Goal: Task Accomplishment & Management: Manage account settings

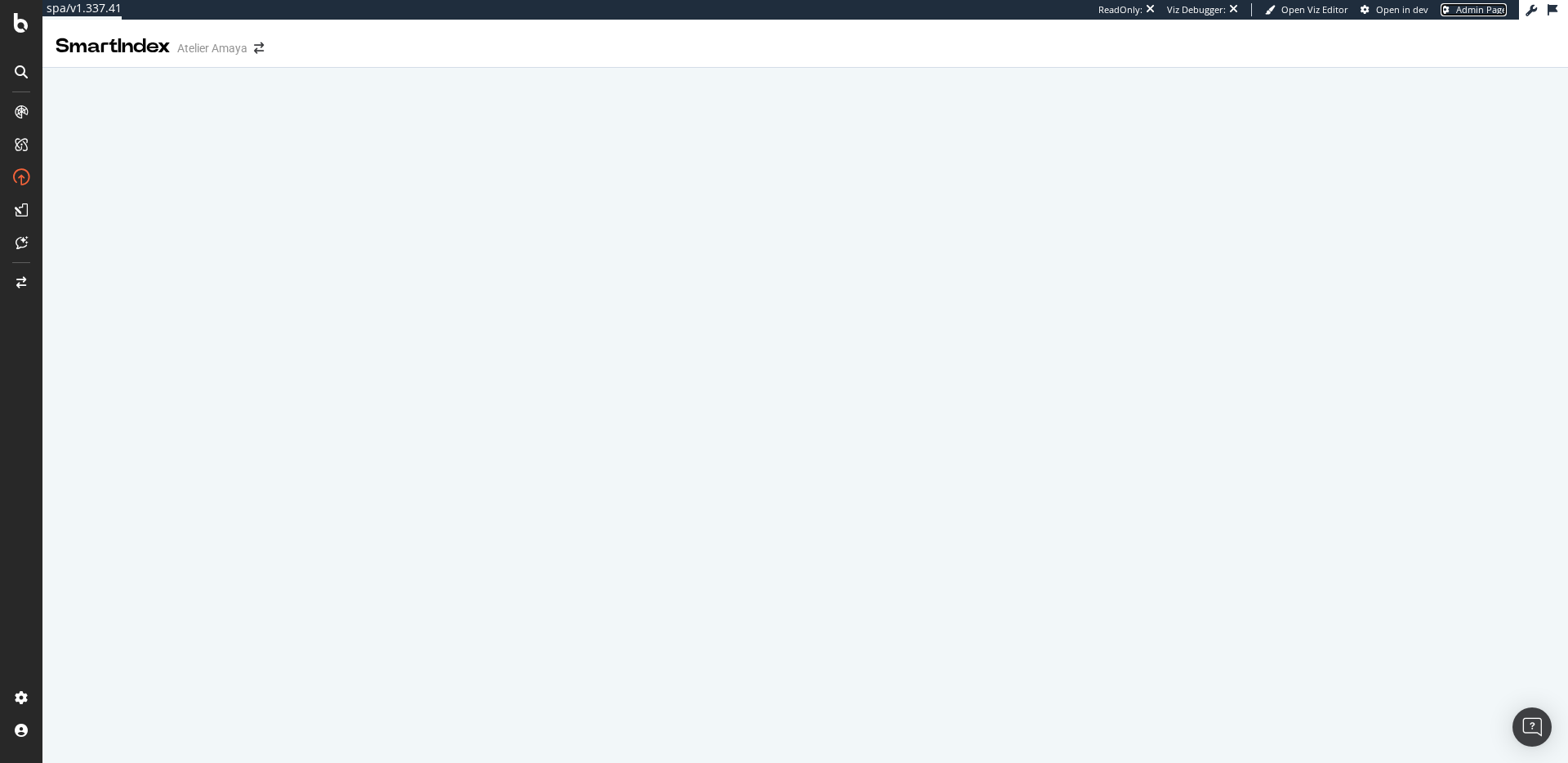
click at [1461, 12] on span "Admin Page" at bounding box center [1481, 9] width 51 height 12
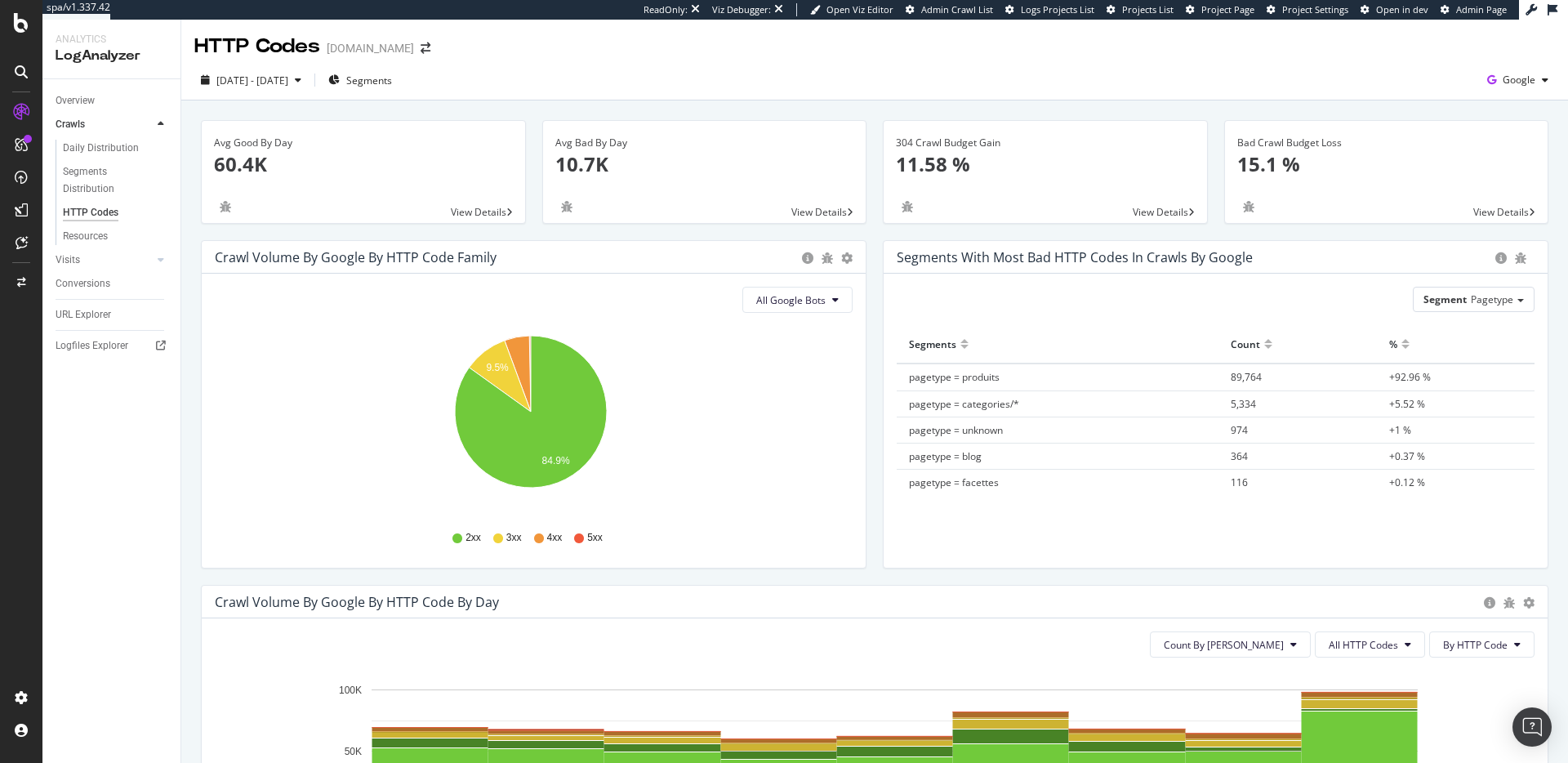
scroll to position [277, 0]
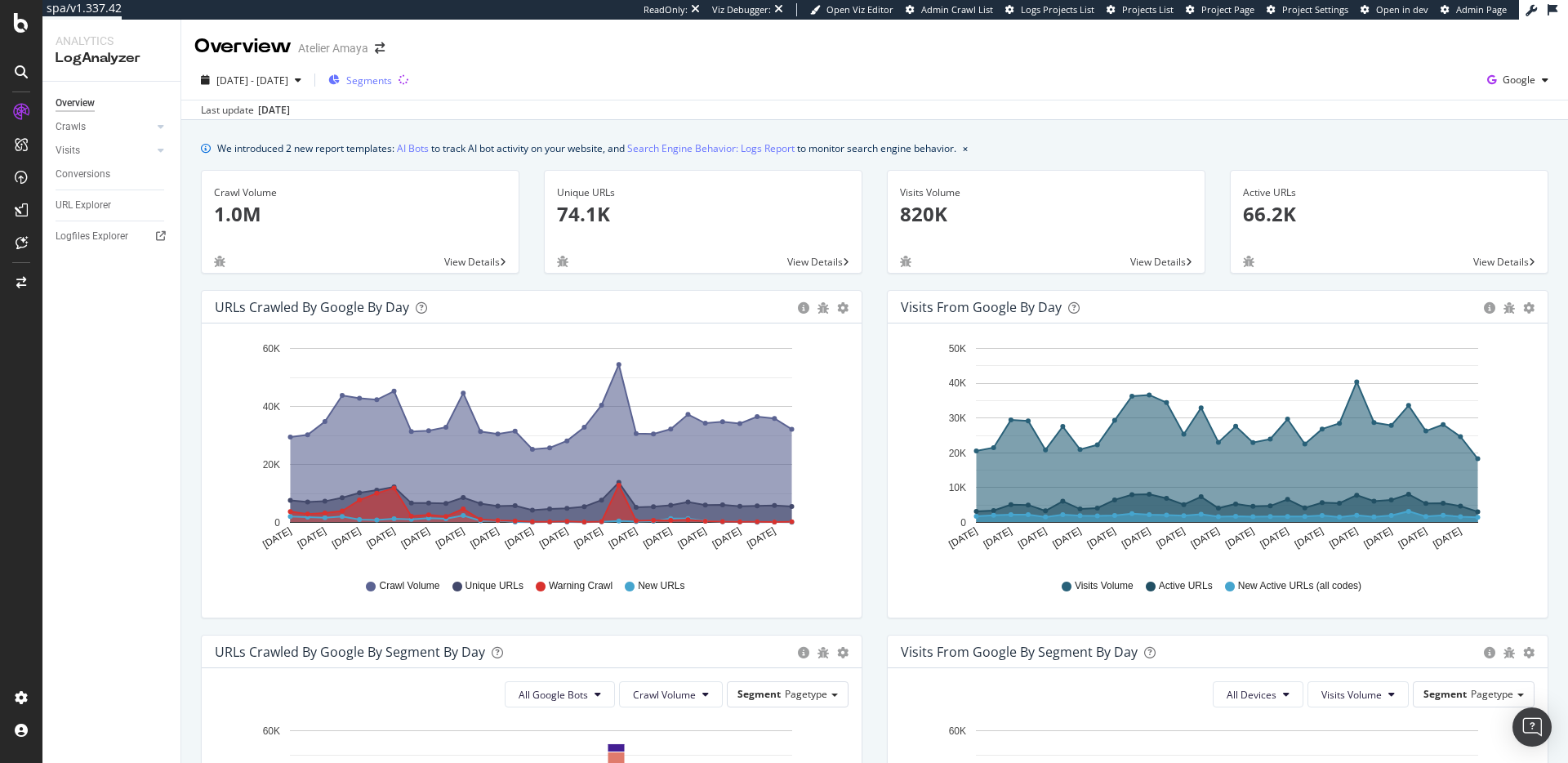
click at [391, 87] on div "Segments" at bounding box center [360, 81] width 64 height 14
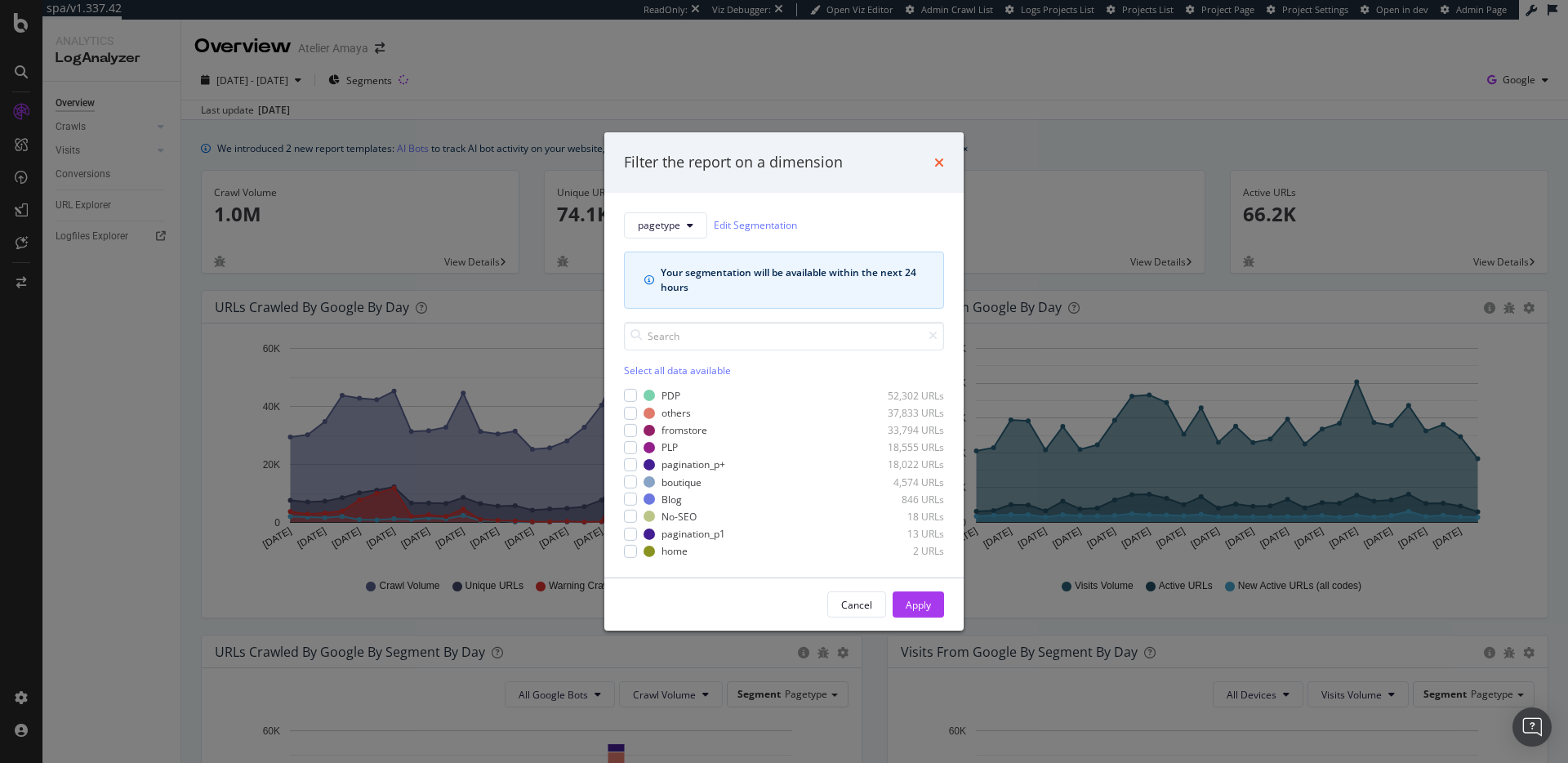
click at [937, 164] on icon "times" at bounding box center [939, 162] width 10 height 13
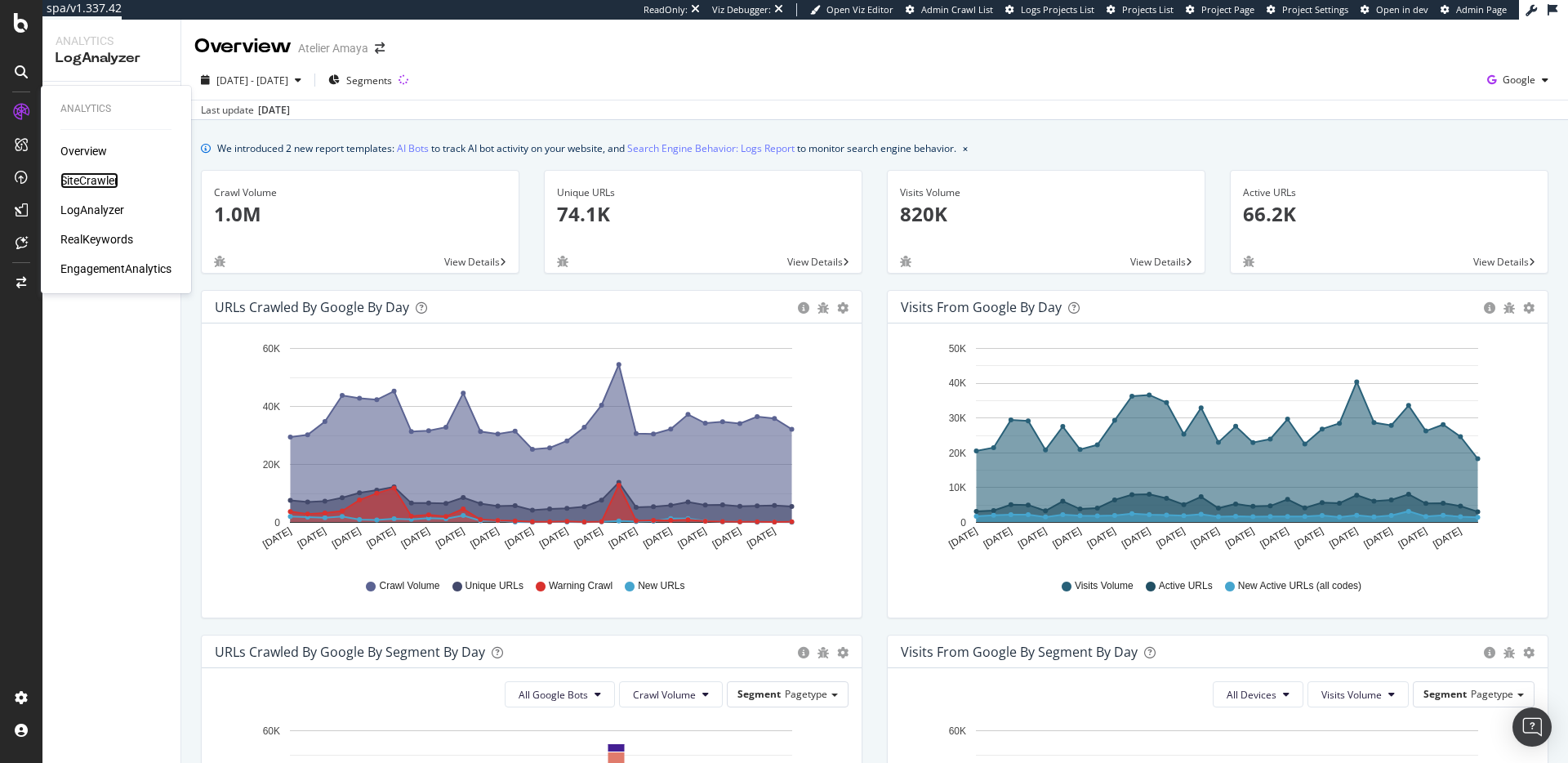
click at [102, 185] on div "SiteCrawler" at bounding box center [90, 181] width 58 height 16
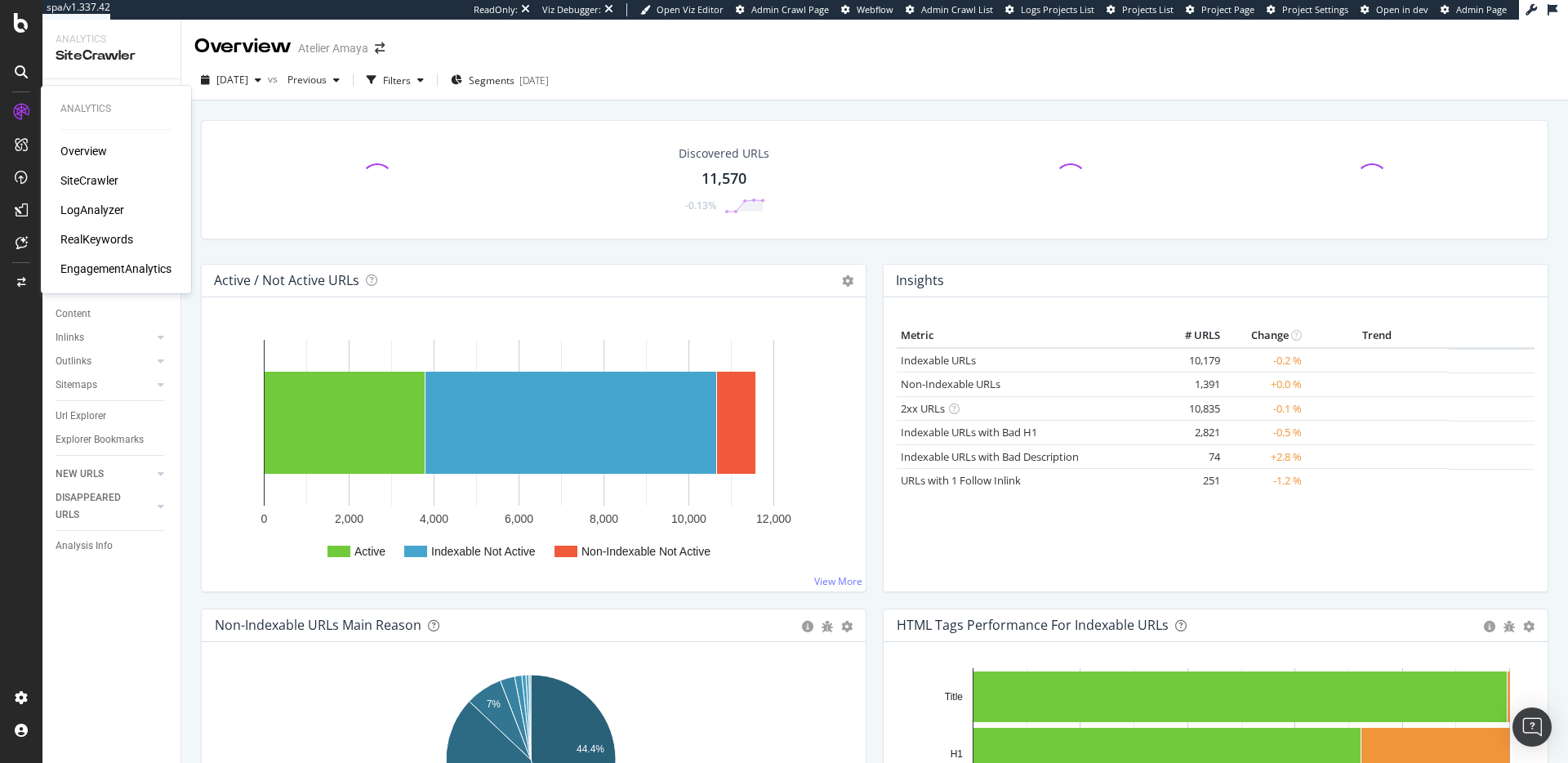
click at [94, 244] on div "RealKeywords" at bounding box center [97, 239] width 73 height 16
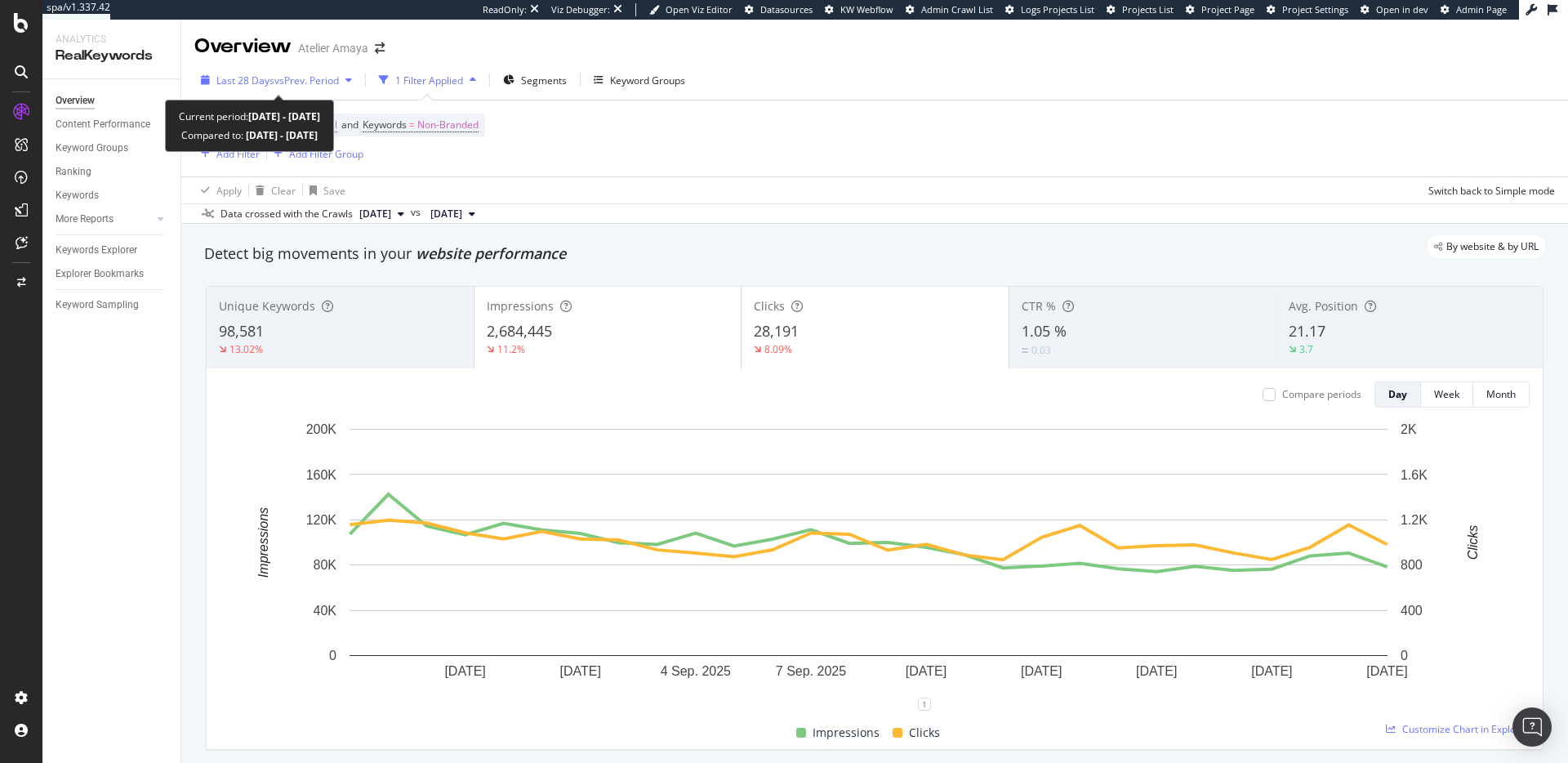
click at [299, 83] on span "vs Prev. Period" at bounding box center [306, 81] width 65 height 14
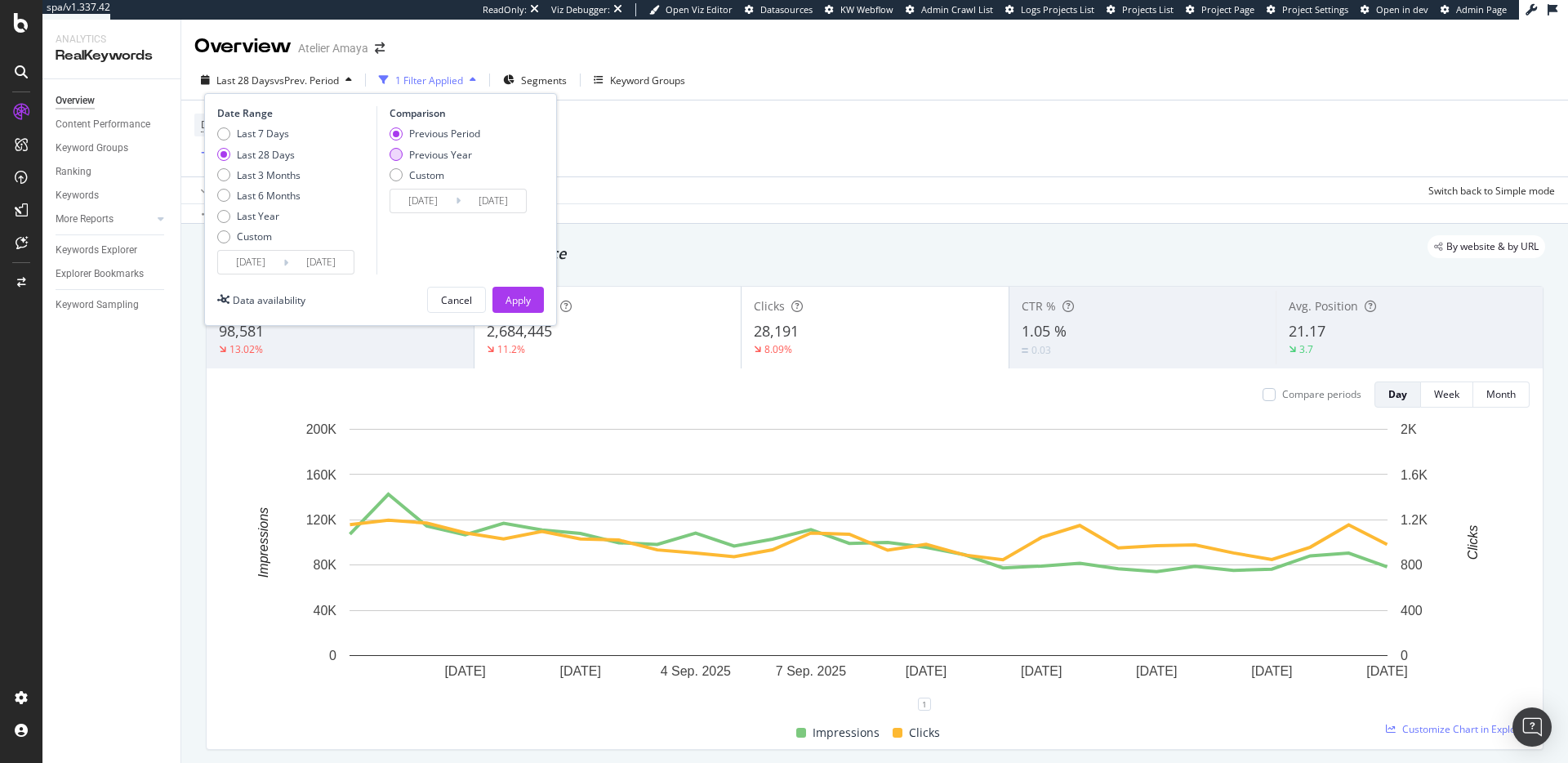
click at [417, 161] on div "Previous Year" at bounding box center [440, 155] width 63 height 14
type input "2024/08/27"
type input "2024/09/23"
click at [535, 303] on button "Apply" at bounding box center [518, 300] width 52 height 26
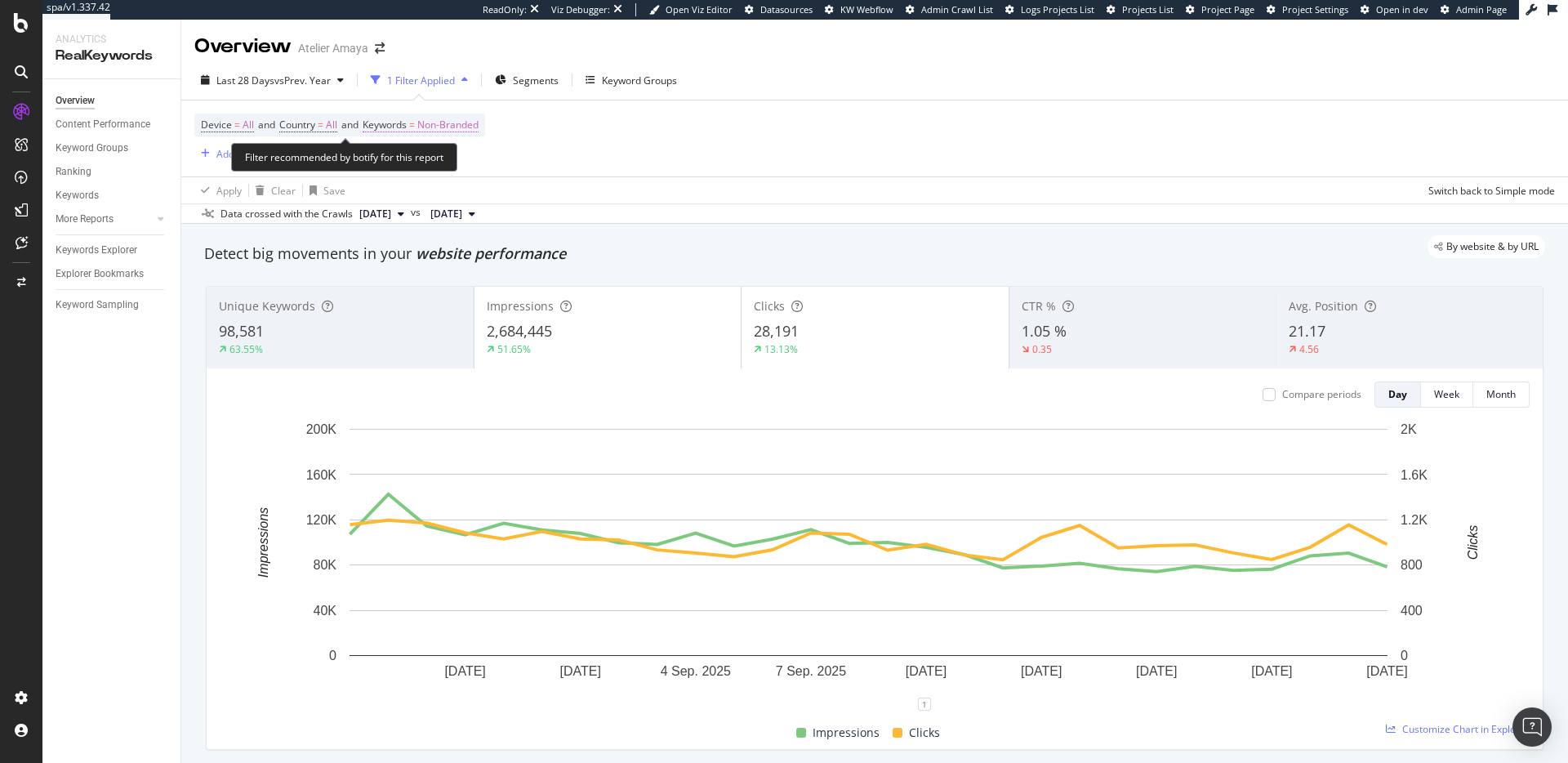
click at [478, 130] on span "Non-Branded" at bounding box center [448, 125] width 61 height 23
click at [449, 167] on span "Non-Branded" at bounding box center [420, 163] width 68 height 14
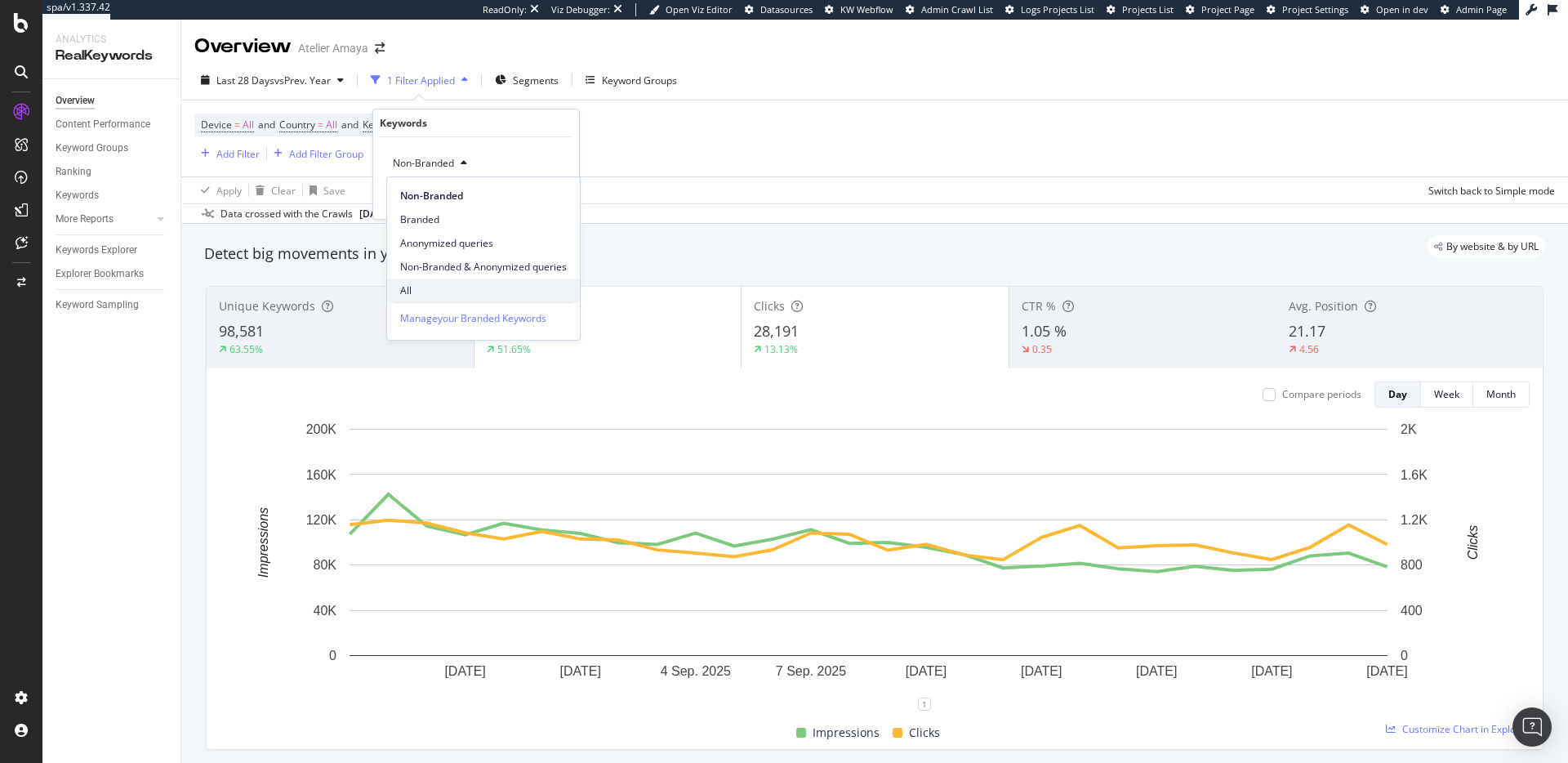
click at [450, 288] on span "All" at bounding box center [482, 290] width 166 height 15
click at [537, 195] on div "button" at bounding box center [529, 197] width 22 height 10
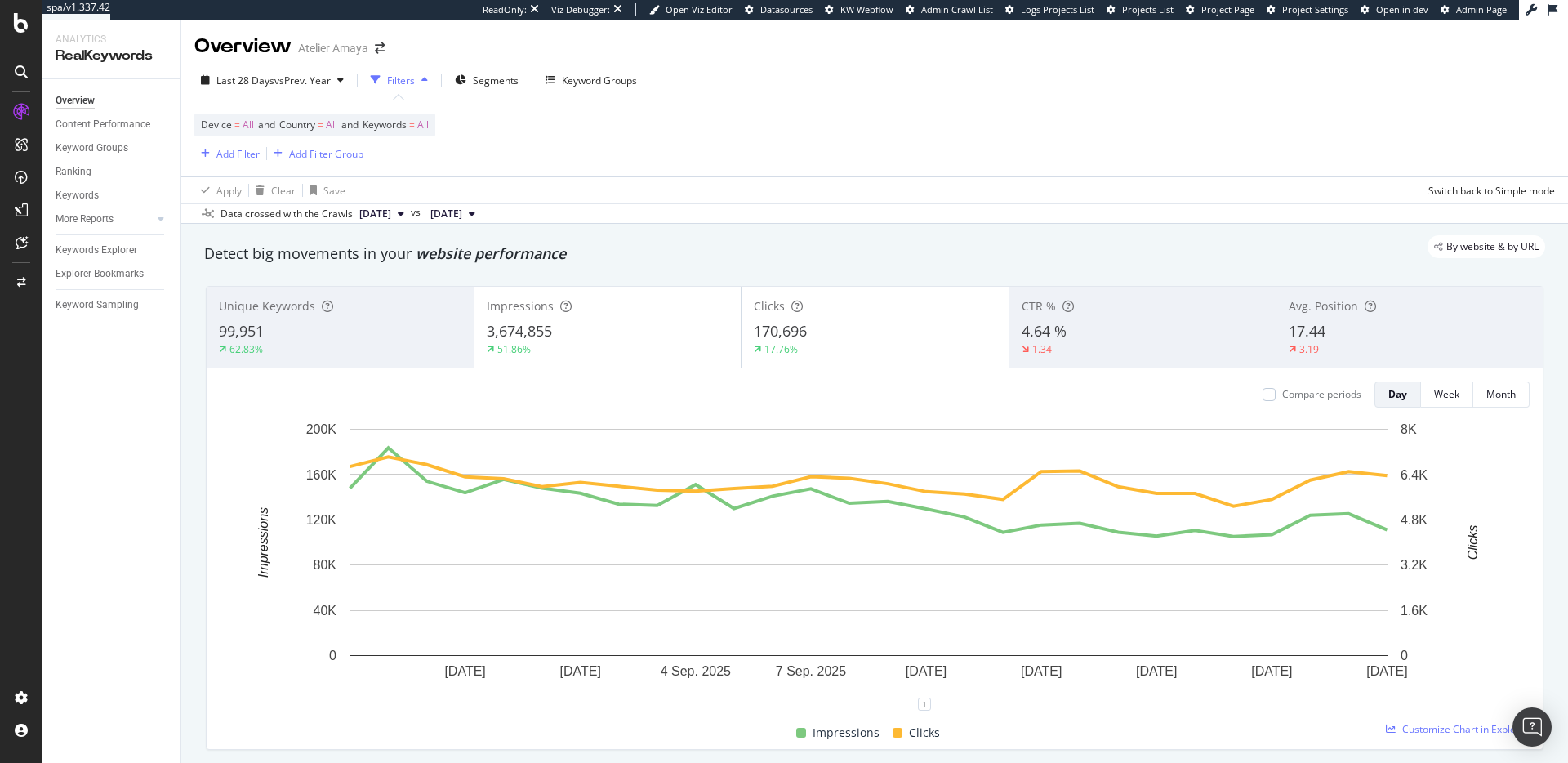
click at [1328, 312] on span "Avg. Position" at bounding box center [1324, 306] width 70 height 16
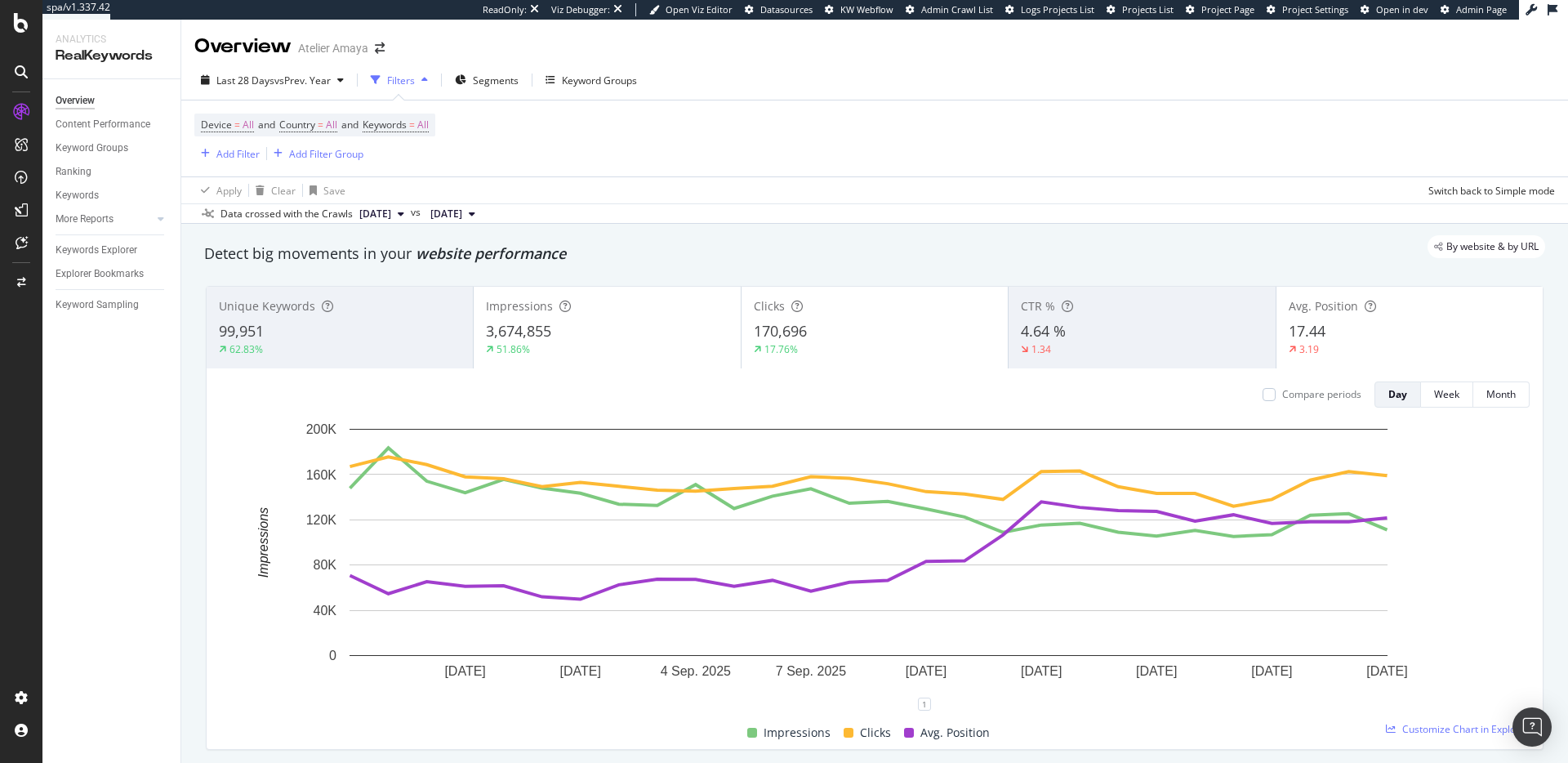
click at [827, 327] on div "170,696" at bounding box center [874, 331] width 241 height 21
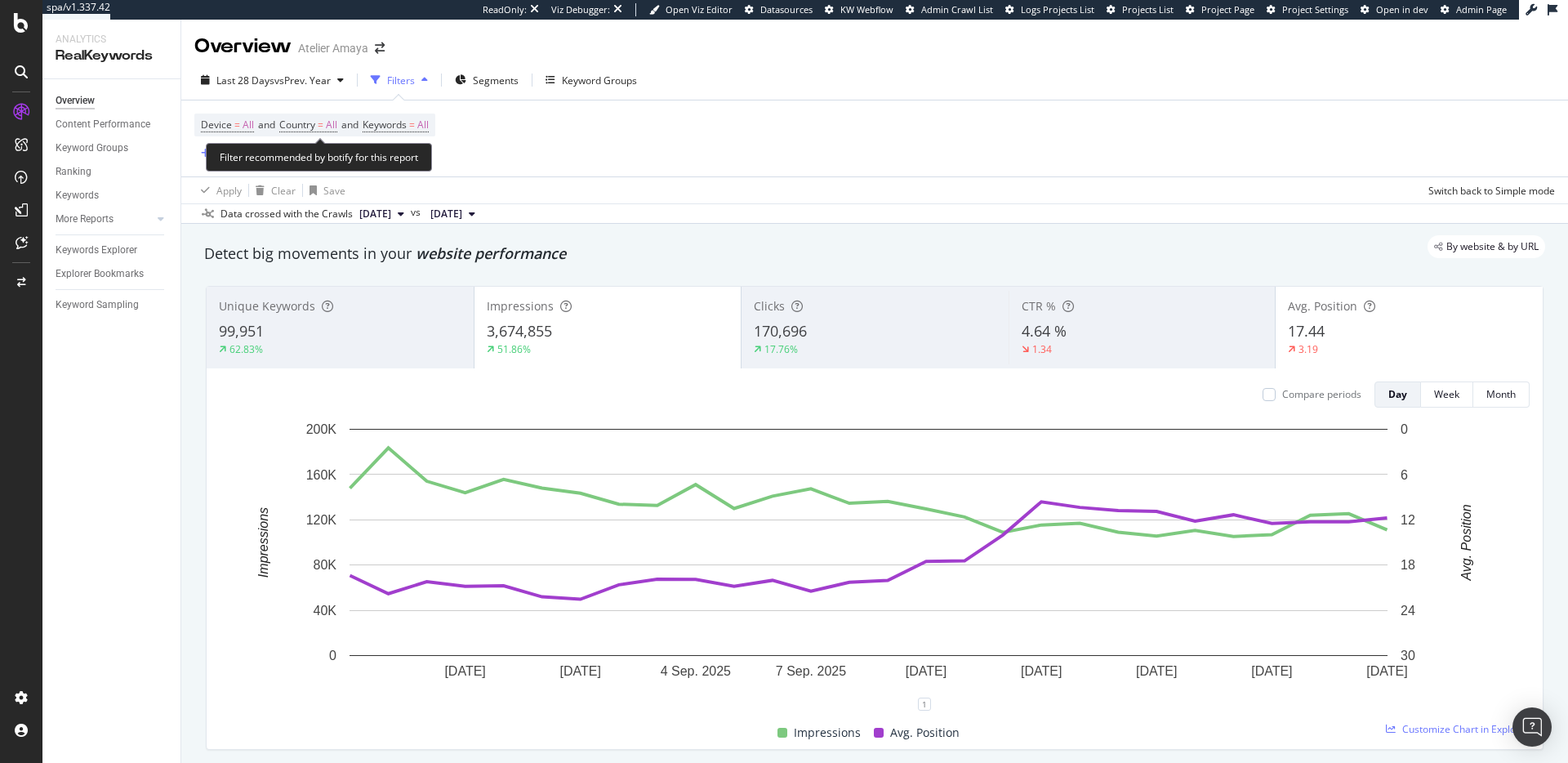
click at [423, 114] on span "Device = All and Country = All and Keywords = All" at bounding box center [315, 125] width 228 height 23
click at [425, 124] on span "Keywords = All" at bounding box center [396, 125] width 66 height 15
click at [405, 152] on div "All" at bounding box center [405, 164] width 38 height 25
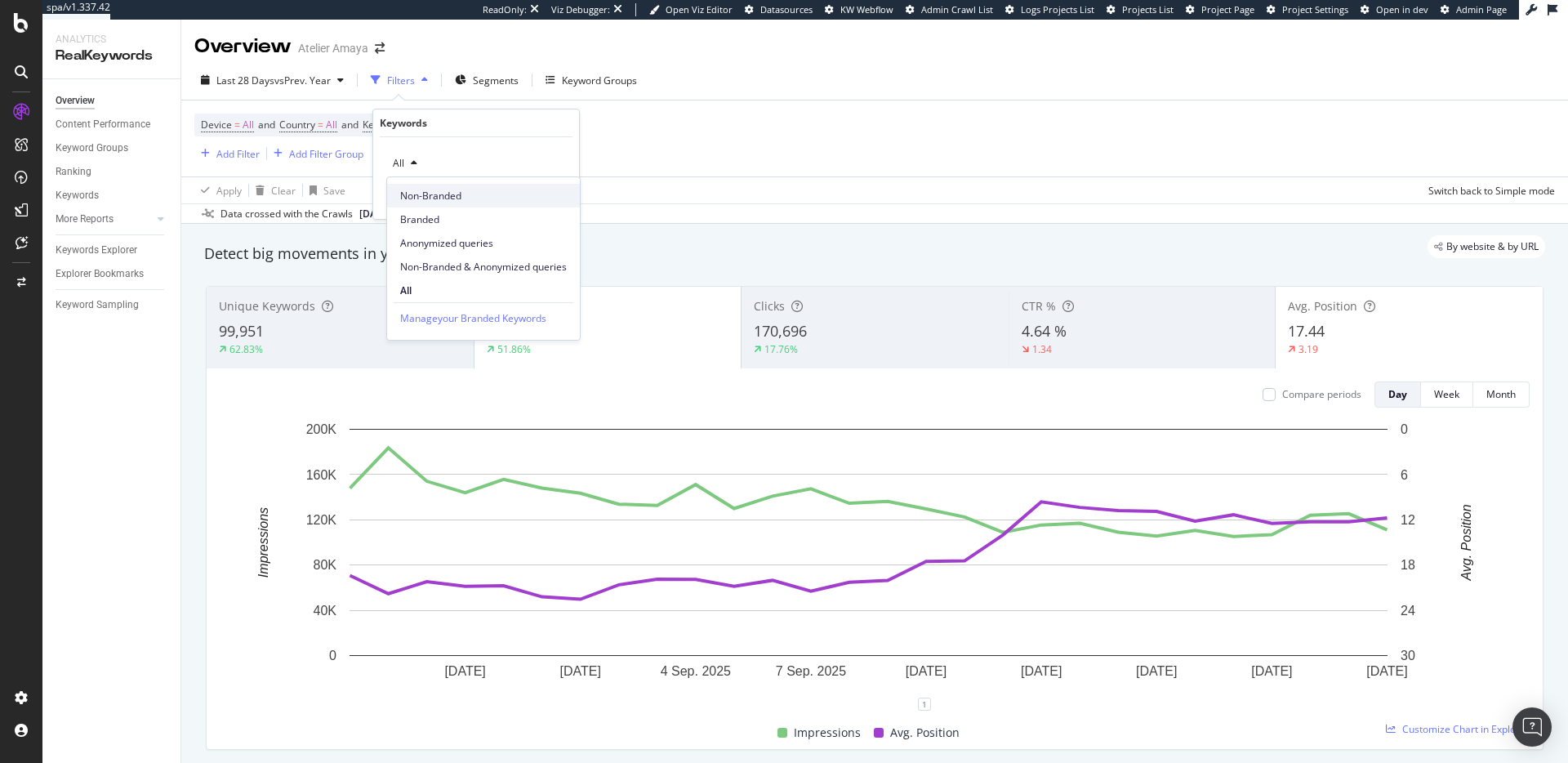
click at [440, 201] on span "Non-Branded" at bounding box center [482, 195] width 166 height 15
click at [555, 195] on div "Apply" at bounding box center [552, 198] width 25 height 14
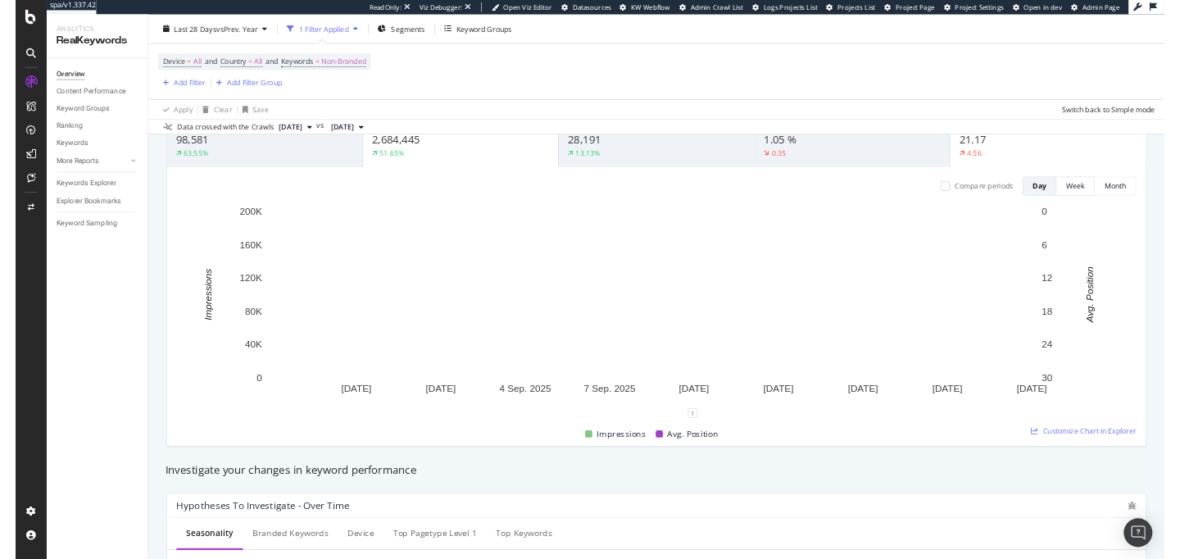
scroll to position [311, 0]
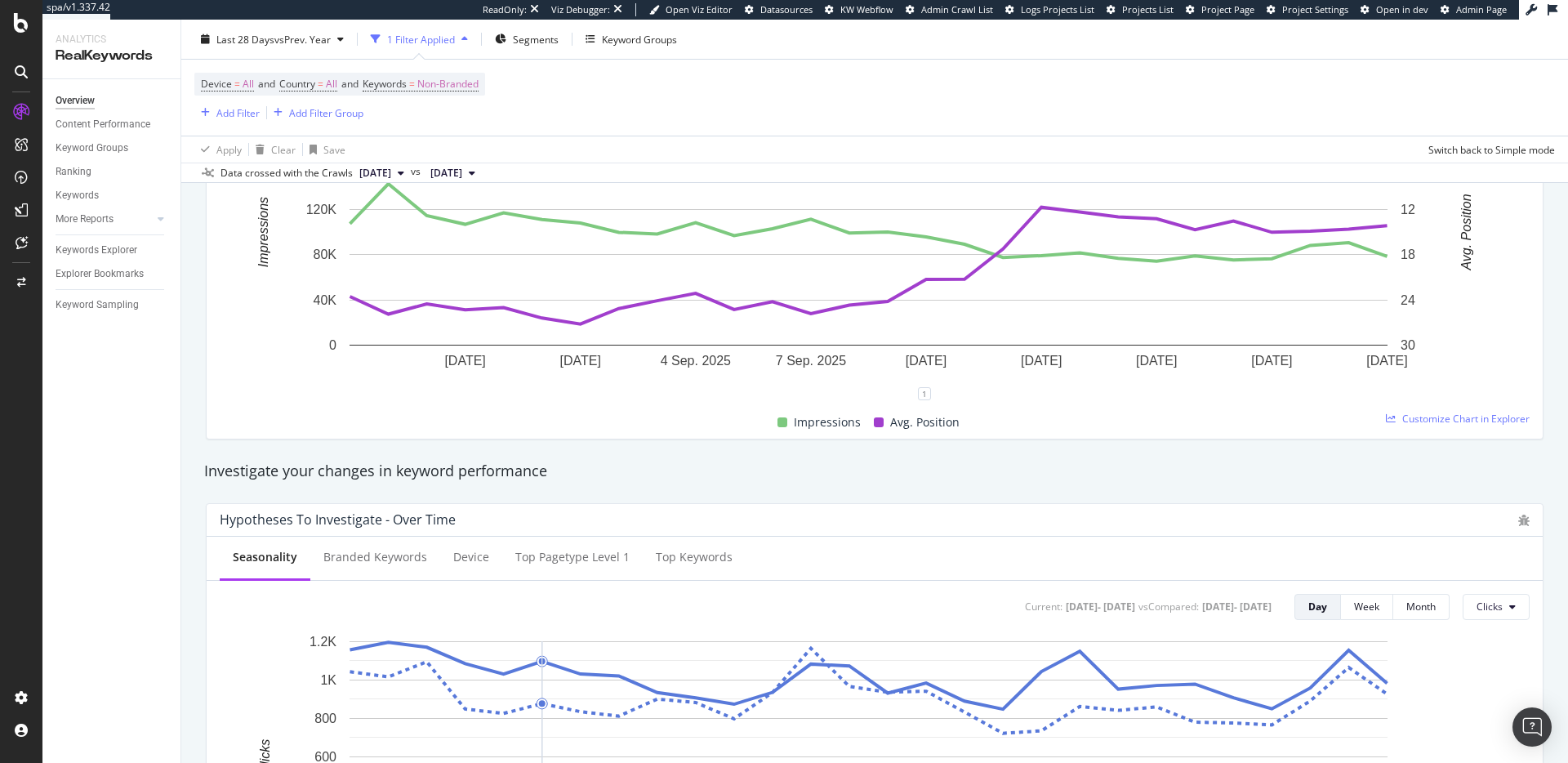
click at [955, 462] on div "Investigate your changes in keyword performance" at bounding box center [874, 471] width 1341 height 21
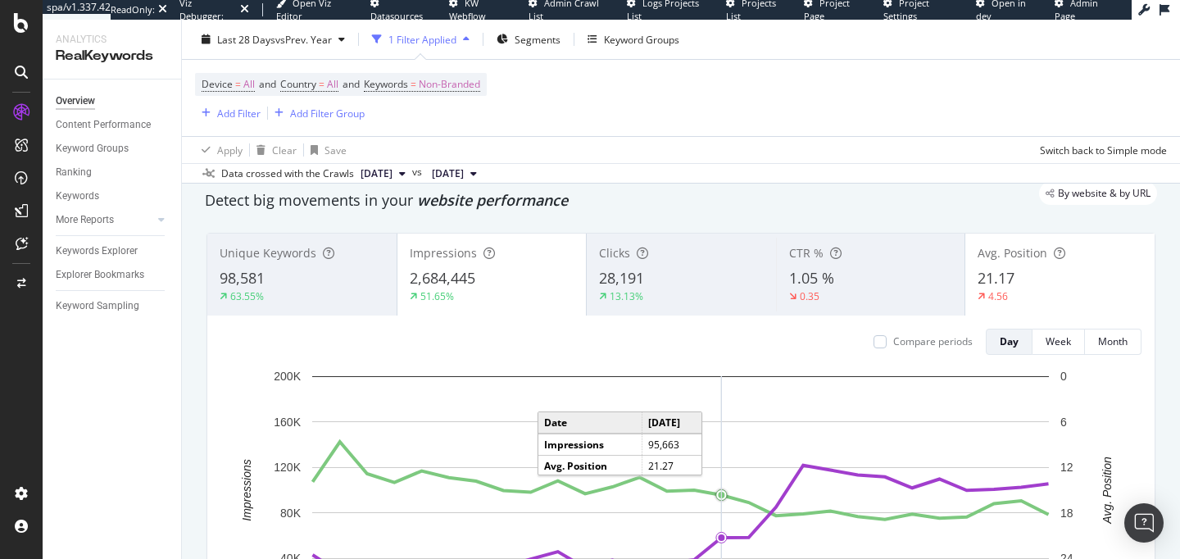
scroll to position [48, 0]
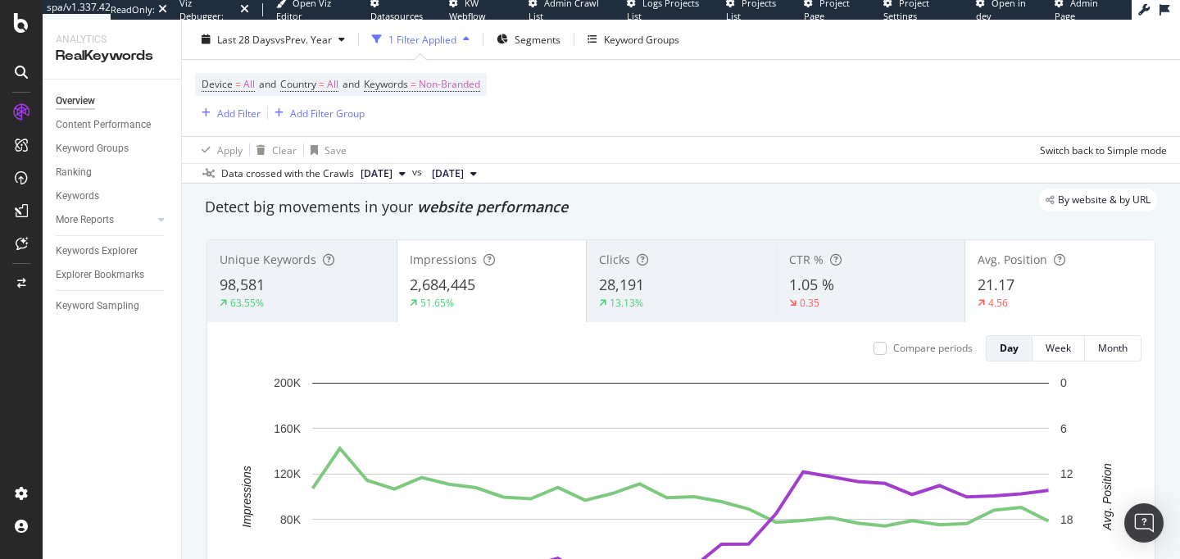
click at [352, 274] on div "98,581" at bounding box center [302, 284] width 165 height 21
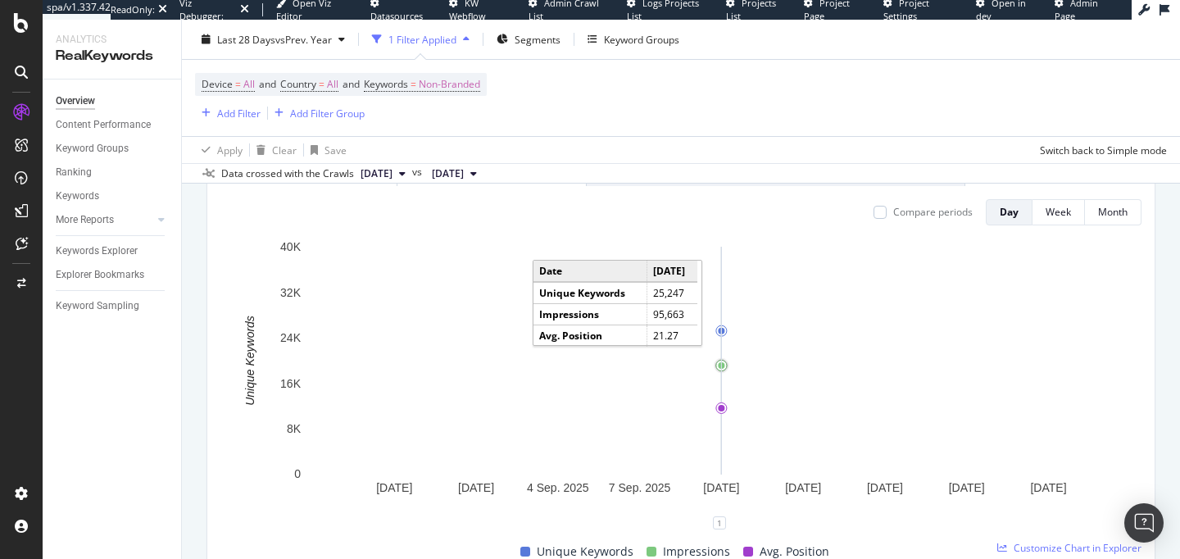
scroll to position [242, 0]
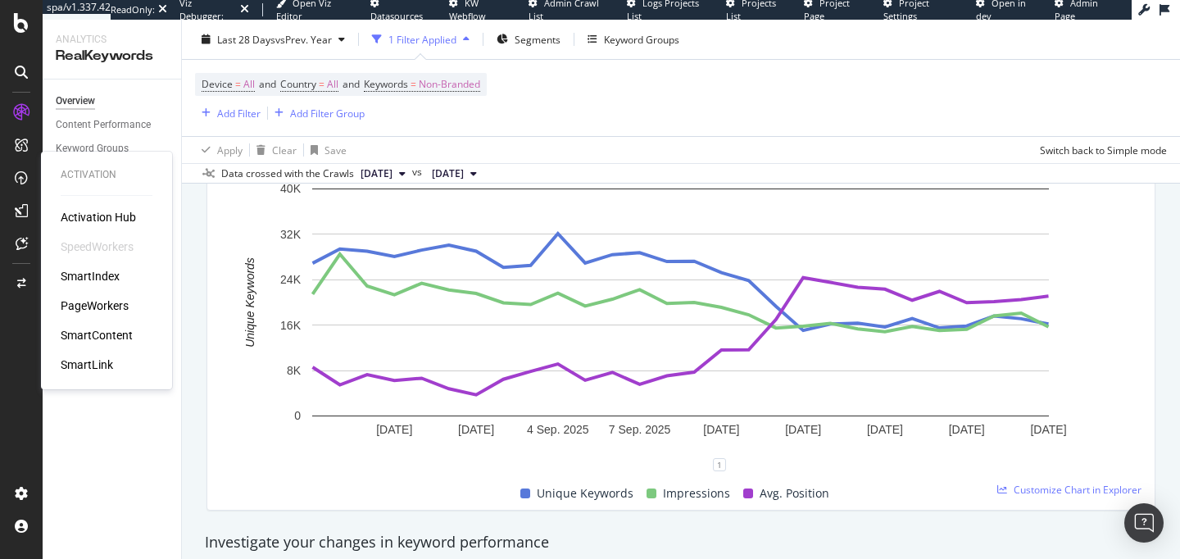
click at [85, 274] on div "SmartIndex" at bounding box center [90, 276] width 59 height 16
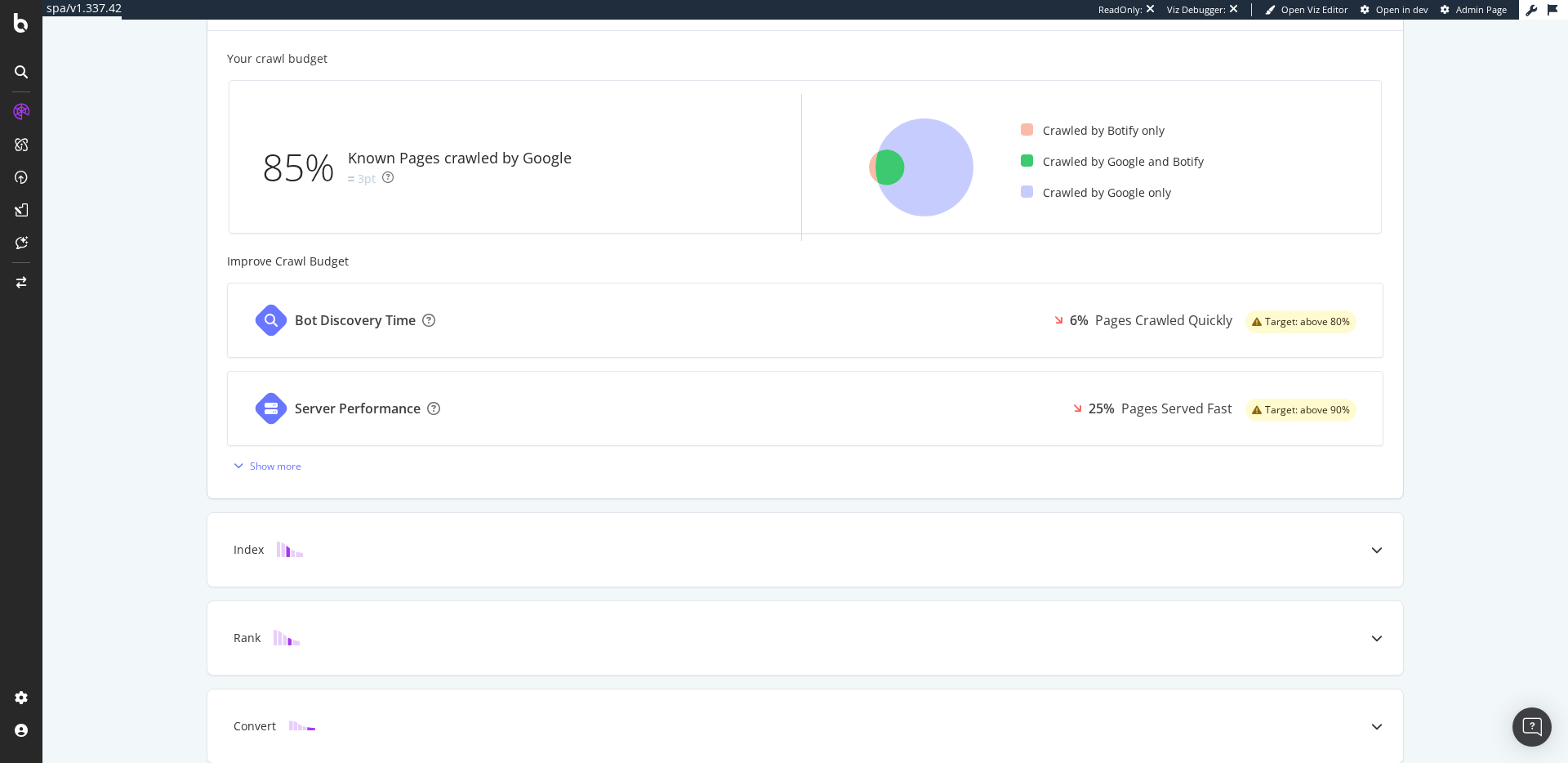
scroll to position [368, 0]
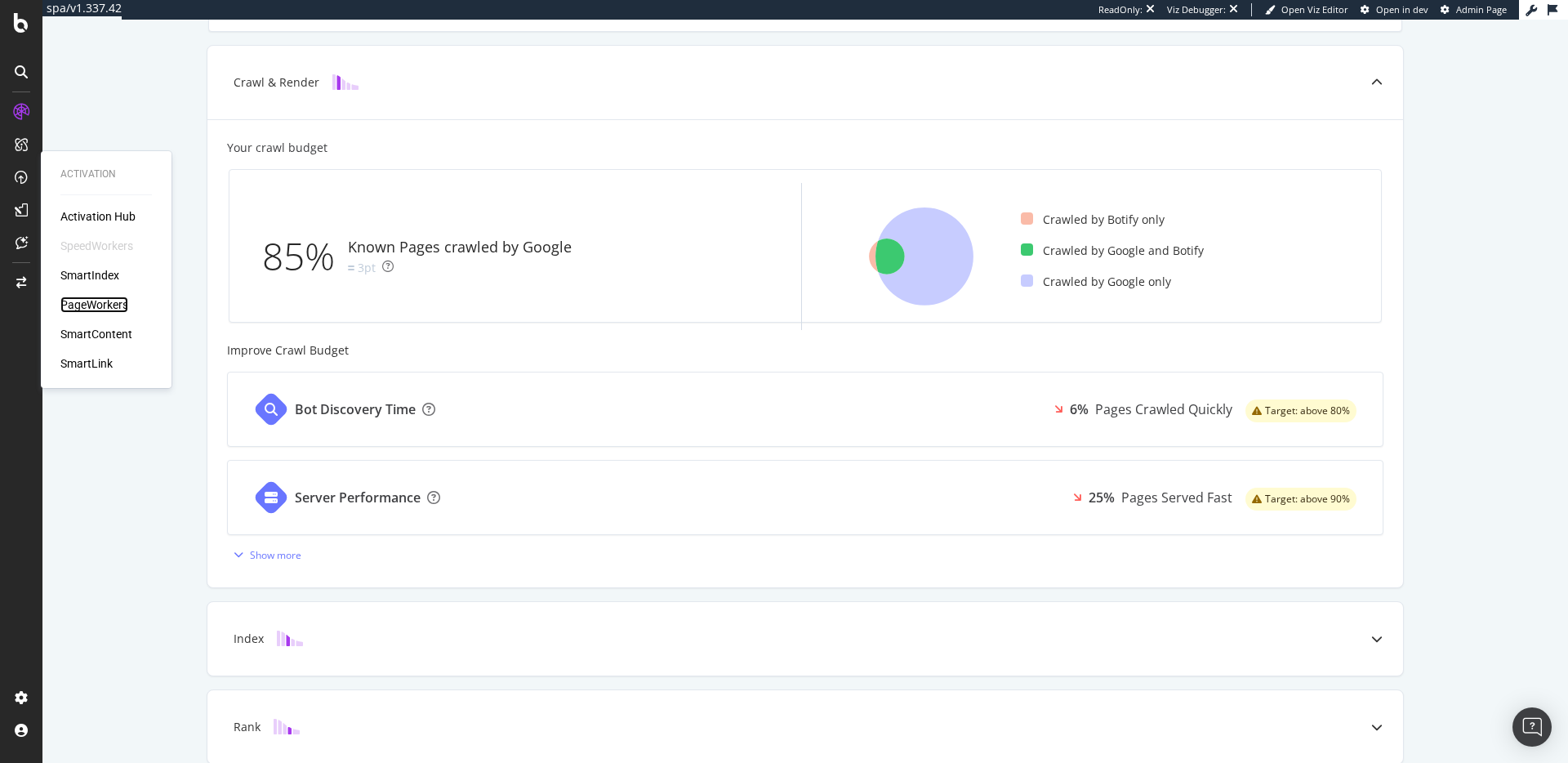
click at [89, 306] on div "PageWorkers" at bounding box center [95, 304] width 68 height 16
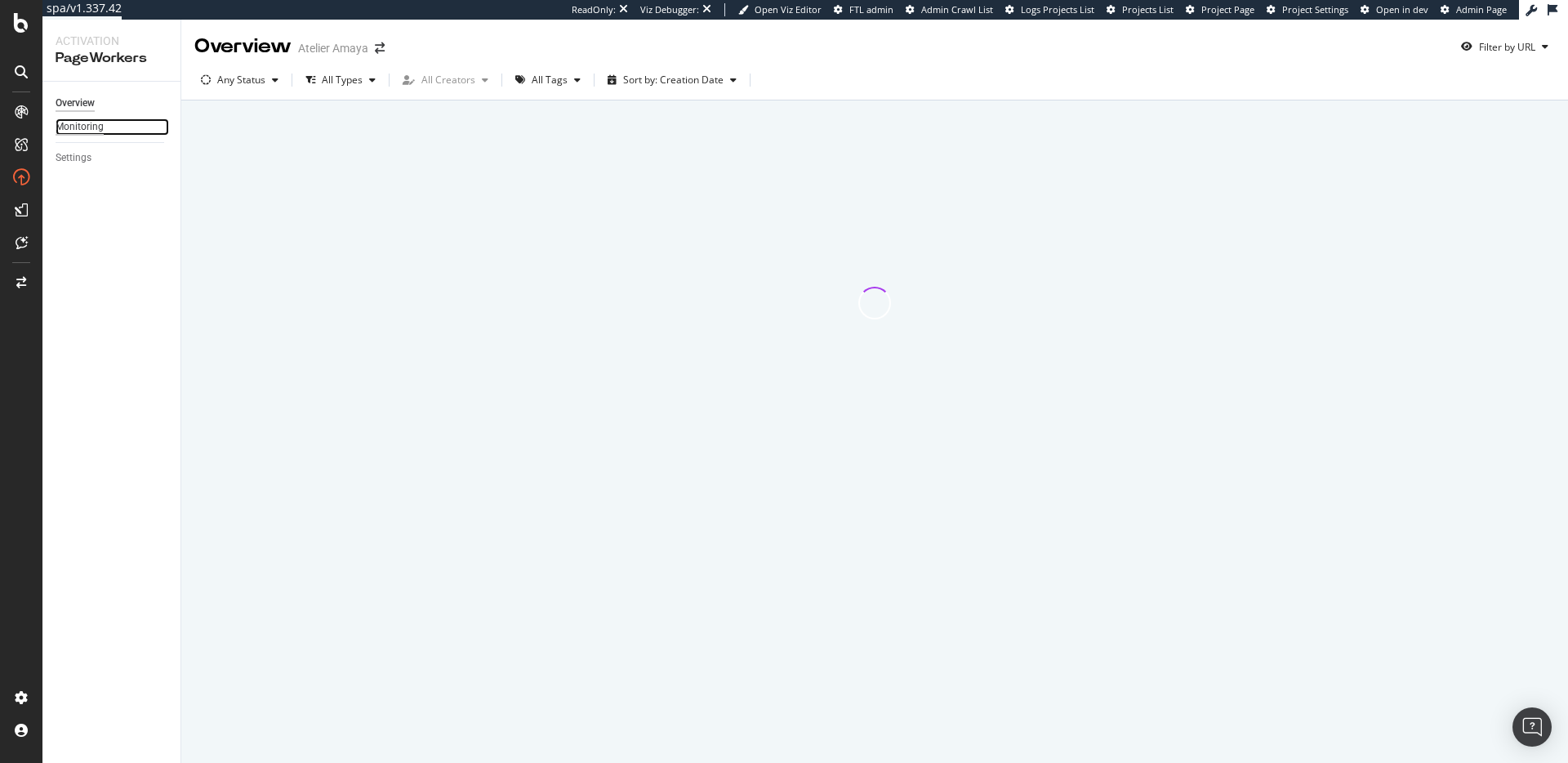
click at [80, 128] on div "Monitoring" at bounding box center [80, 127] width 48 height 17
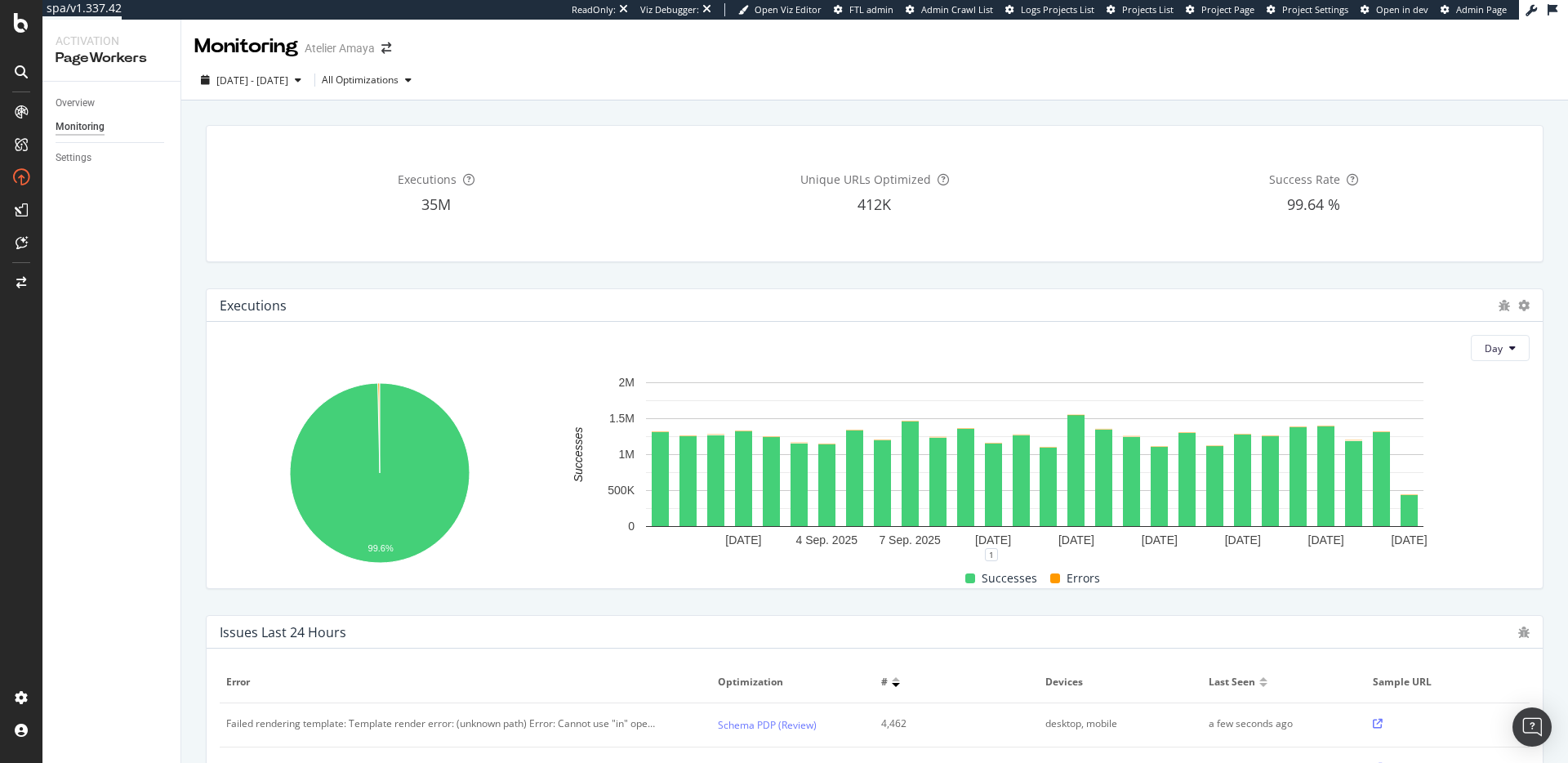
click at [400, 65] on div "[DATE] - [DATE] All Optimizations" at bounding box center [874, 81] width 1387 height 40
click at [399, 76] on div "All Optimizations" at bounding box center [360, 80] width 77 height 10
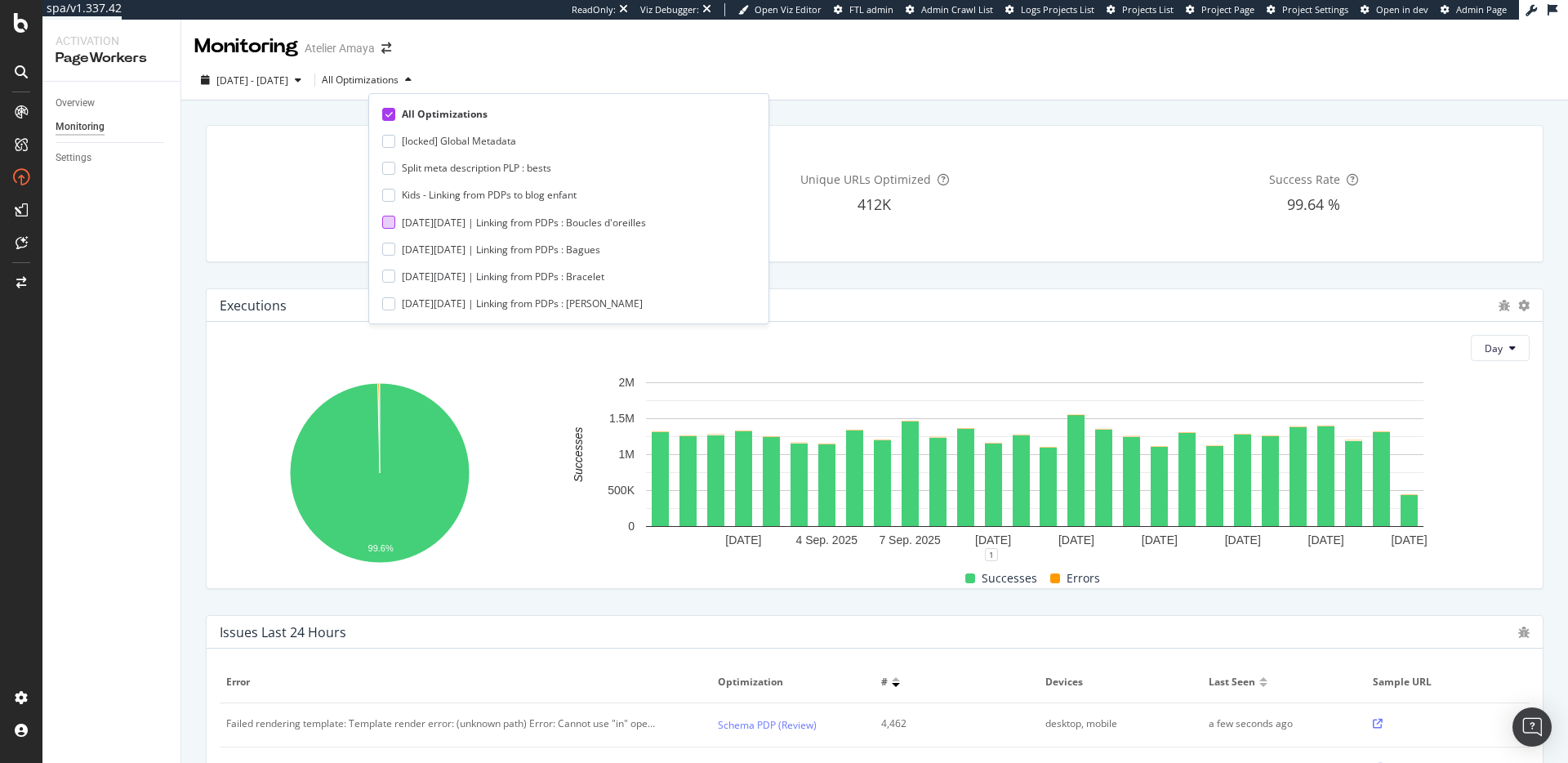
click at [390, 223] on div at bounding box center [388, 221] width 13 height 13
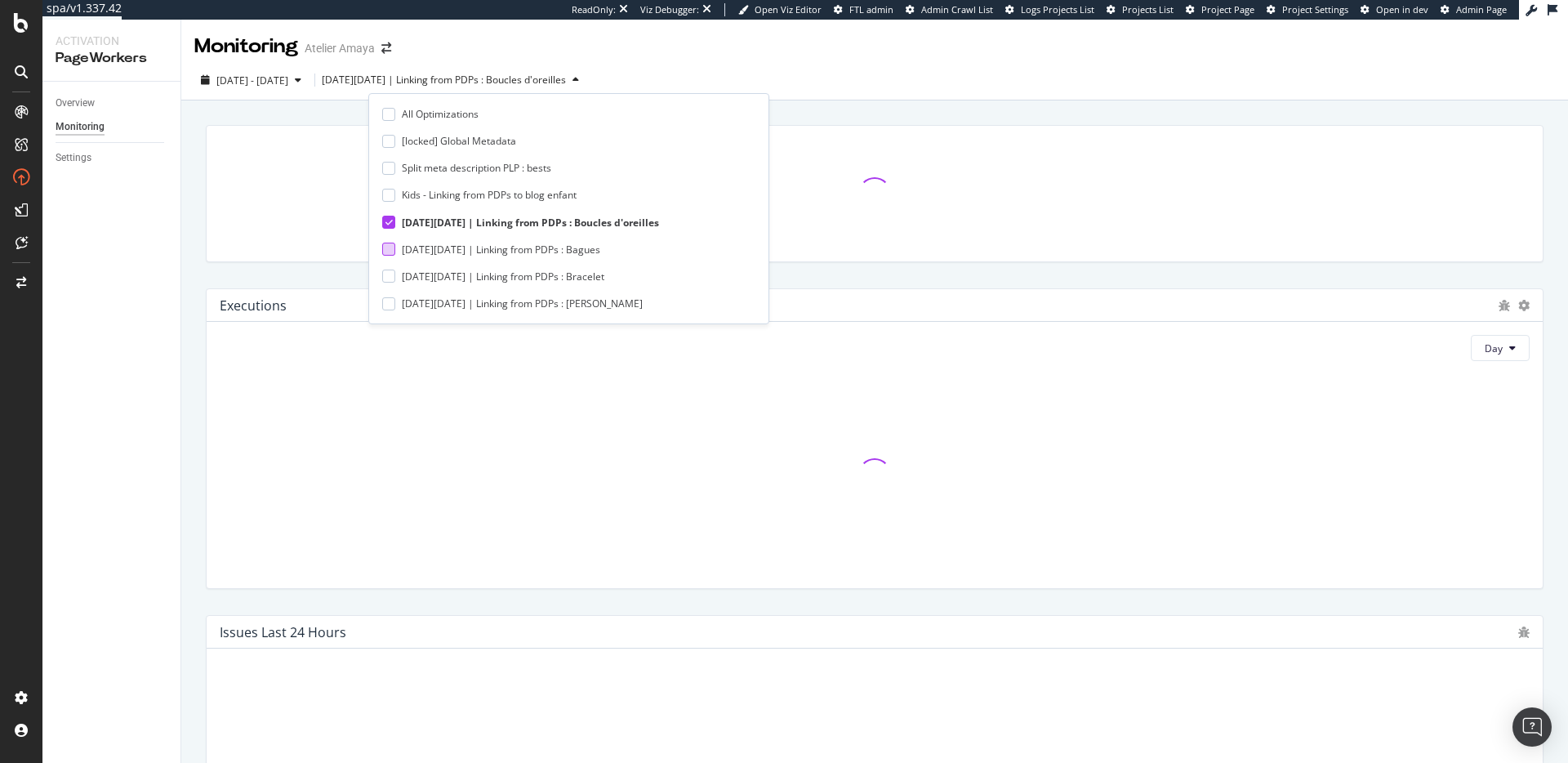
click at [389, 247] on div at bounding box center [388, 248] width 13 height 13
click at [391, 272] on div at bounding box center [388, 275] width 13 height 13
click at [387, 299] on div at bounding box center [388, 303] width 13 height 13
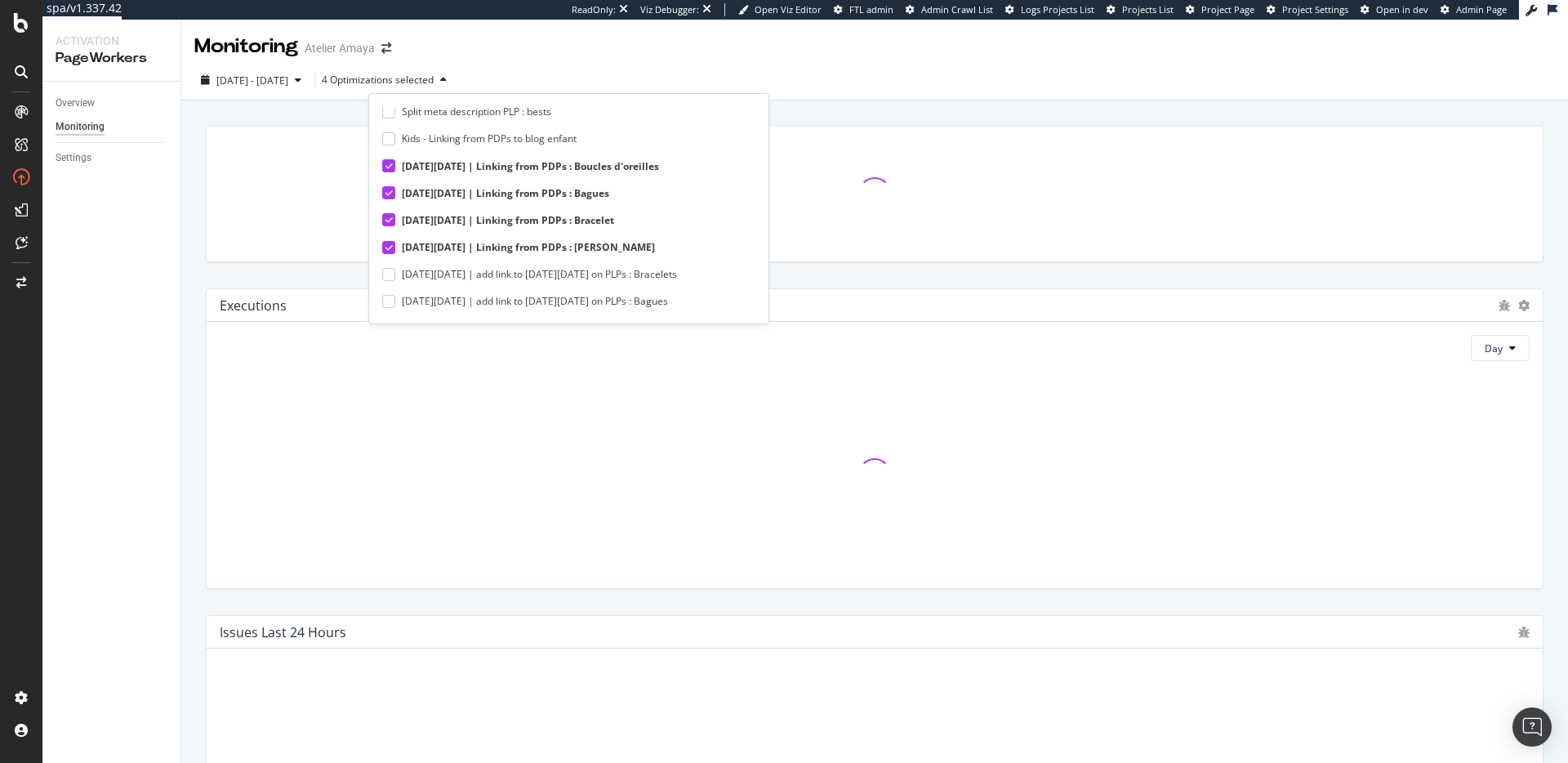
scroll to position [116, 0]
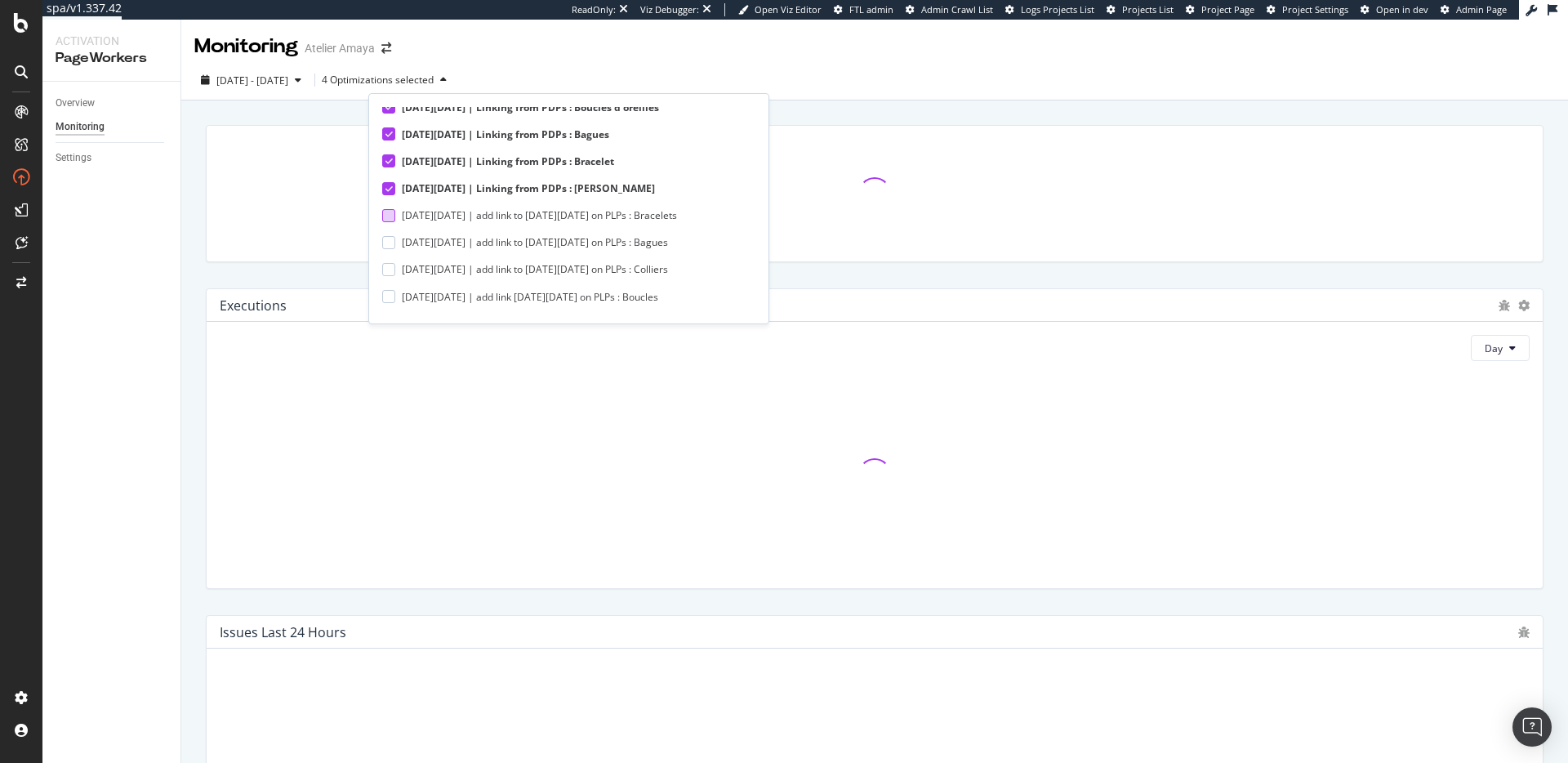
click at [387, 217] on div at bounding box center [388, 215] width 13 height 13
click at [388, 245] on div at bounding box center [388, 242] width 13 height 13
click at [387, 266] on div at bounding box center [388, 269] width 13 height 13
click at [391, 296] on div at bounding box center [388, 296] width 13 height 13
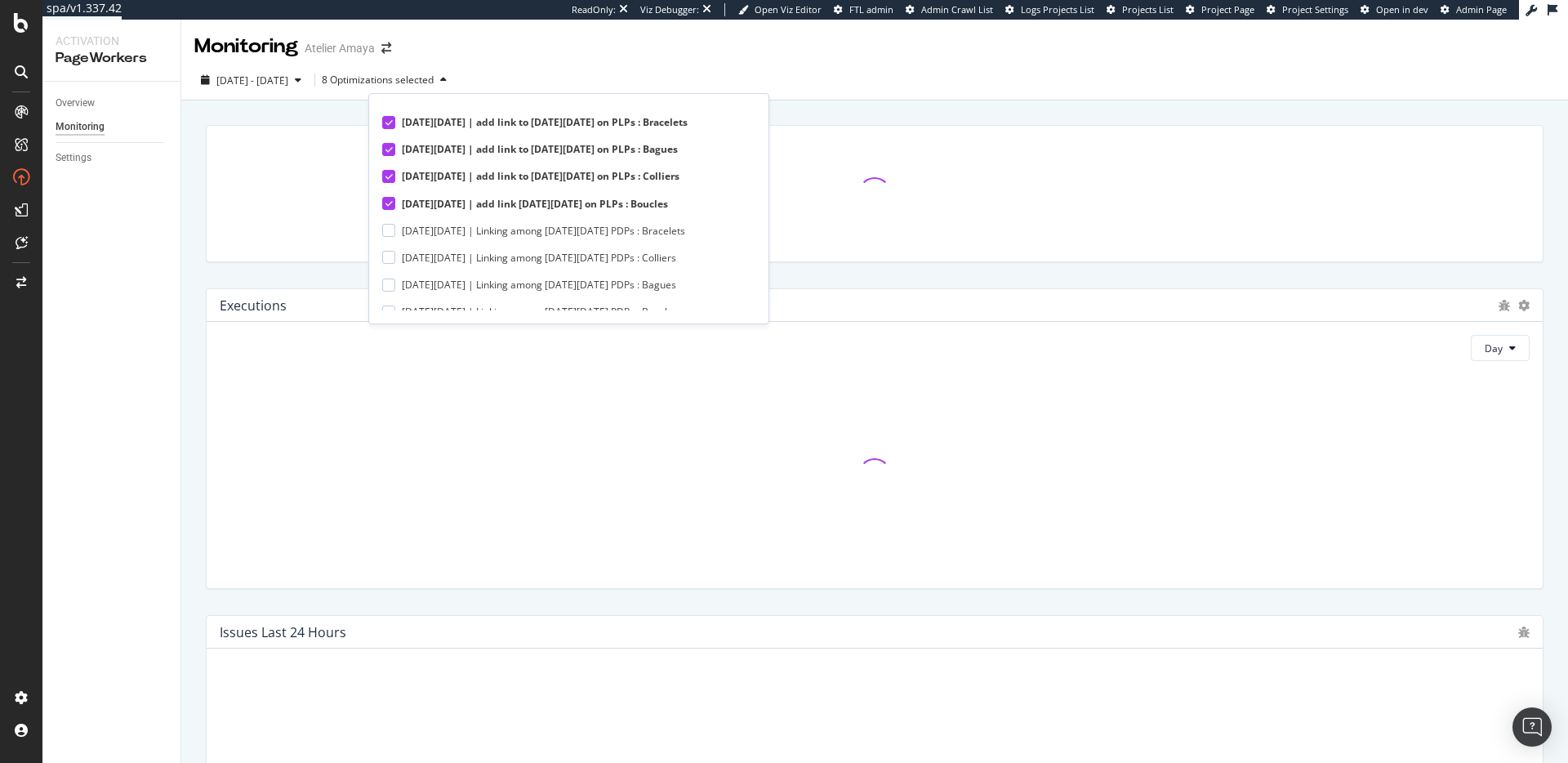
scroll to position [238, 0]
click at [394, 203] on div at bounding box center [388, 199] width 13 height 13
click at [393, 231] on div at bounding box center [388, 226] width 13 height 13
click at [395, 250] on div at bounding box center [388, 254] width 13 height 13
click at [391, 282] on div at bounding box center [388, 281] width 13 height 13
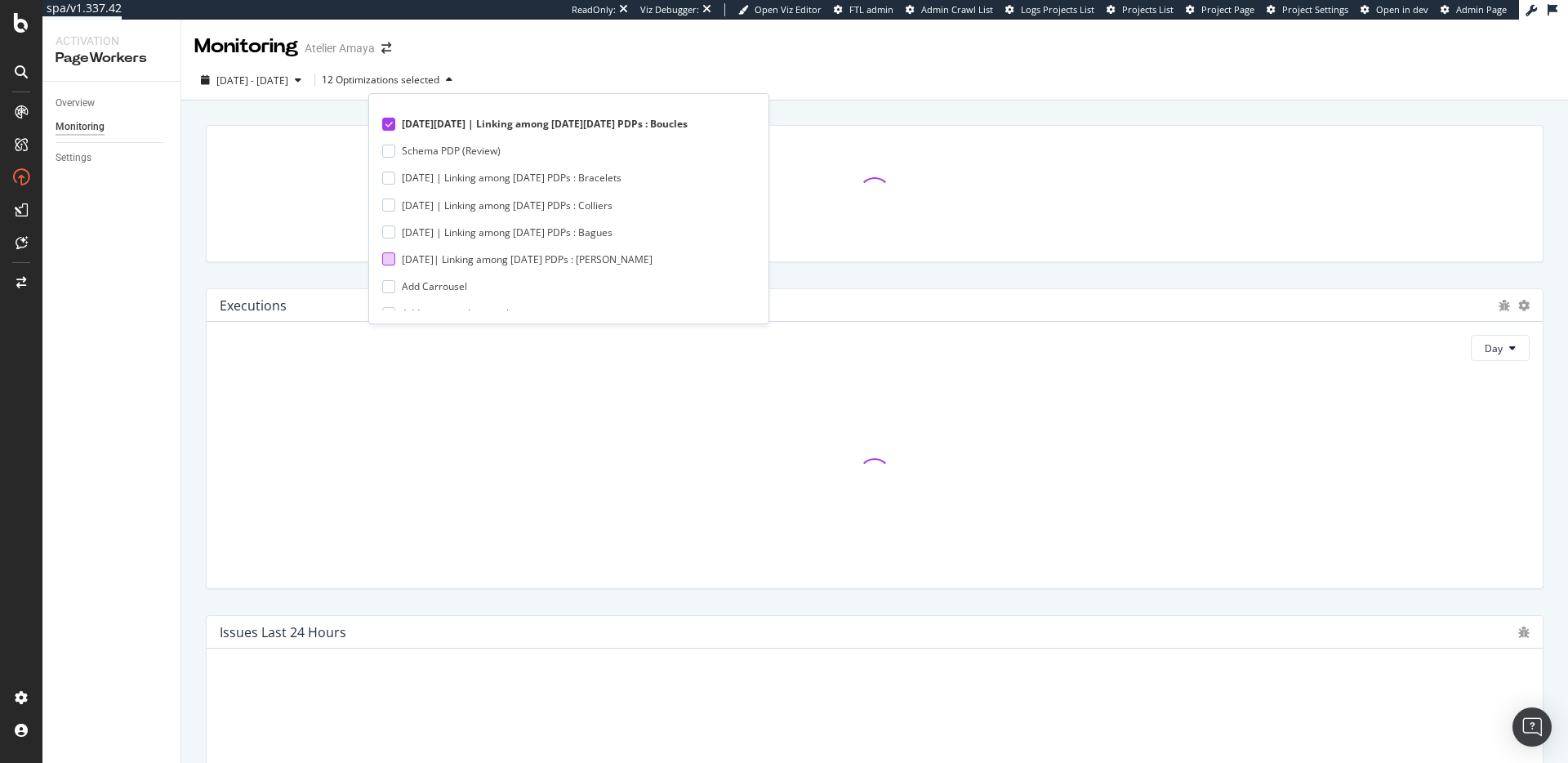
scroll to position [411, 0]
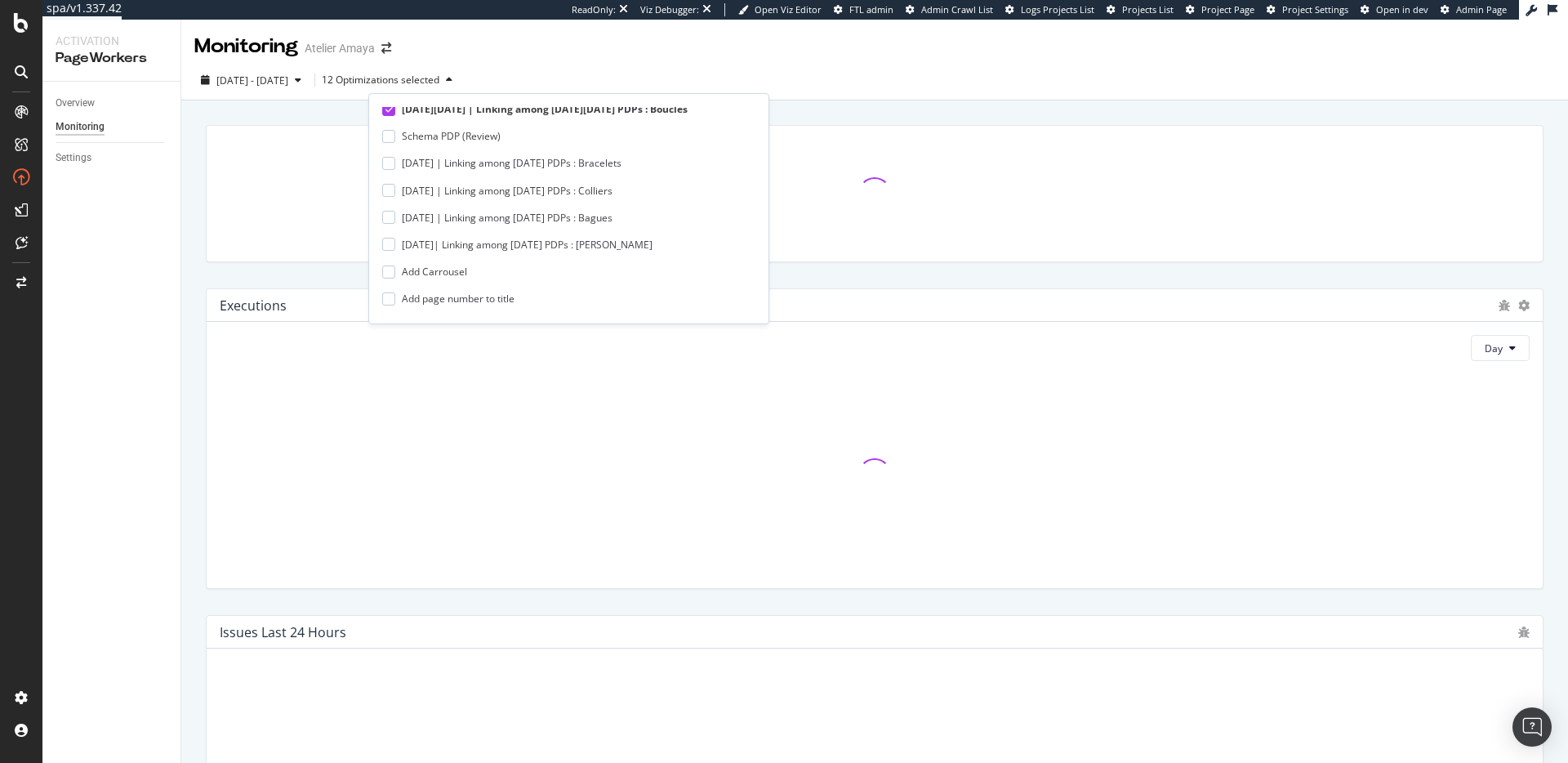
click at [815, 75] on div "[DATE] - [DATE] Optimizations selected" at bounding box center [874, 83] width 1387 height 33
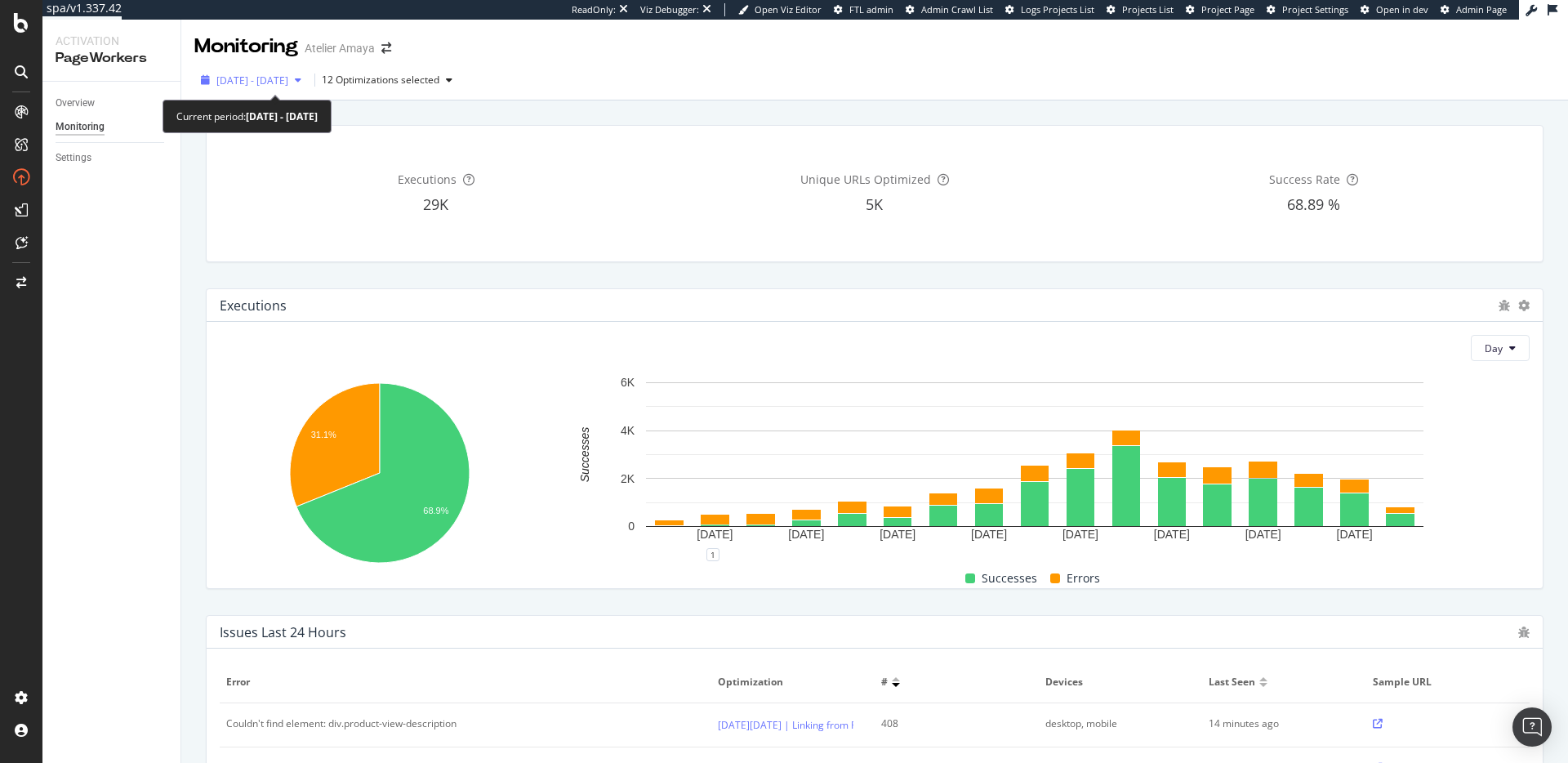
click at [288, 78] on span "[DATE] - [DATE]" at bounding box center [252, 81] width 72 height 14
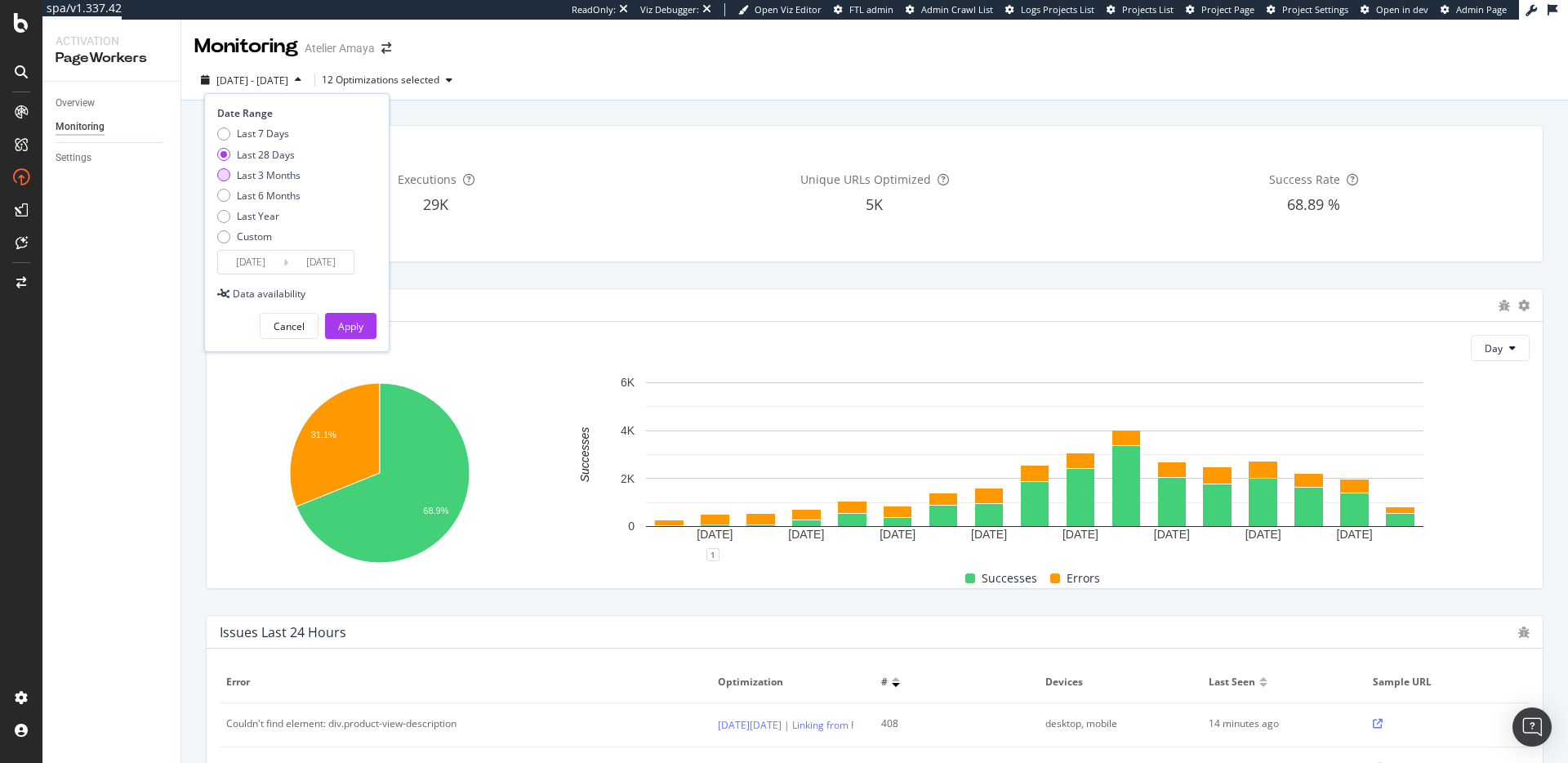
click at [274, 179] on div "Last 3 Months" at bounding box center [269, 176] width 64 height 14
type input "2025/06/26"
click at [356, 329] on div "Apply" at bounding box center [350, 326] width 25 height 14
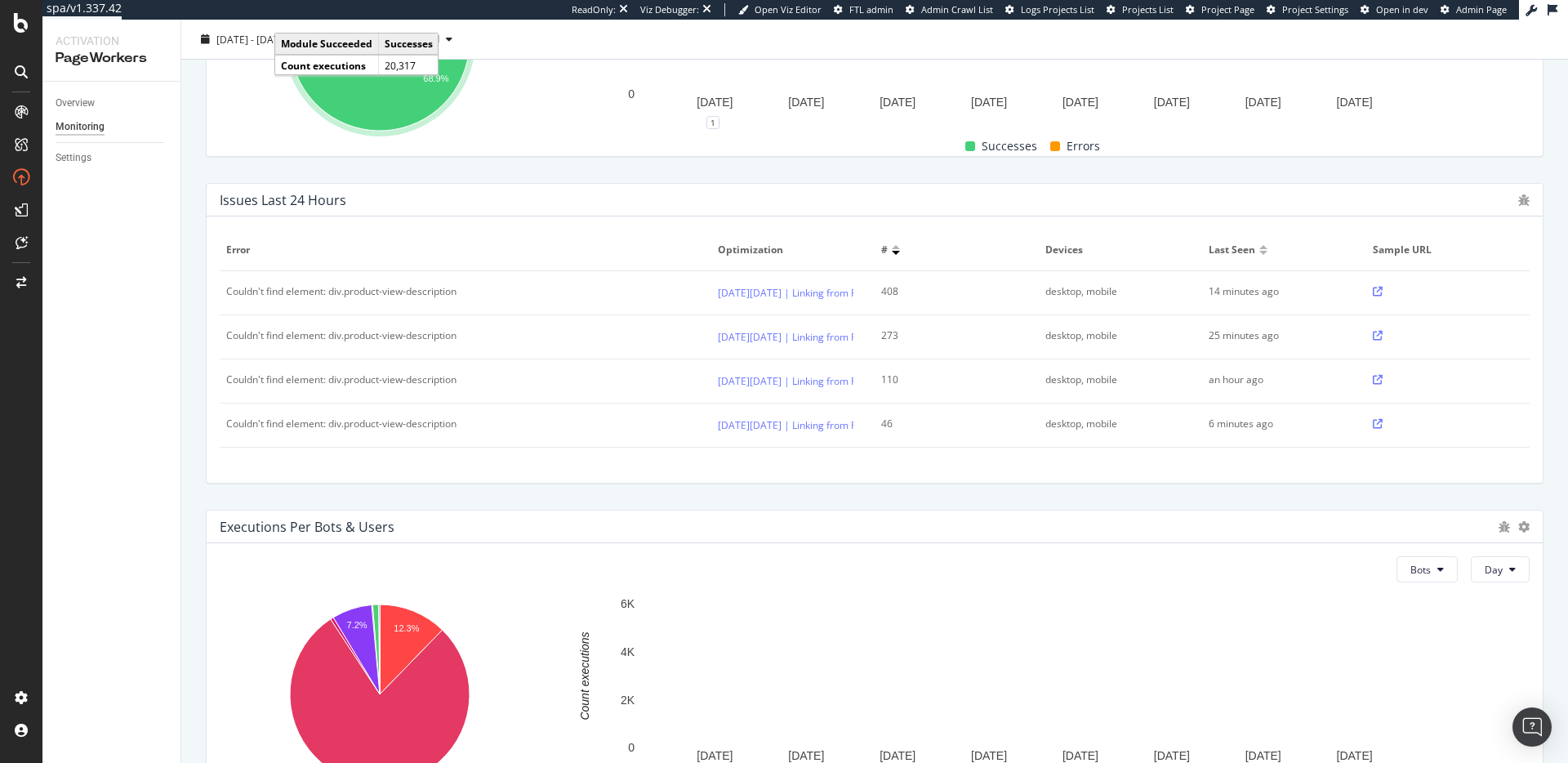
scroll to position [440, 0]
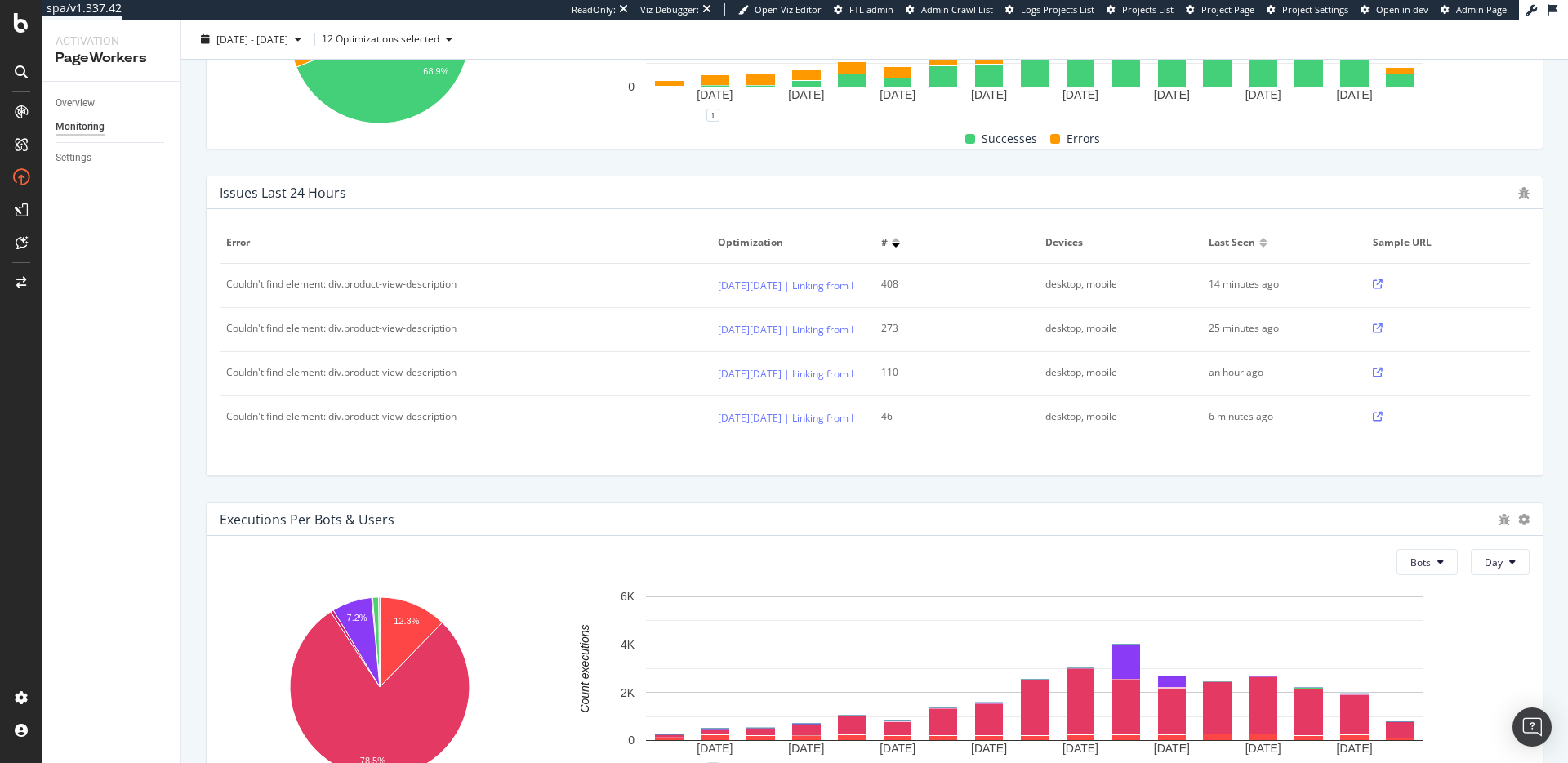
click at [445, 473] on div "Error Optimization # Devices Last seen Sample URL Couldn't find element: div.pr…" at bounding box center [874, 342] width 1336 height 266
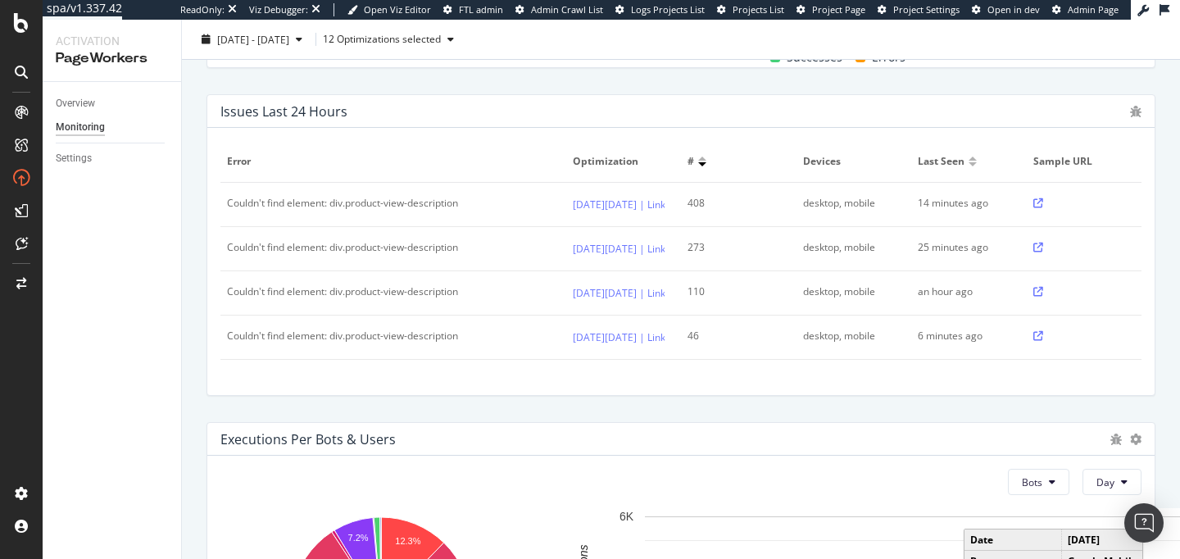
scroll to position [523, 0]
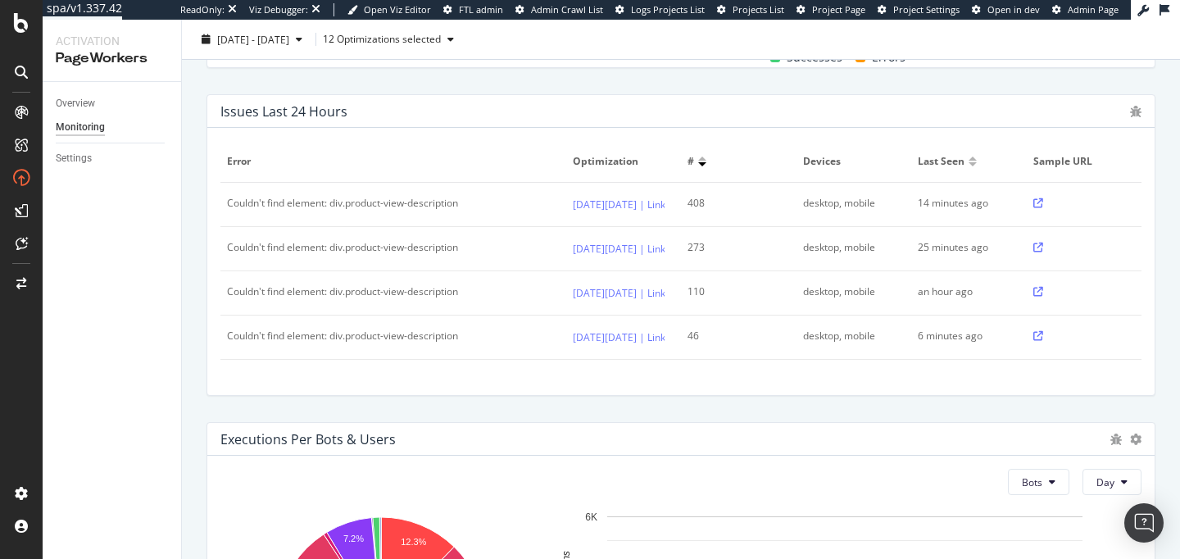
click at [572, 97] on div "Issues Last 24 Hours" at bounding box center [680, 111] width 947 height 33
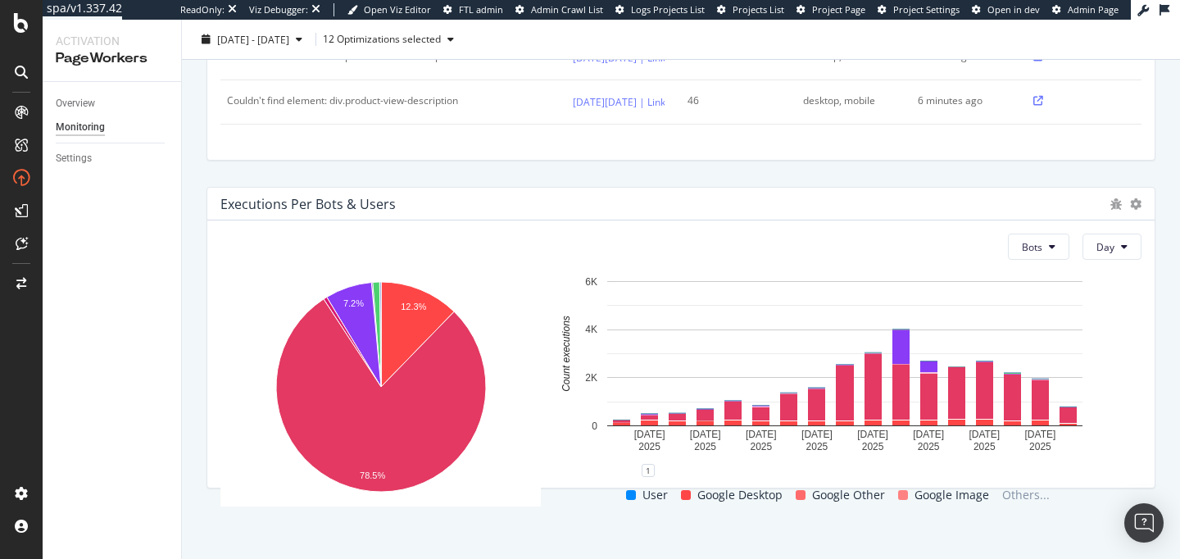
scroll to position [0, 0]
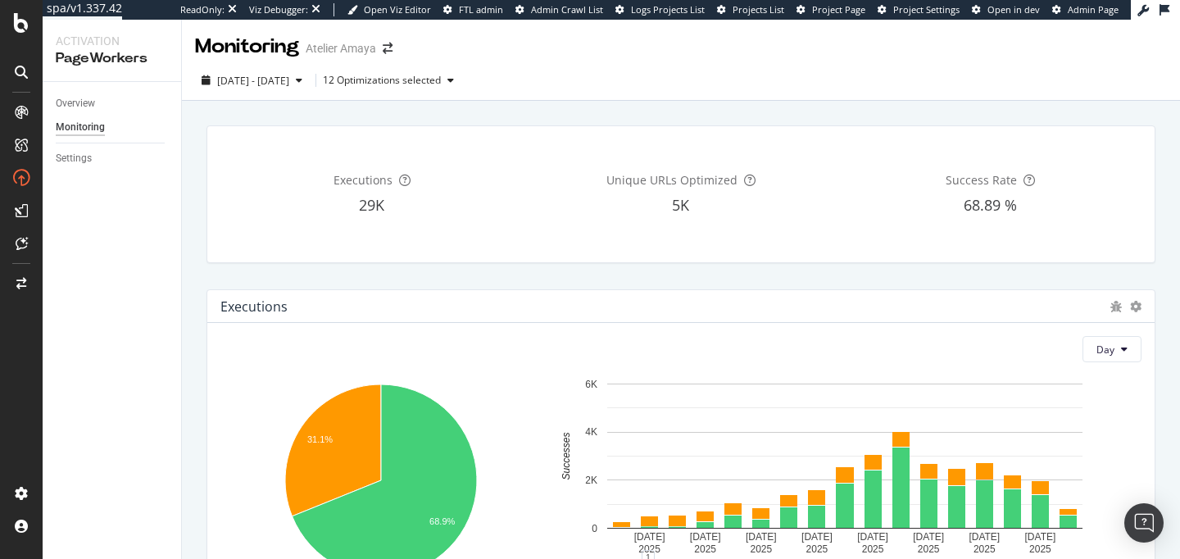
click at [655, 272] on div "Executions 29K Unique URLs Optimized 5K Success Rate 68.89 %" at bounding box center [681, 194] width 968 height 164
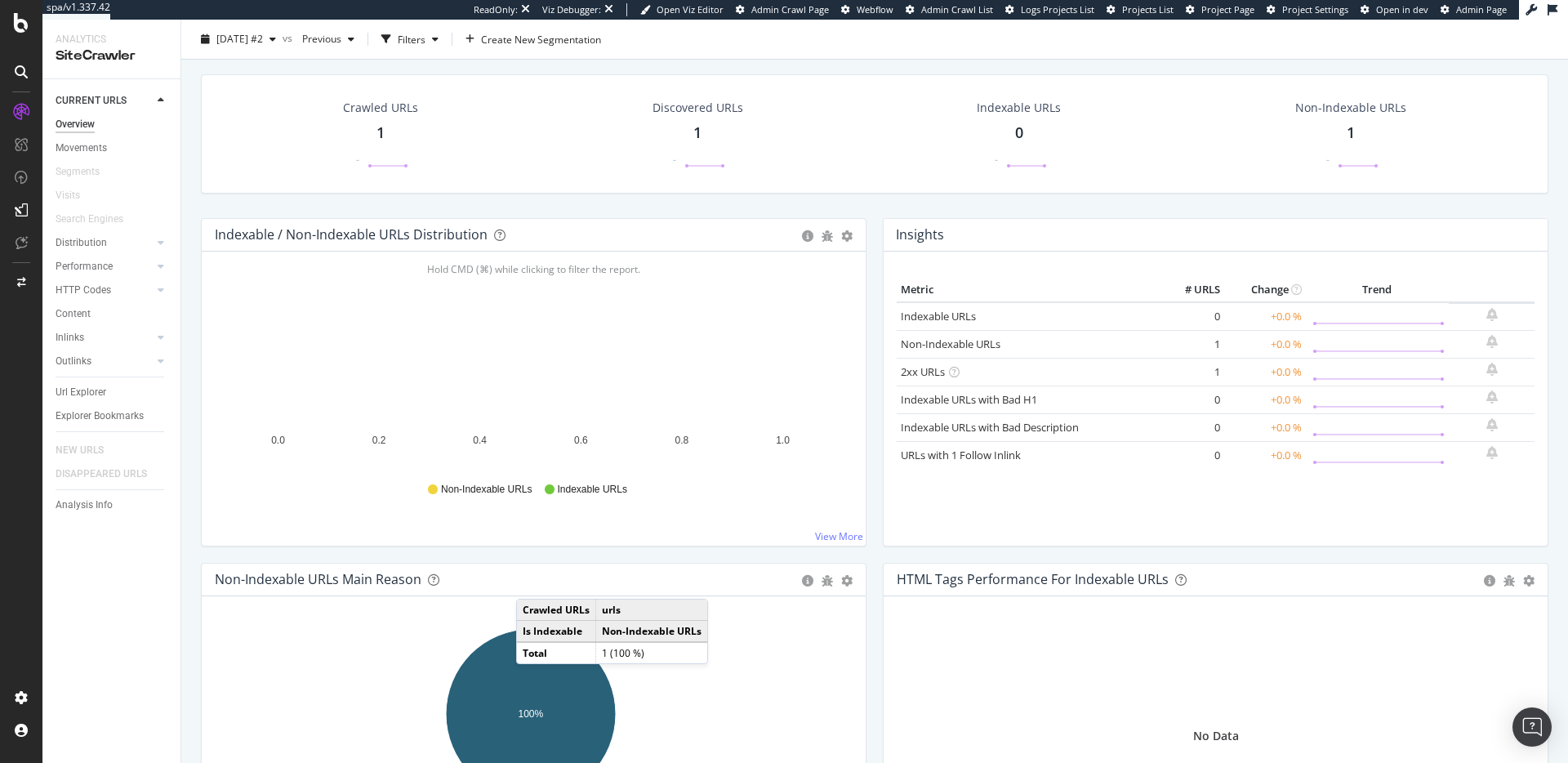
scroll to position [257, 0]
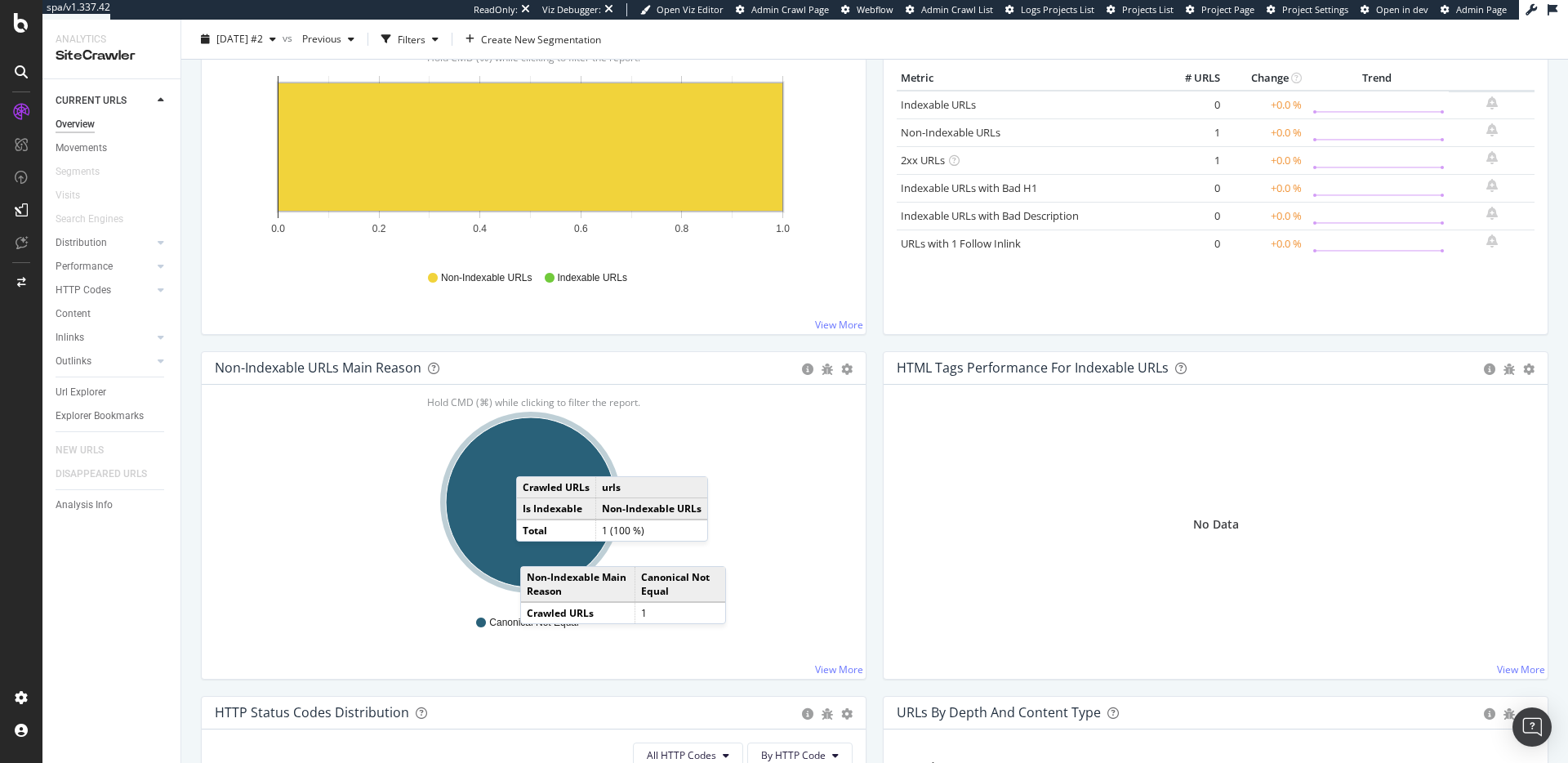
click at [536, 550] on ellipse "A chart." at bounding box center [530, 503] width 169 height 170
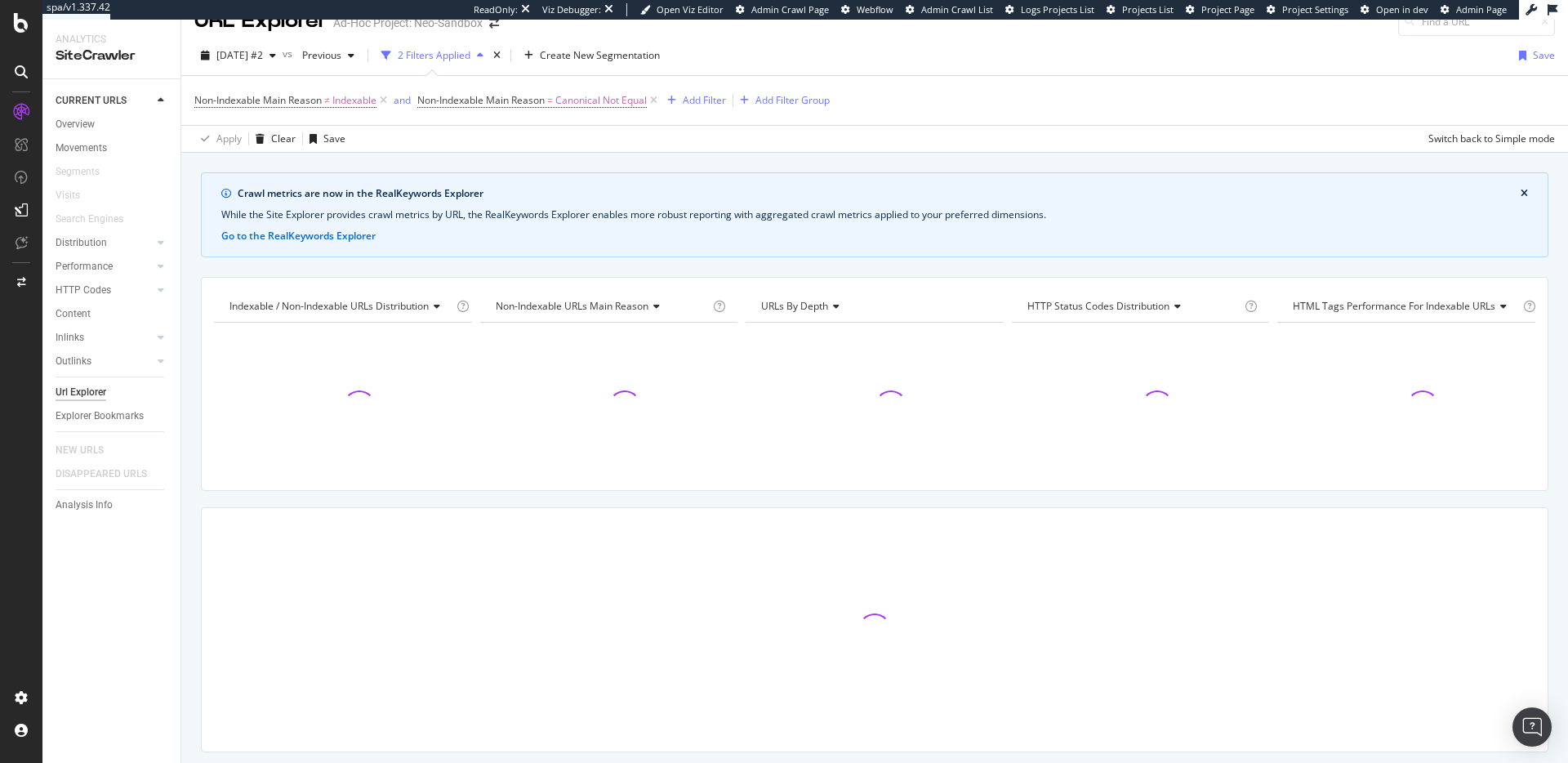
scroll to position [72, 0]
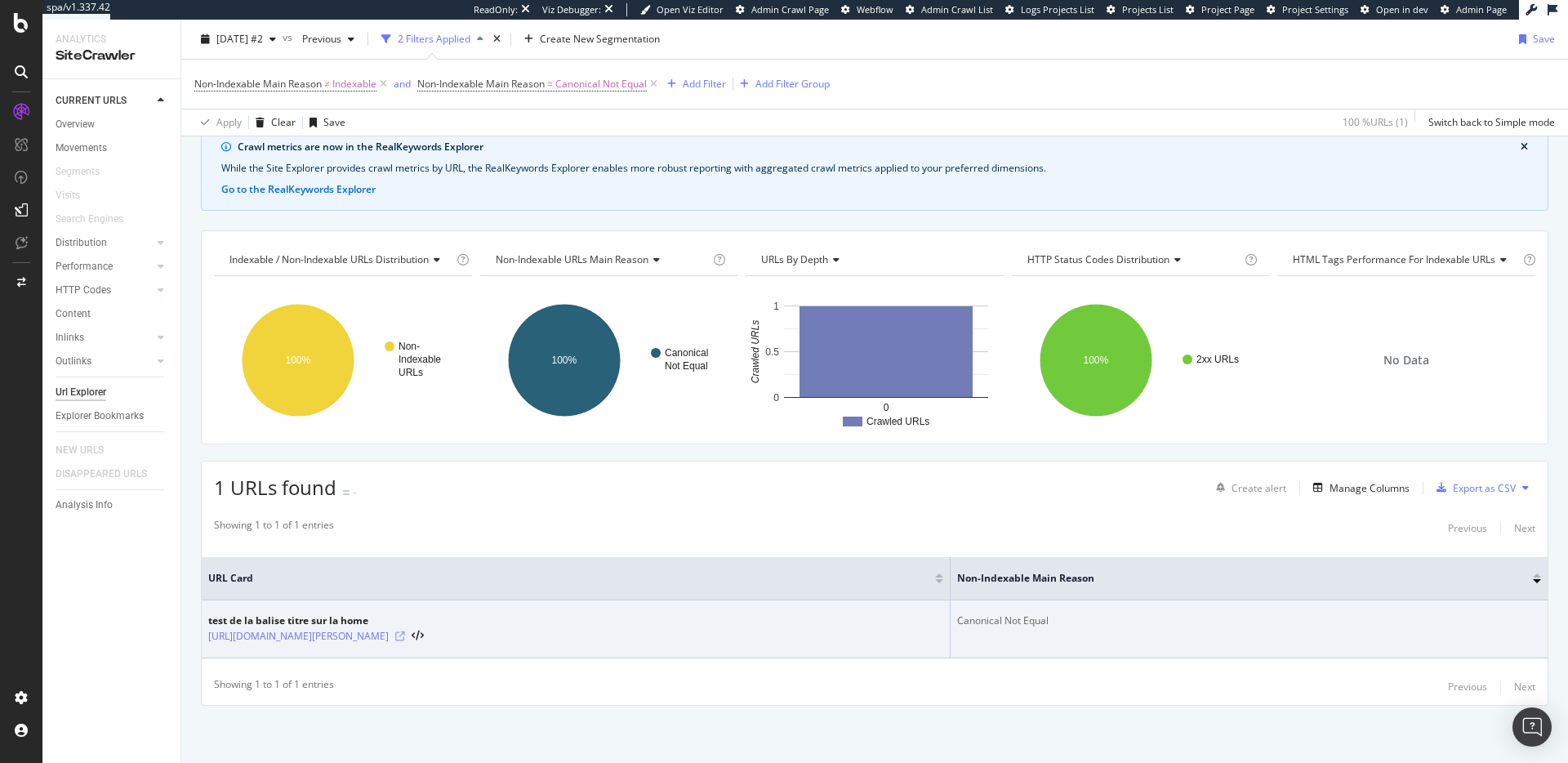
click at [395, 635] on icon at bounding box center [400, 636] width 10 height 10
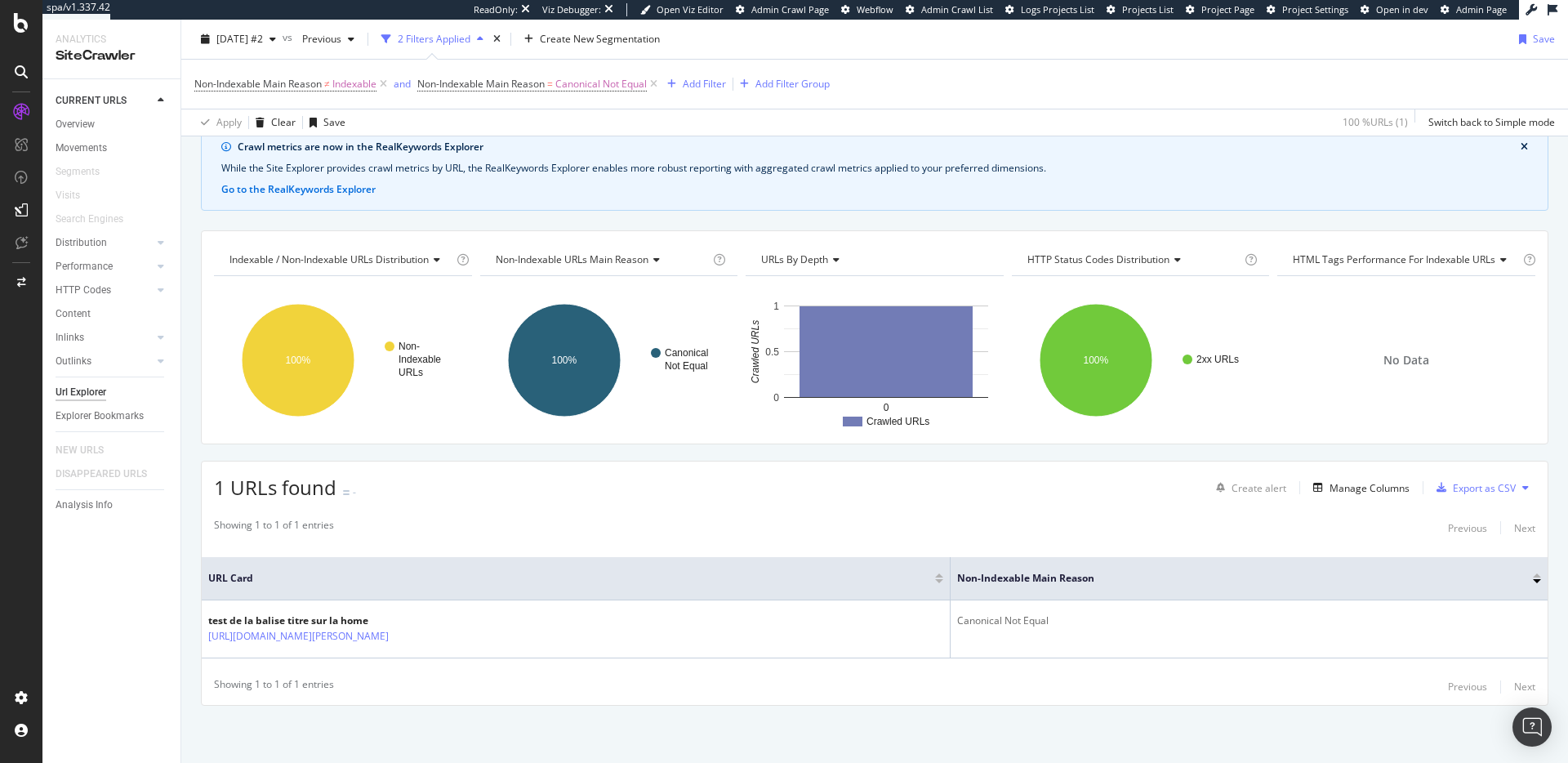
click at [22, 316] on div at bounding box center [21, 391] width 39 height 585
click at [128, 601] on div "Settings Project settings Crawl Manager Configure and access your website analy…" at bounding box center [152, 658] width 228 height 120
click at [129, 609] on div "Settings Project settings" at bounding box center [152, 617] width 215 height 29
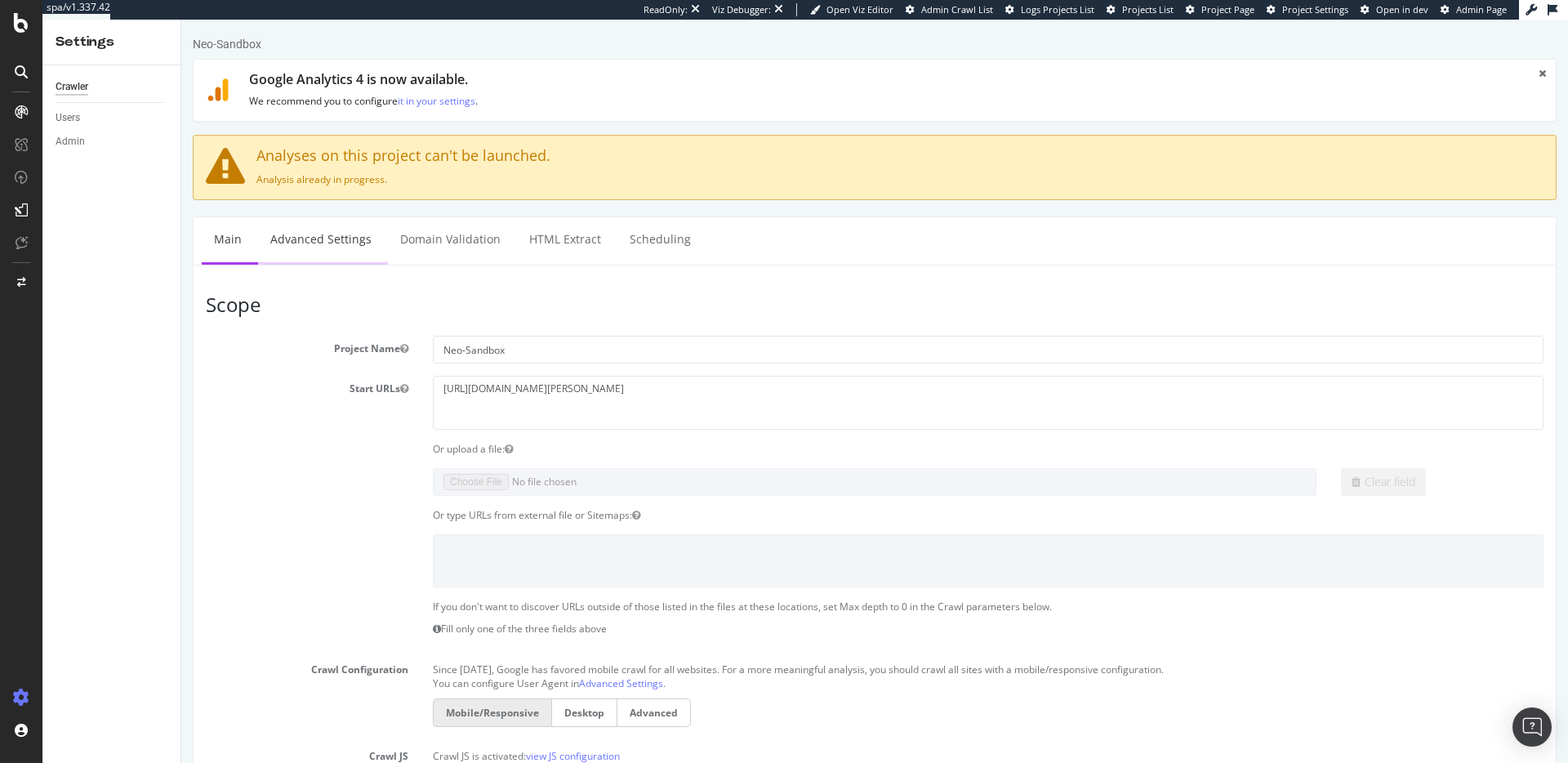
click at [332, 240] on link "Advanced Settings" at bounding box center [321, 239] width 126 height 45
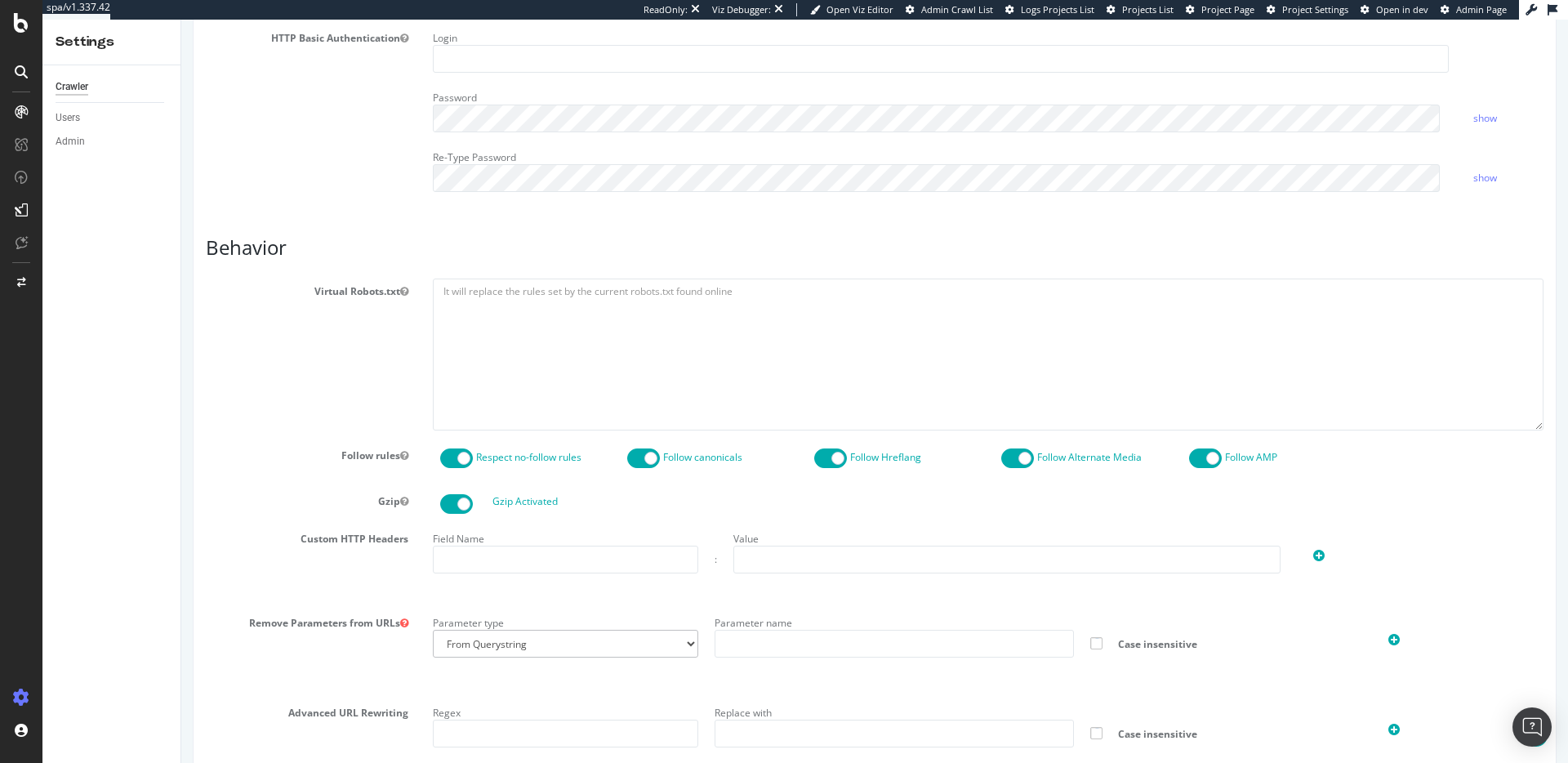
scroll to position [1307, 0]
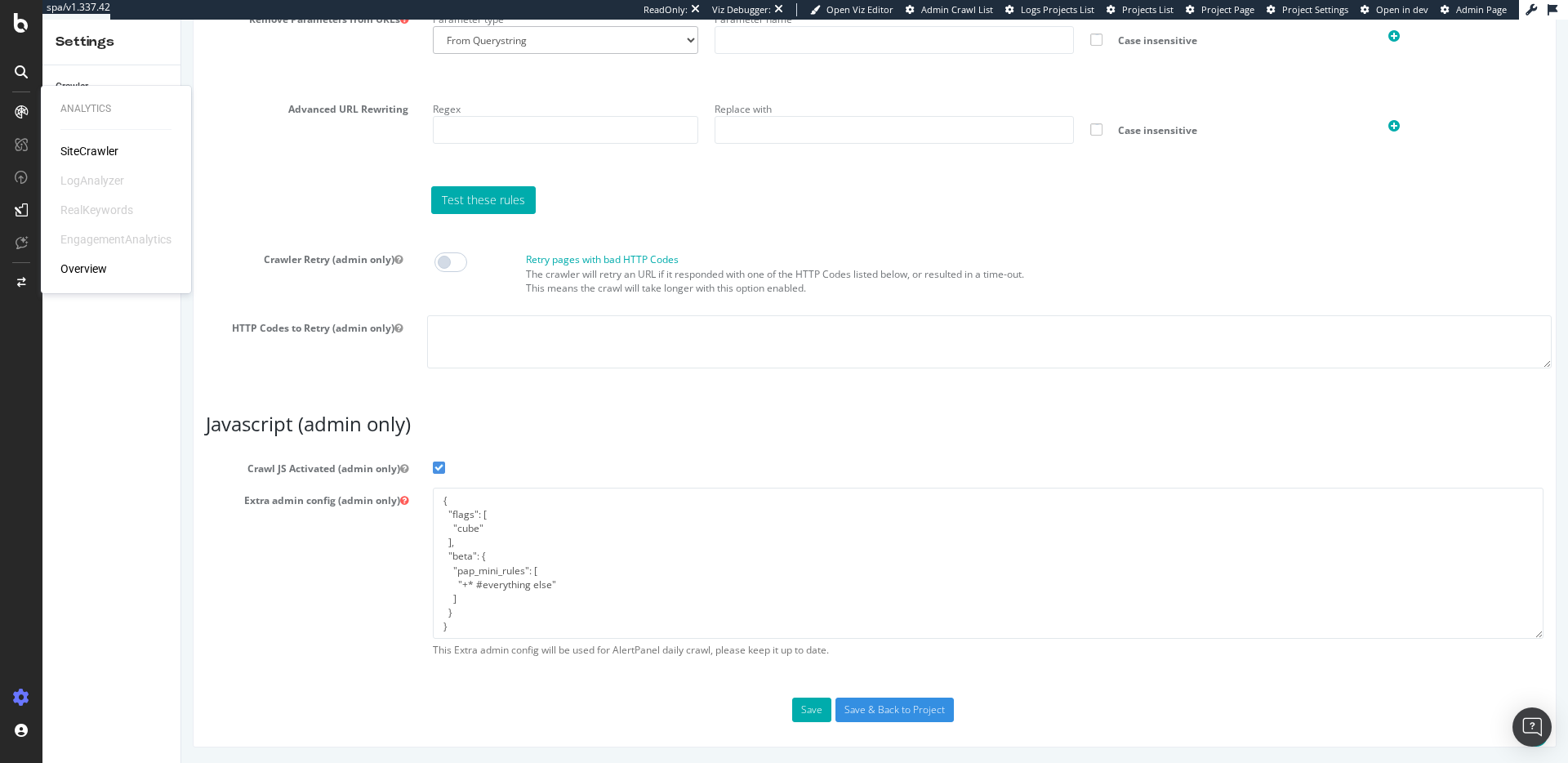
click at [76, 152] on div "SiteCrawler" at bounding box center [90, 151] width 58 height 16
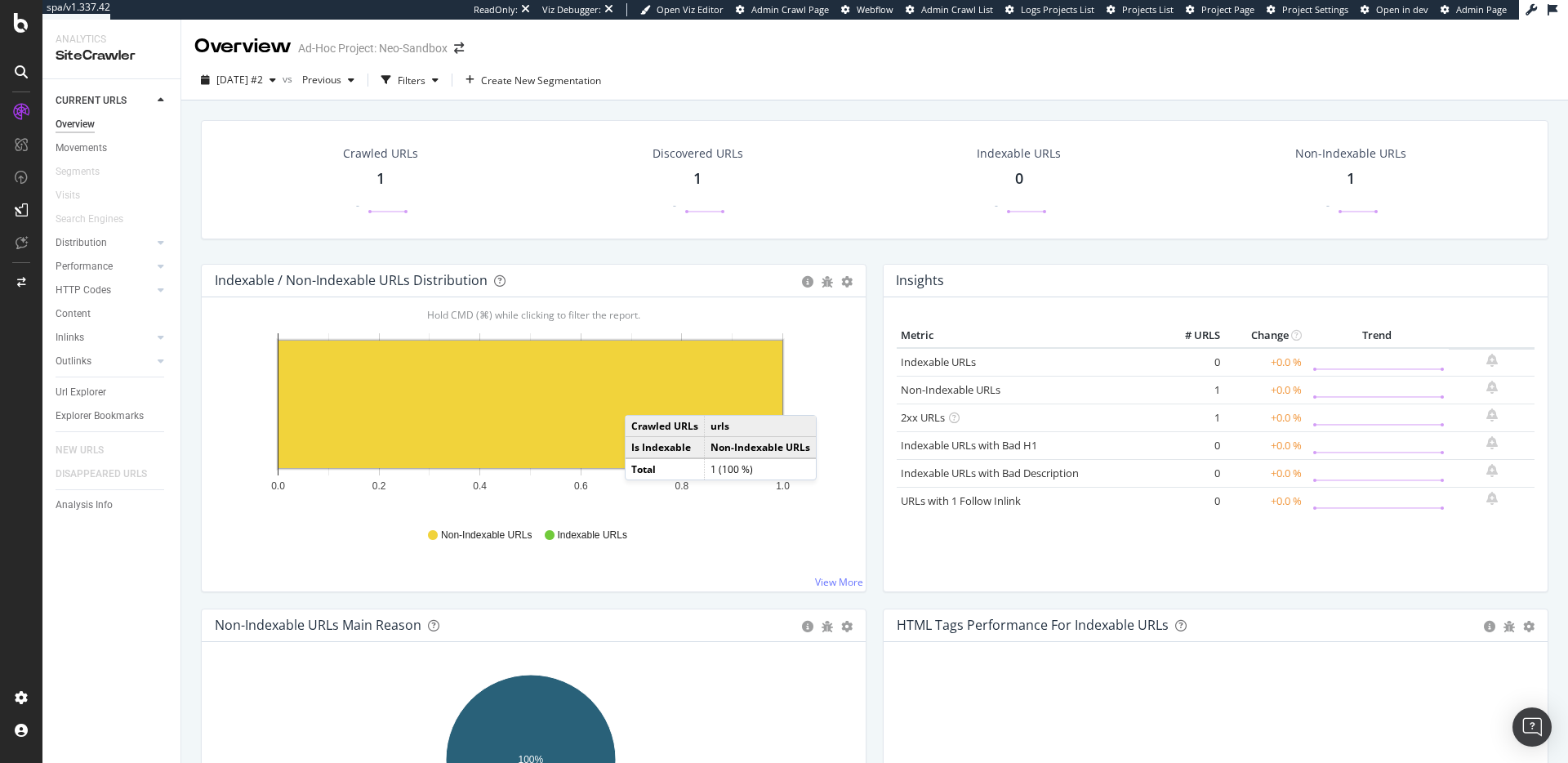
click at [639, 399] on rect "A chart." at bounding box center [529, 405] width 503 height 128
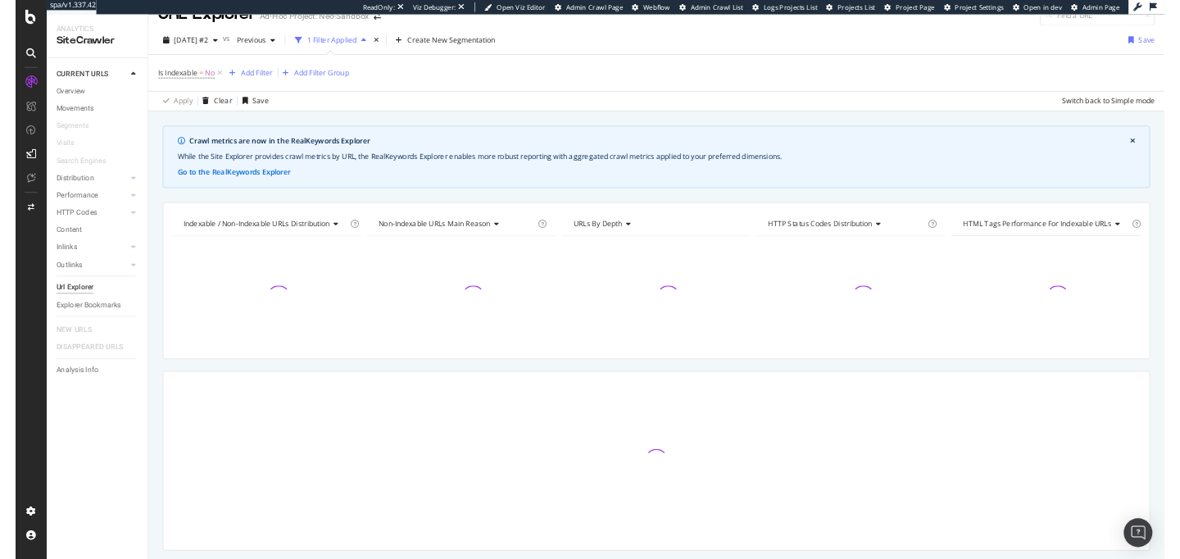
scroll to position [72, 0]
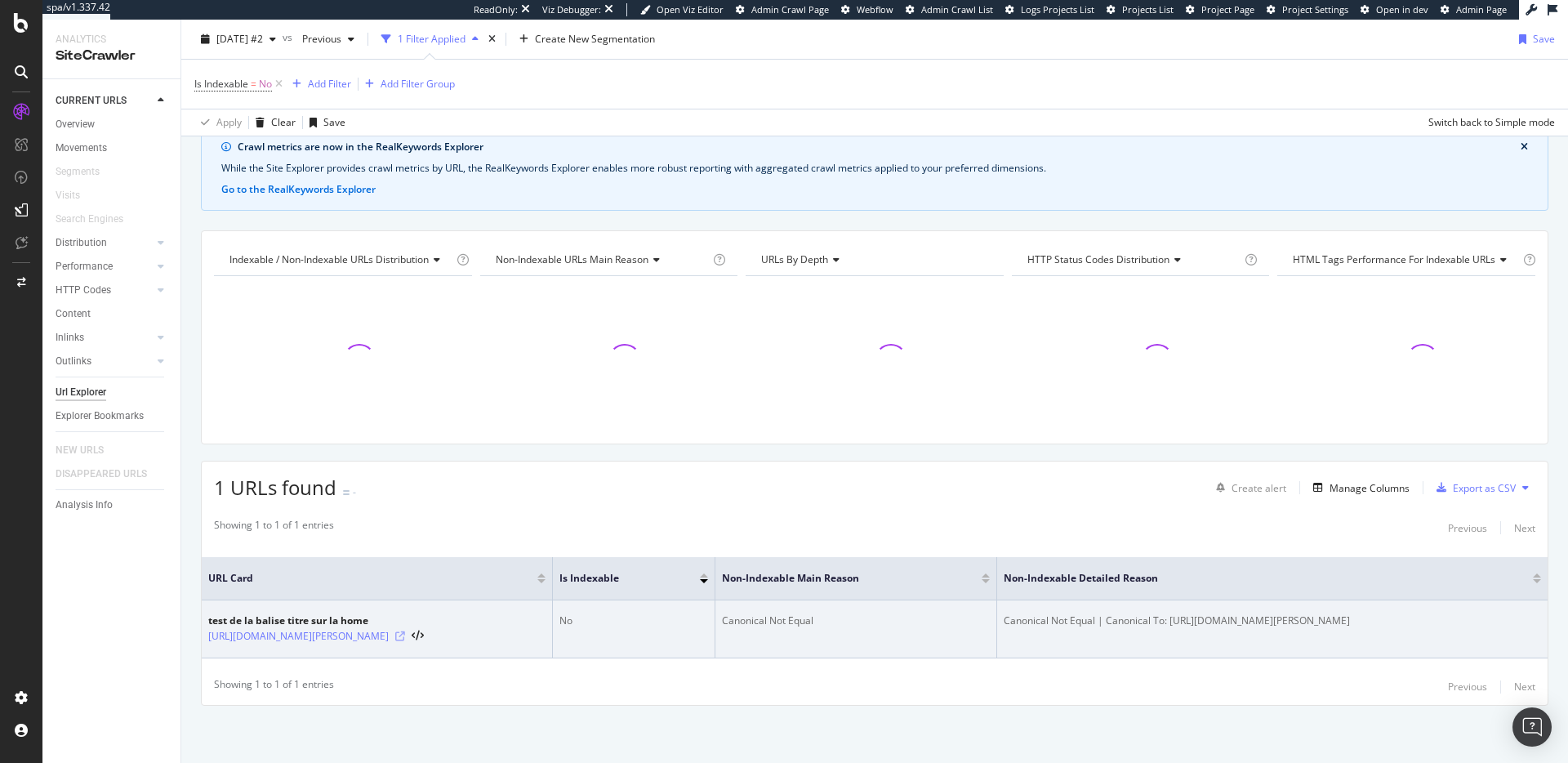
click at [395, 632] on icon at bounding box center [400, 636] width 10 height 10
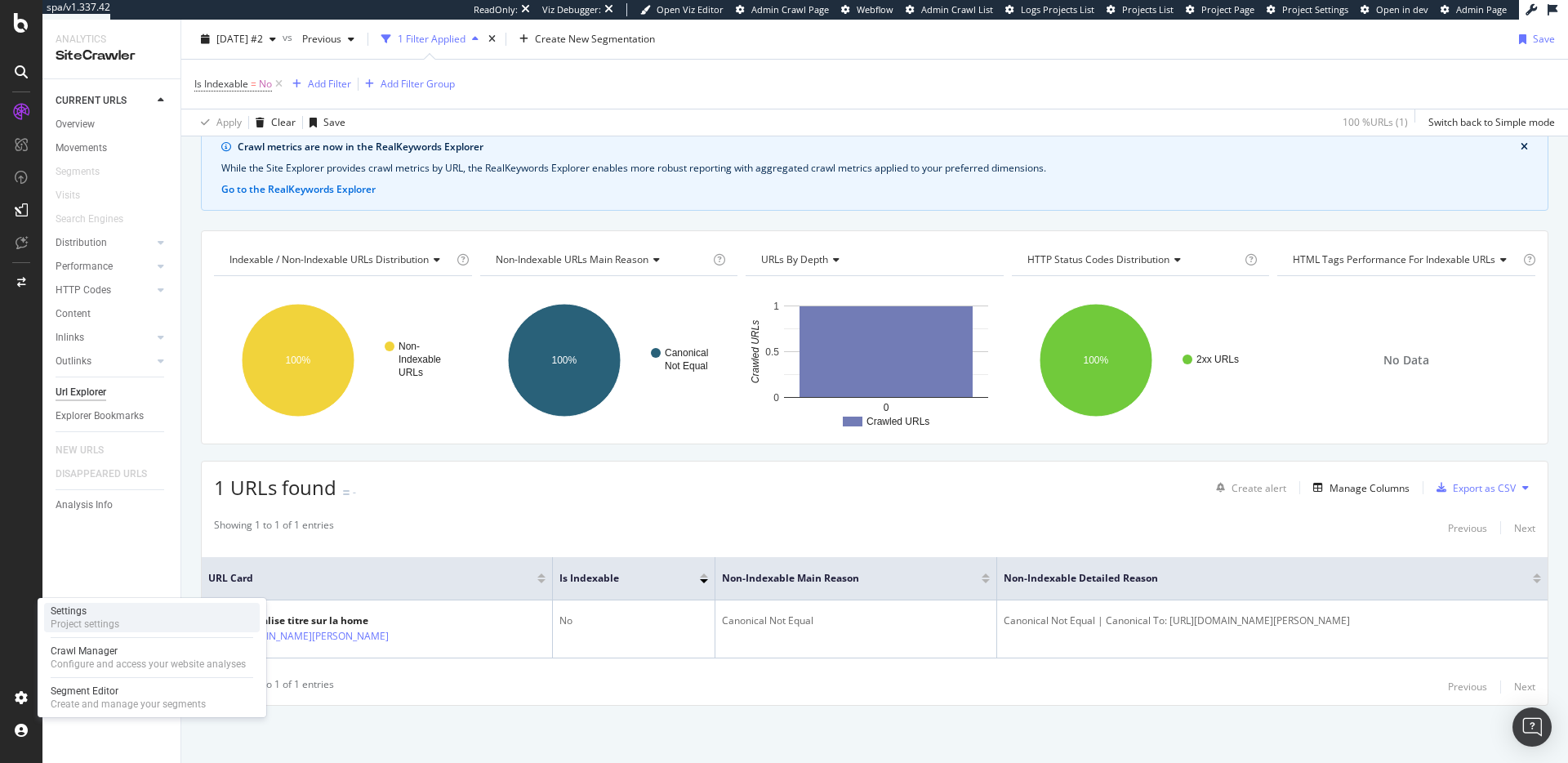
click at [135, 621] on div "Settings Project settings" at bounding box center [152, 617] width 215 height 29
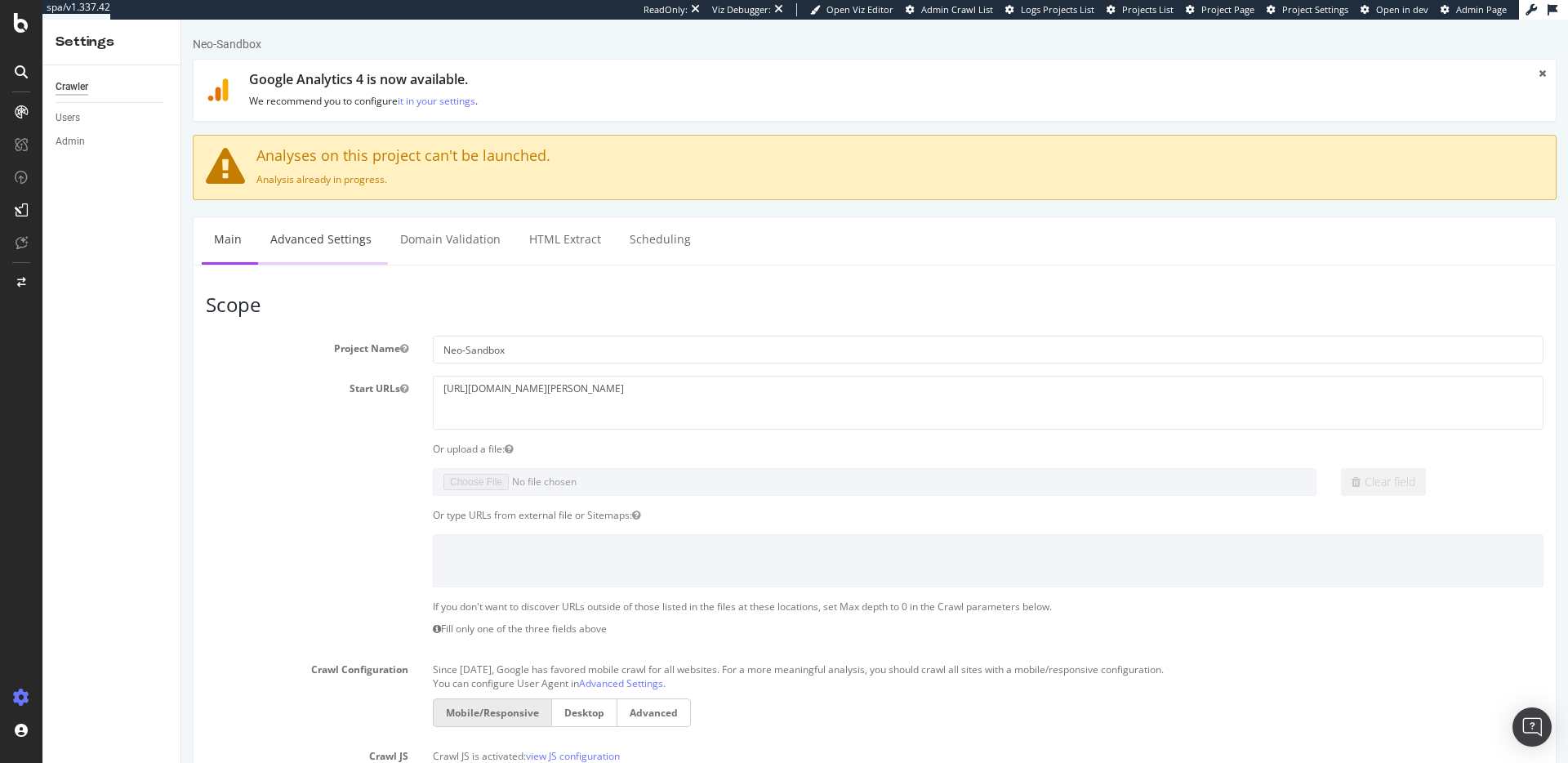
click at [331, 237] on link "Advanced Settings" at bounding box center [321, 239] width 126 height 45
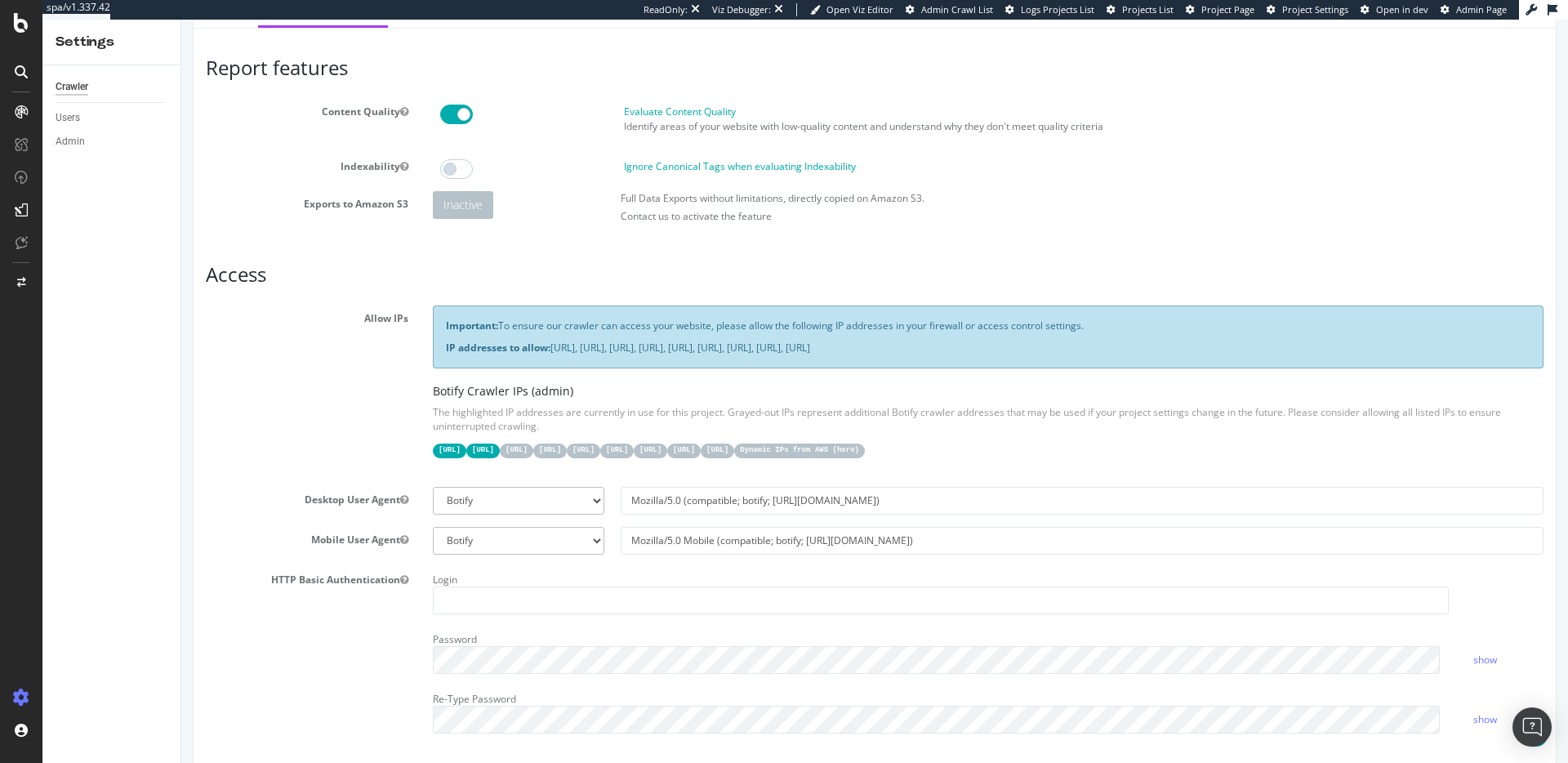
scroll to position [292, 0]
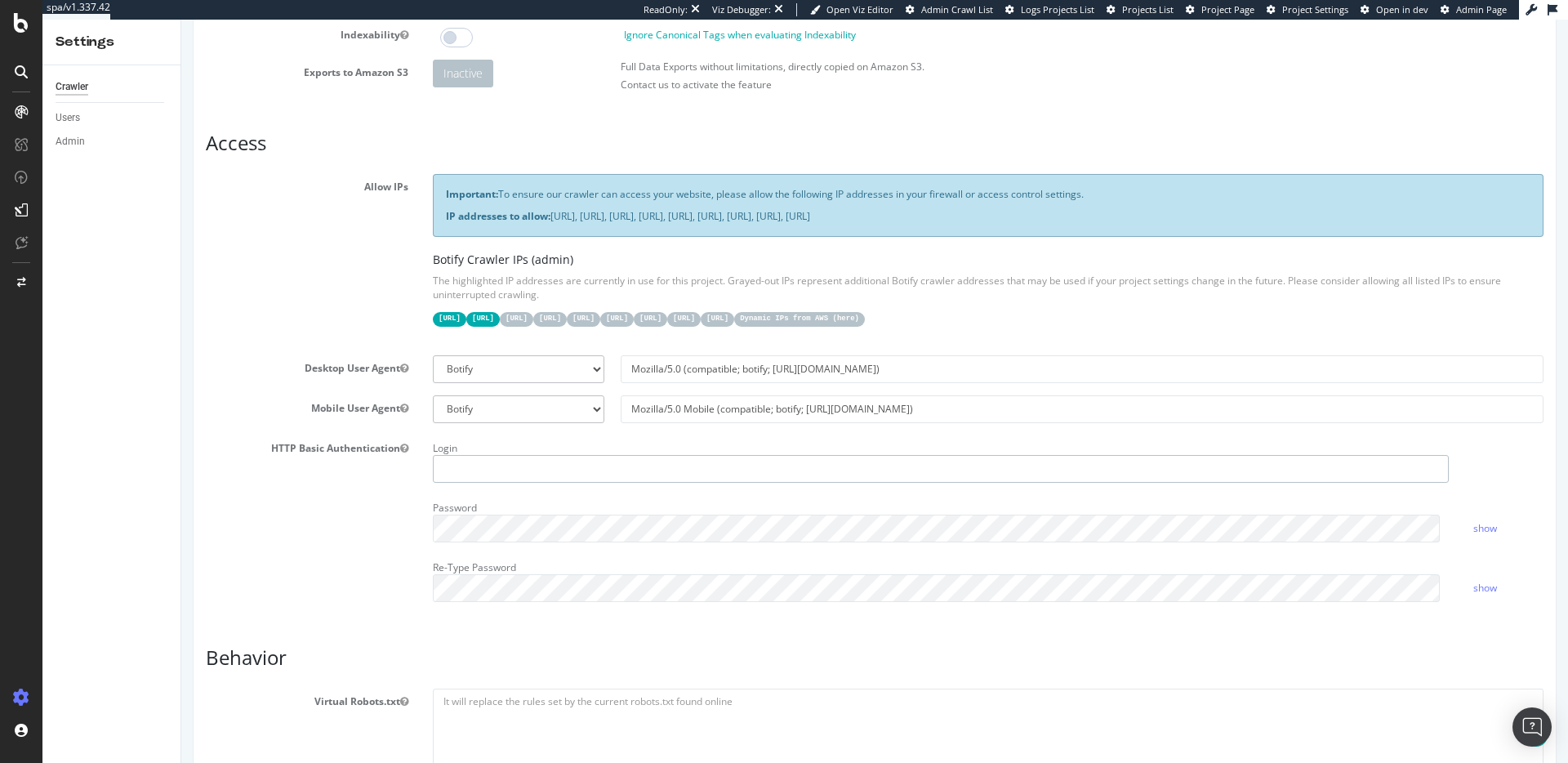
click at [492, 477] on input "text" at bounding box center [940, 469] width 1016 height 28
click at [325, 489] on div "HTTP Basic Authentication Login Password show Re-Type Password show" at bounding box center [874, 525] width 1362 height 179
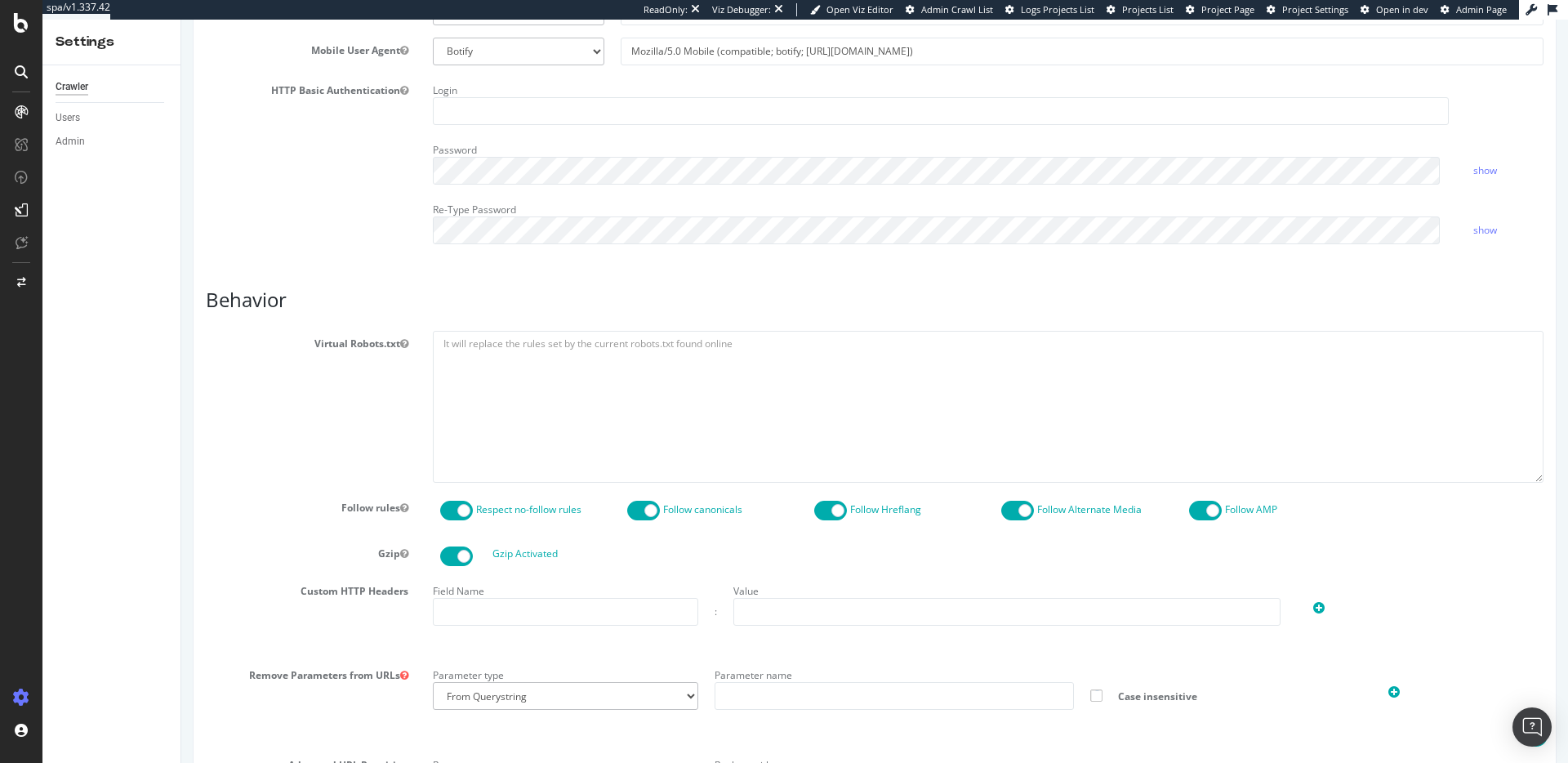
scroll to position [654, 0]
click at [463, 504] on span at bounding box center [457, 507] width 33 height 20
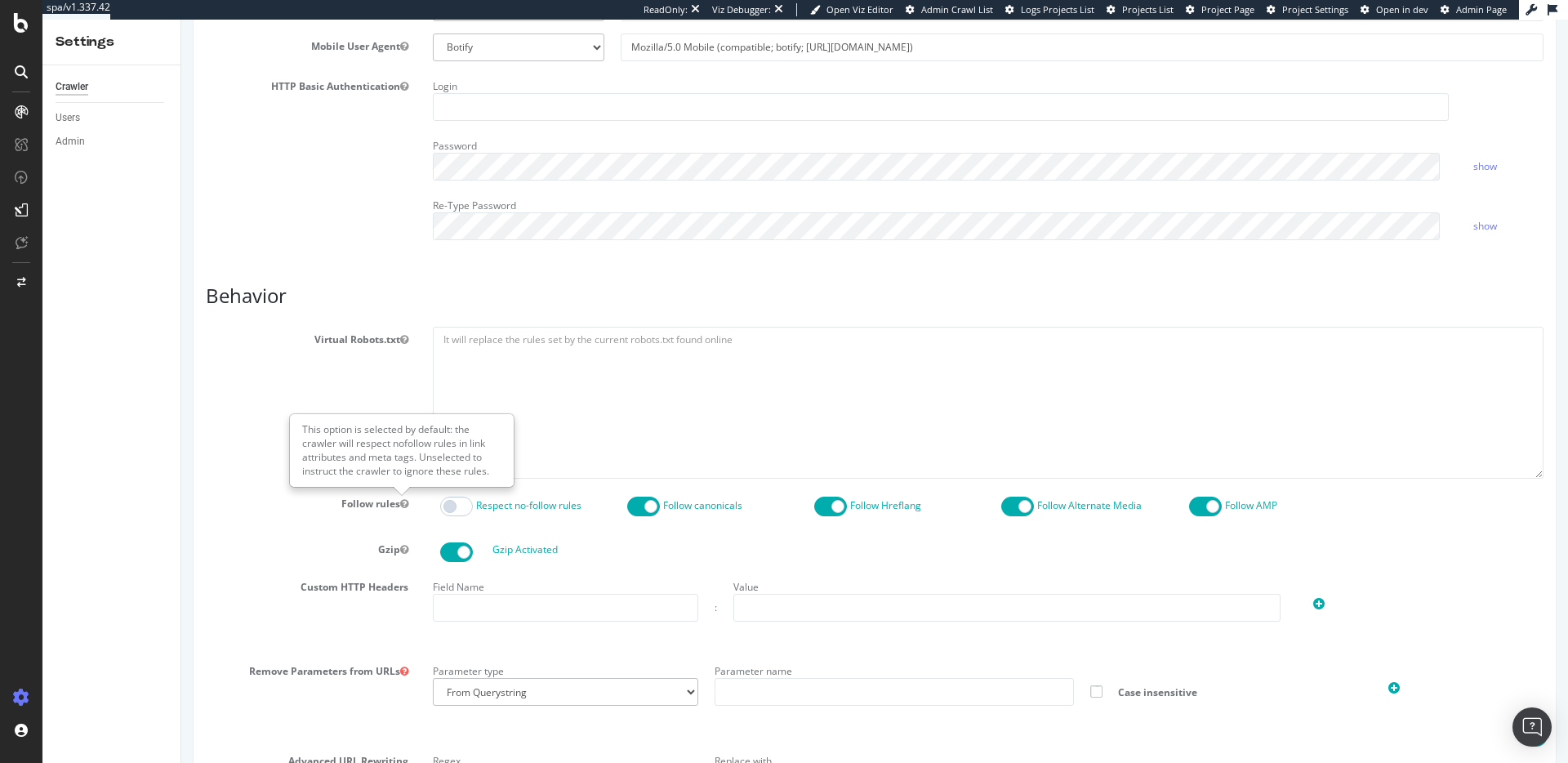
click at [323, 499] on label "Follow rules" at bounding box center [307, 501] width 227 height 20
click at [400, 499] on button "Follow rules" at bounding box center [404, 504] width 8 height 14
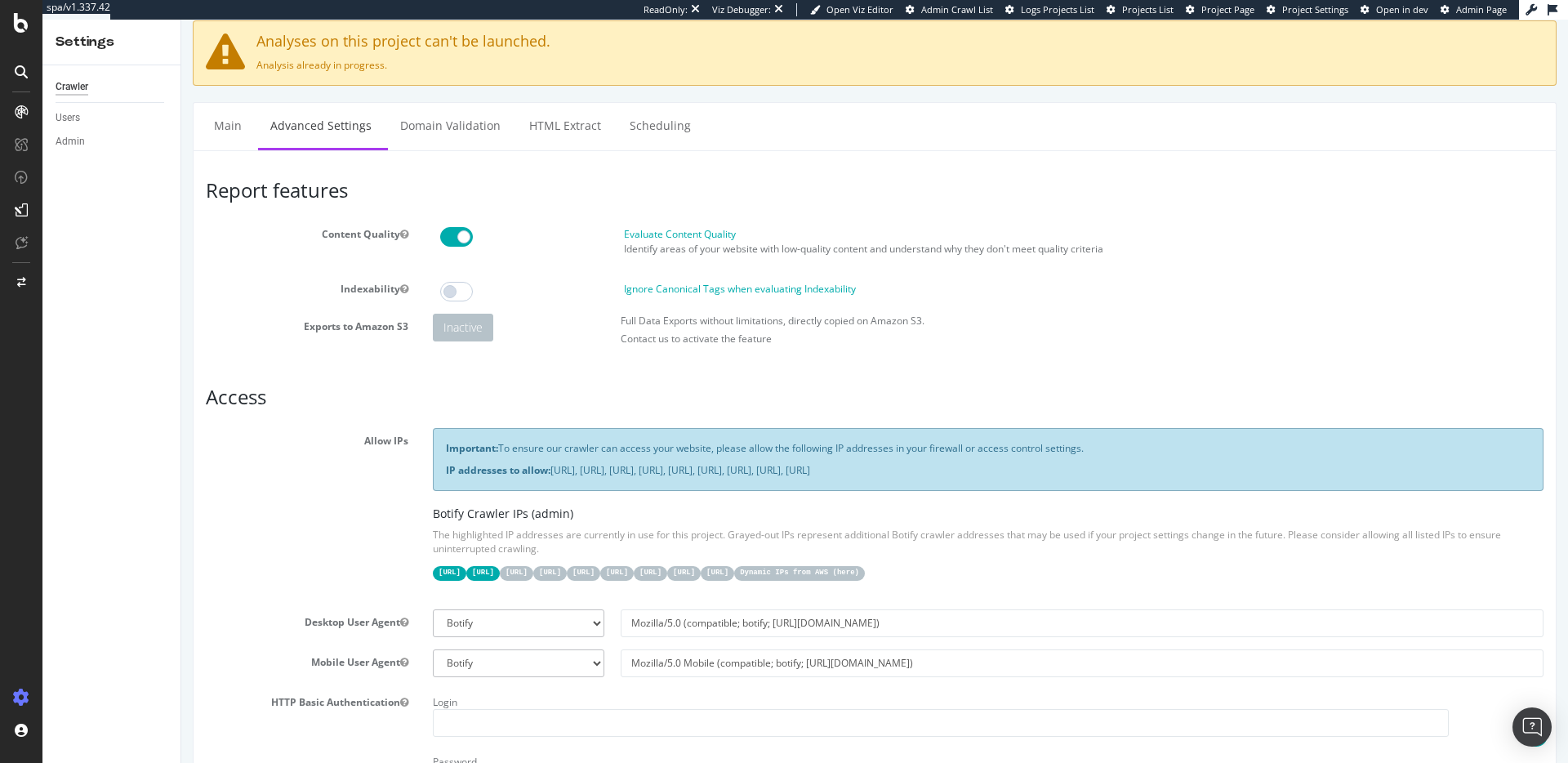
scroll to position [0, 0]
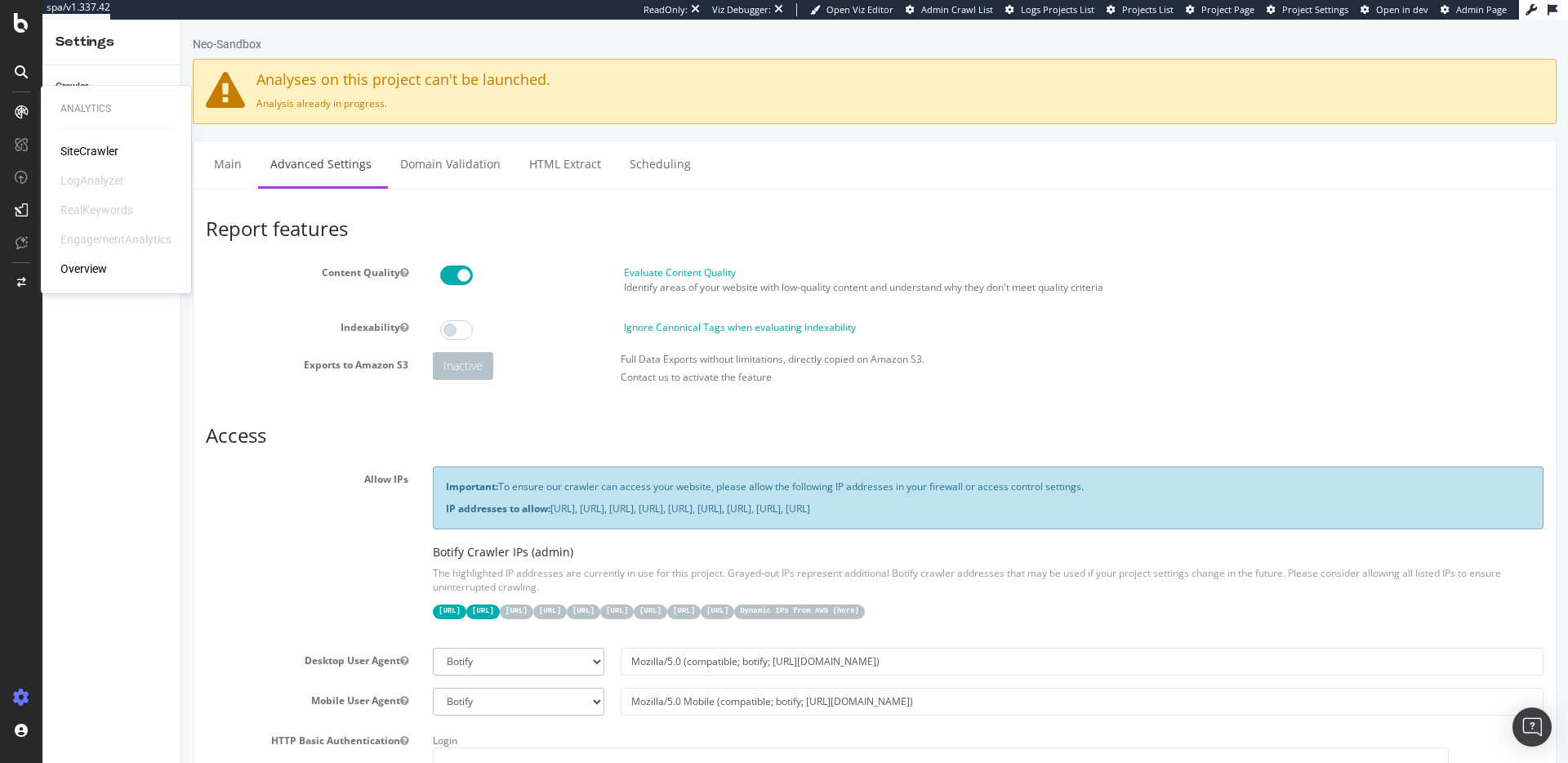
click at [114, 157] on div "SiteCrawler" at bounding box center [90, 151] width 58 height 16
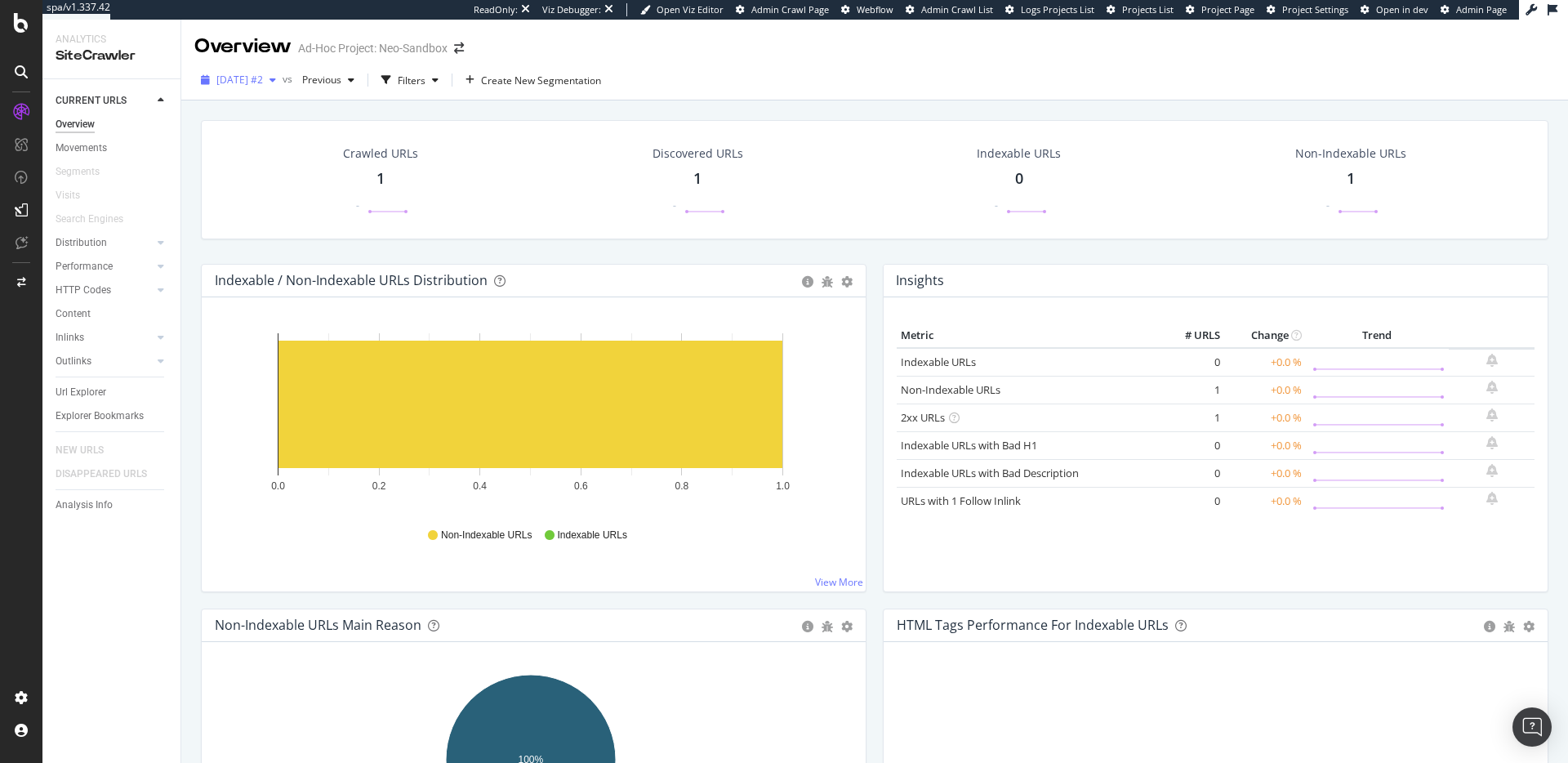
click at [275, 72] on div "2025 Sep. 25th #2" at bounding box center [238, 80] width 88 height 25
click at [806, 88] on div "2025 Sep. 25th #2 vs Previous Filters Create New Segmentation" at bounding box center [874, 83] width 1387 height 33
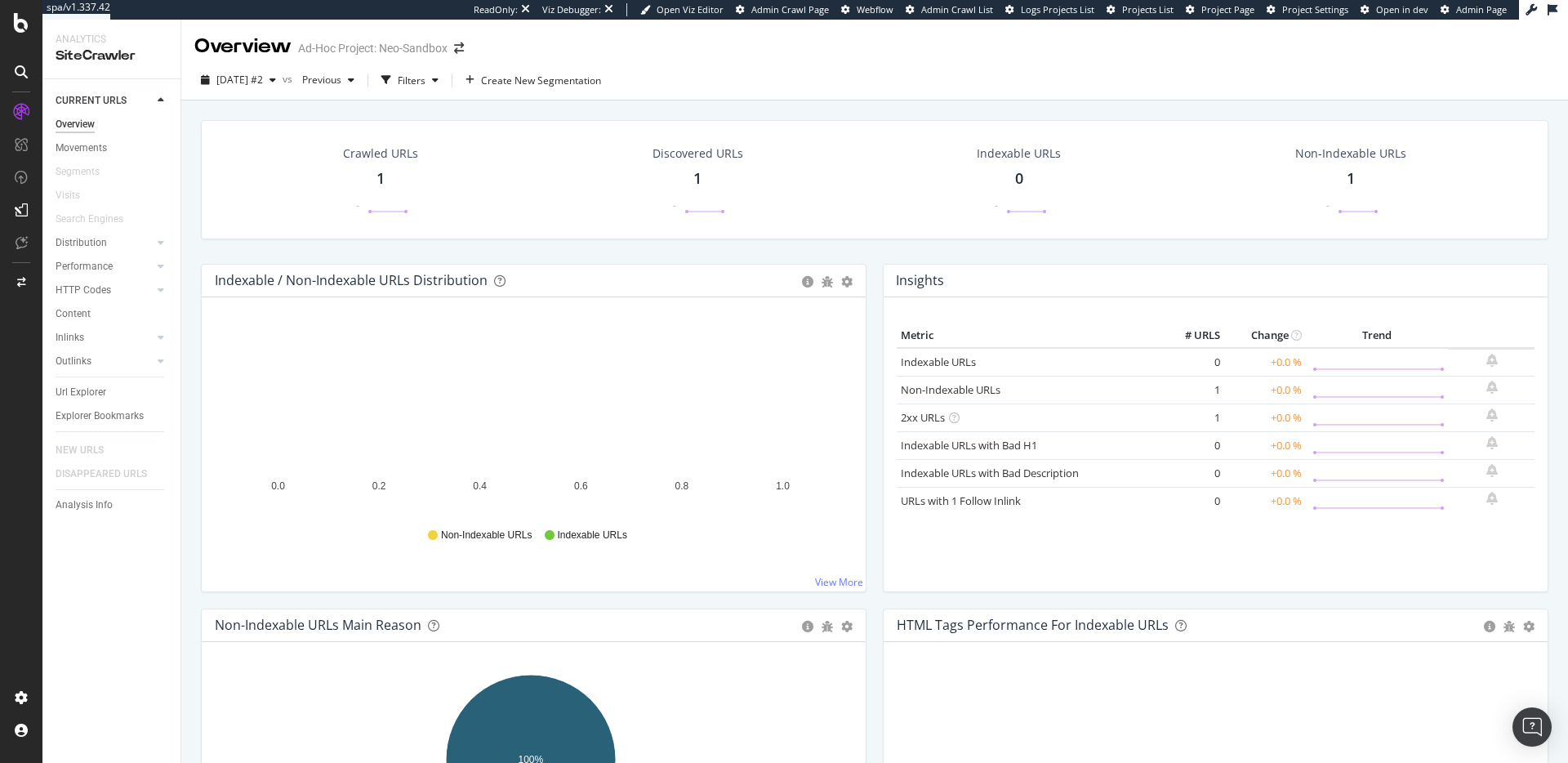
scroll to position [284, 0]
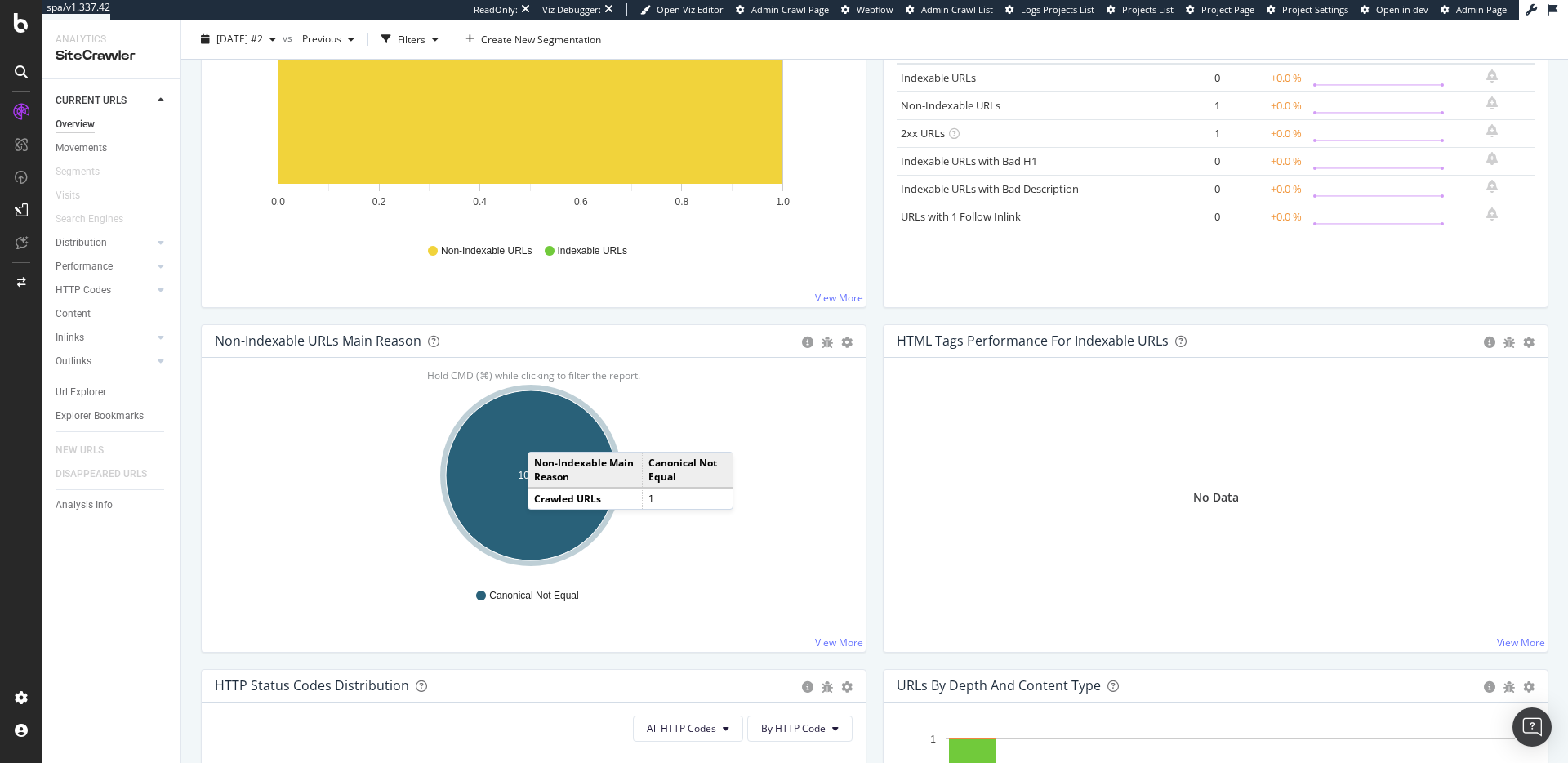
click at [531, 412] on ellipse "A chart." at bounding box center [530, 476] width 169 height 170
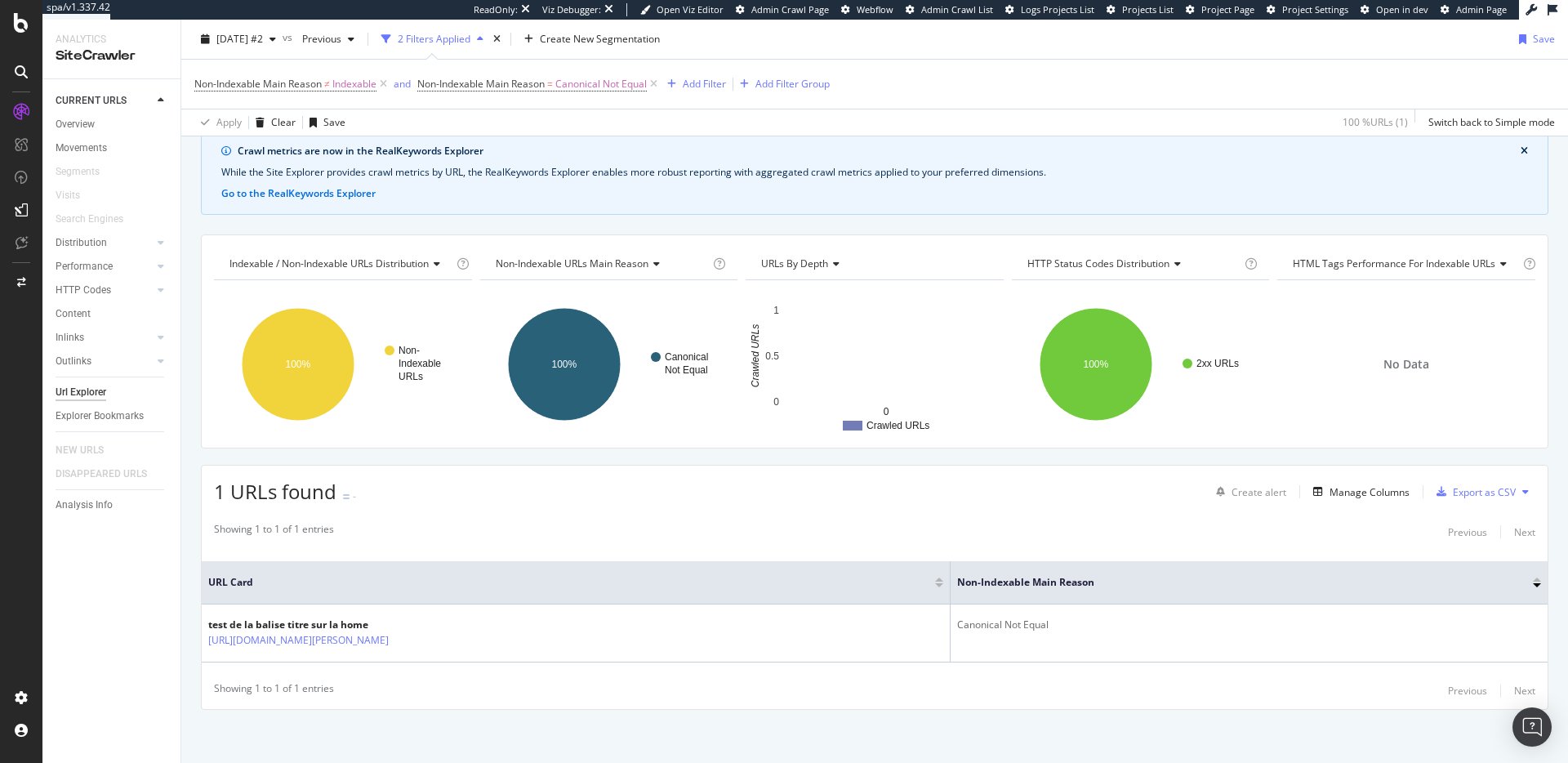
scroll to position [72, 0]
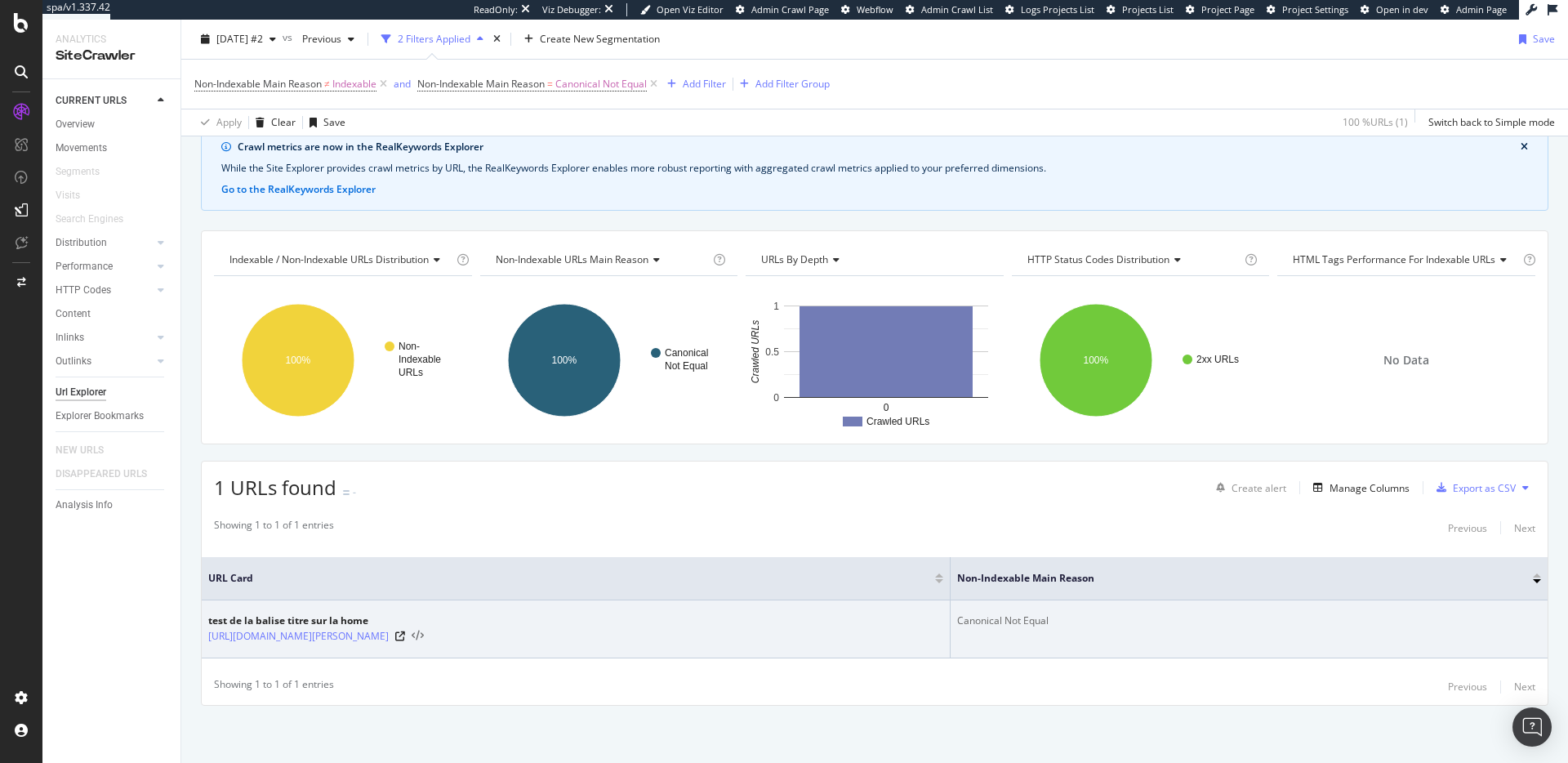
click at [412, 637] on icon at bounding box center [418, 635] width 12 height 11
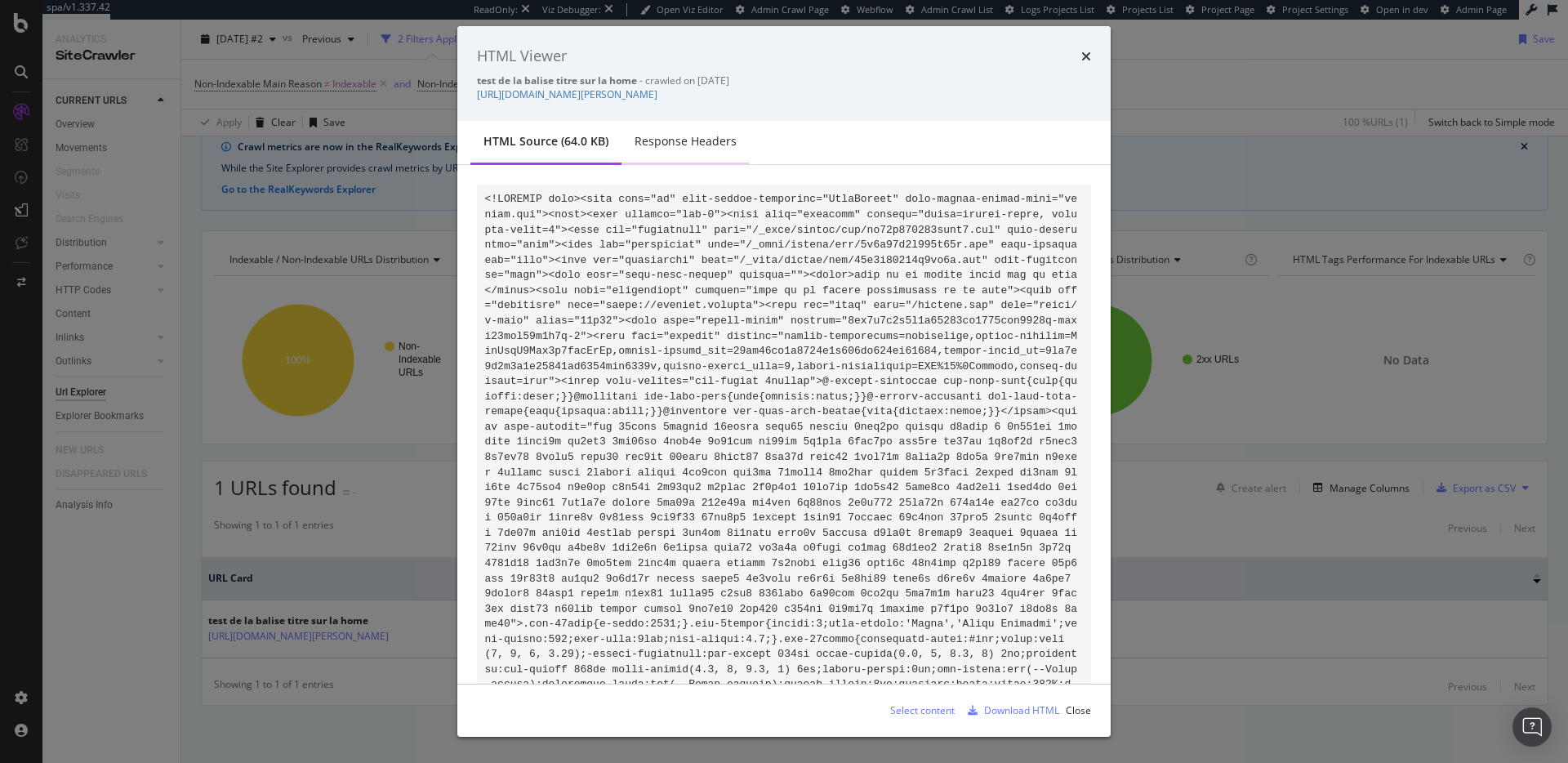
click at [677, 142] on div "Response Headers" at bounding box center [686, 142] width 102 height 16
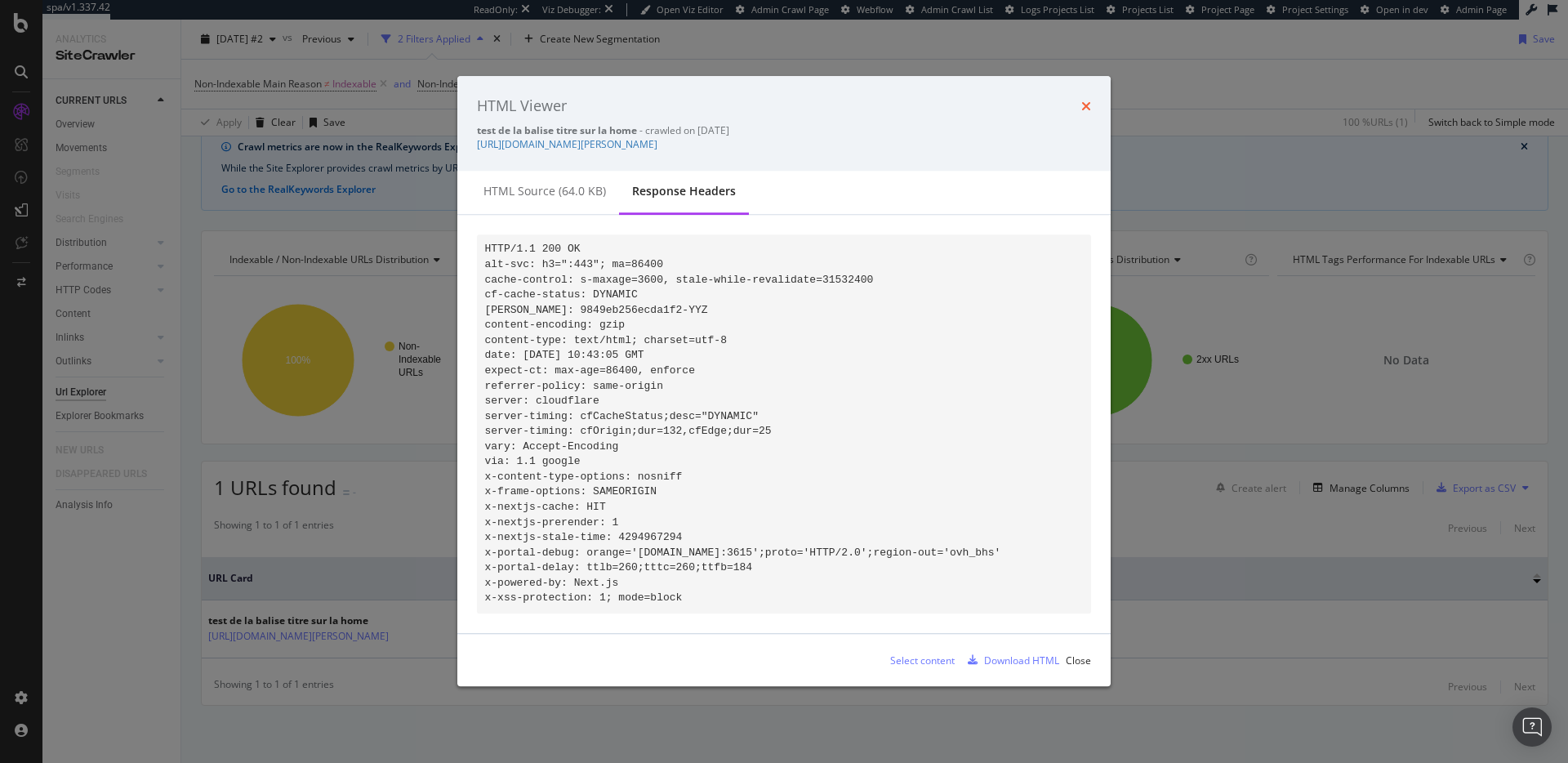
click at [1088, 100] on icon "times" at bounding box center [1087, 106] width 10 height 13
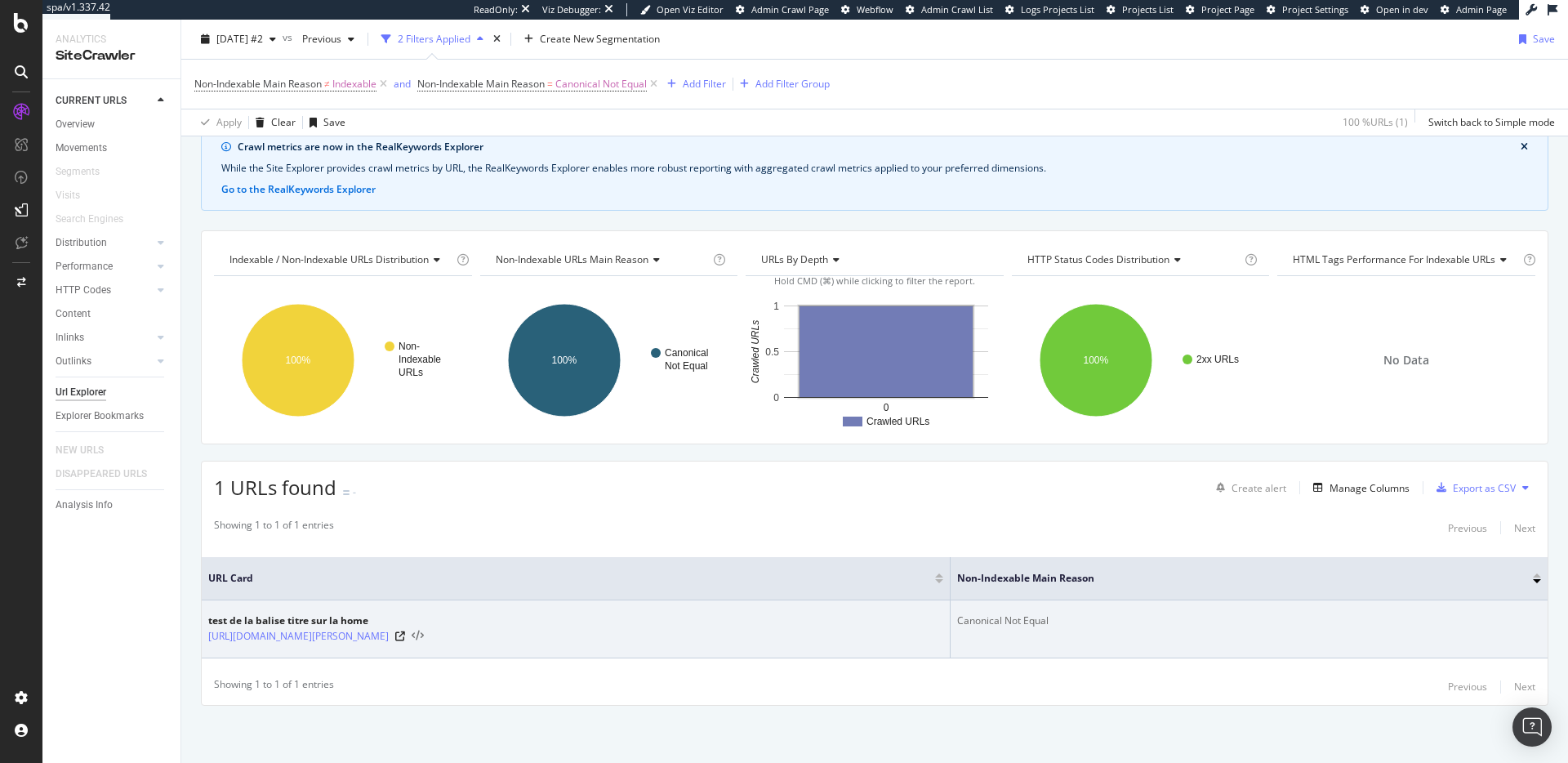
click at [412, 637] on icon at bounding box center [418, 635] width 12 height 11
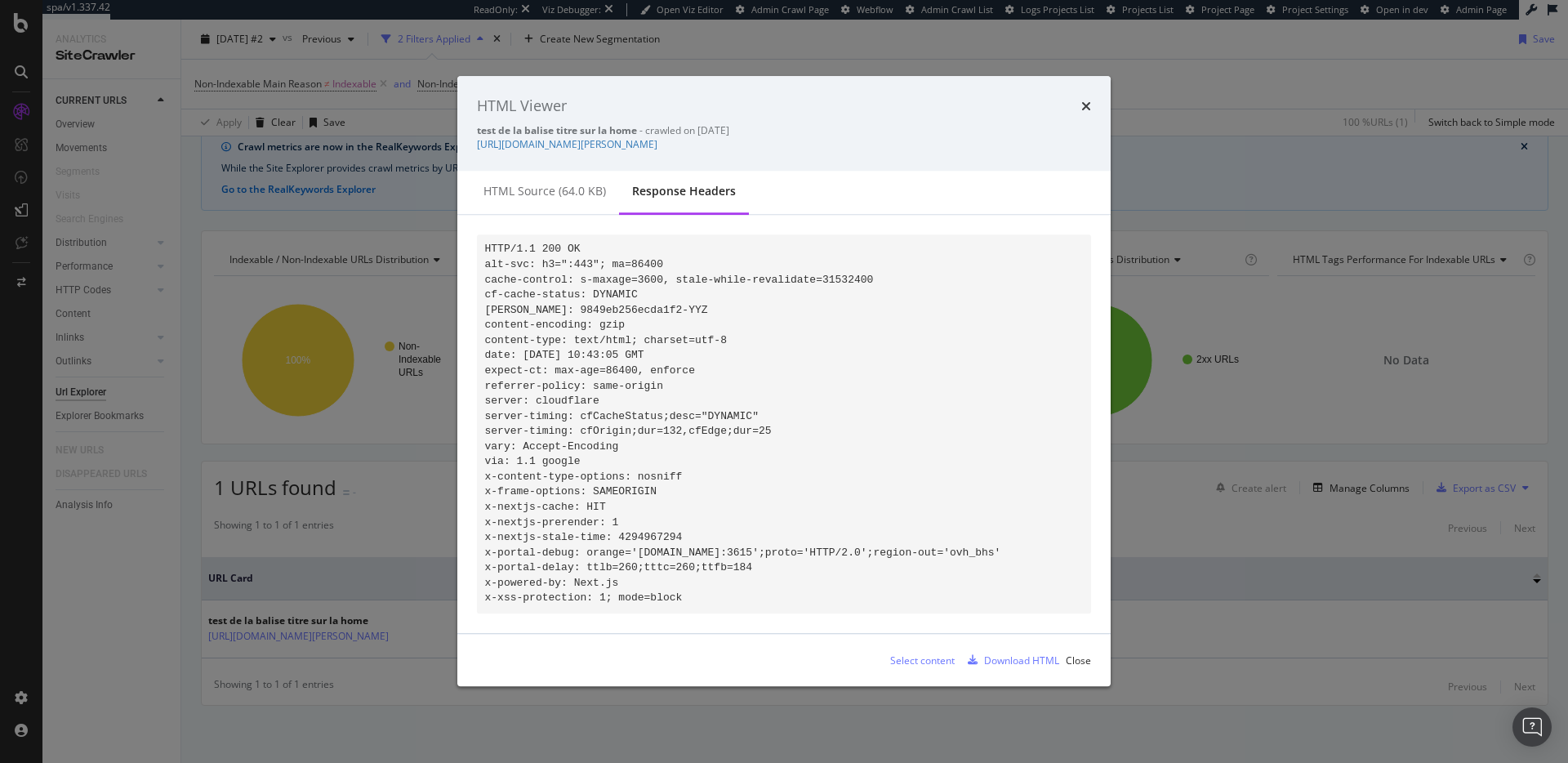
click at [517, 415] on code "HTTP/1.1 200 OK alt-svc: h3=":443"; ma=86400 cache-control: s-maxage=3600, stal…" at bounding box center [744, 424] width 516 height 361
click at [569, 184] on div "HTML source (64.0 KB)" at bounding box center [544, 191] width 123 height 16
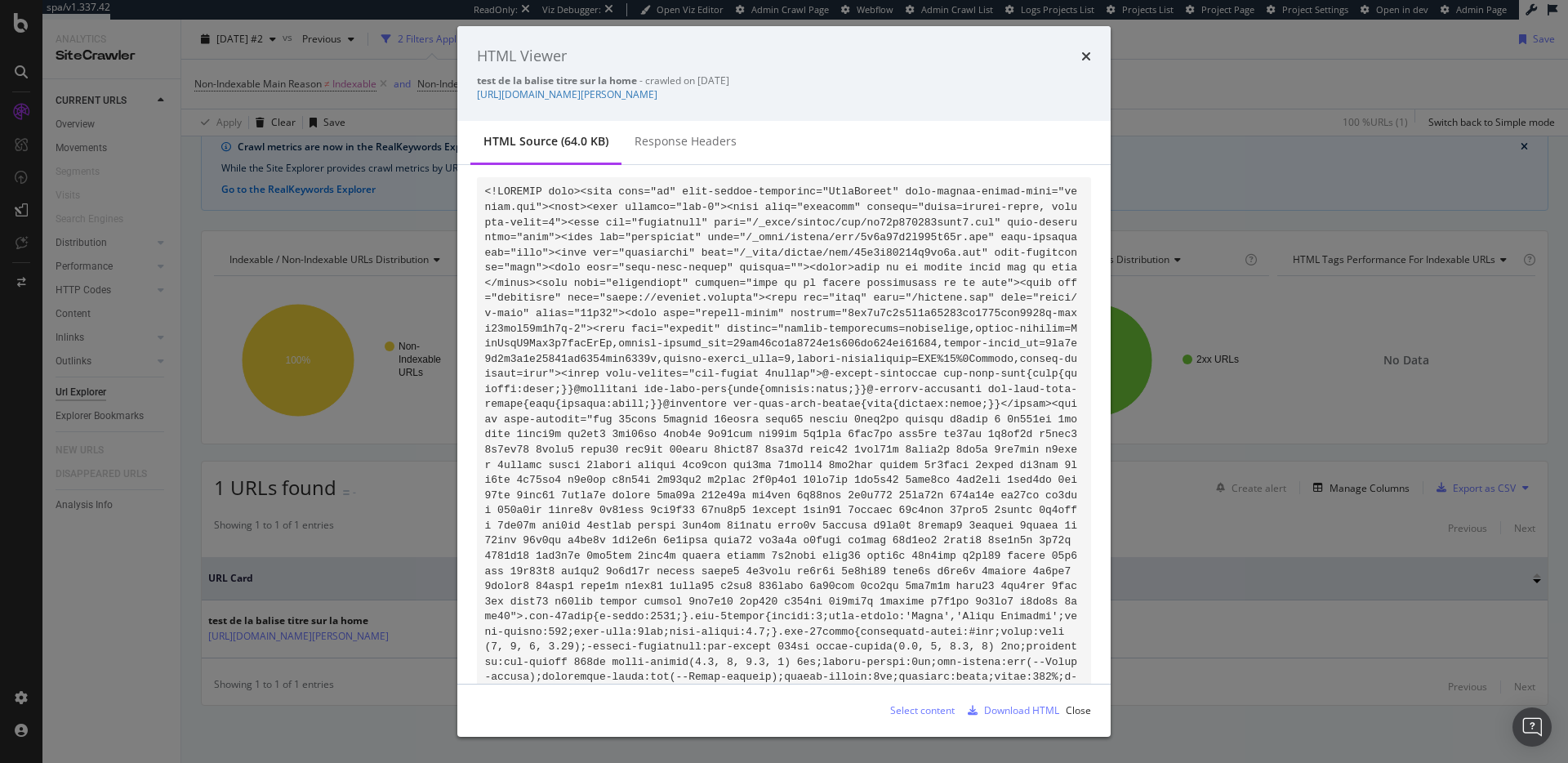
scroll to position [0, 0]
click at [683, 142] on div "Response Headers" at bounding box center [686, 142] width 102 height 16
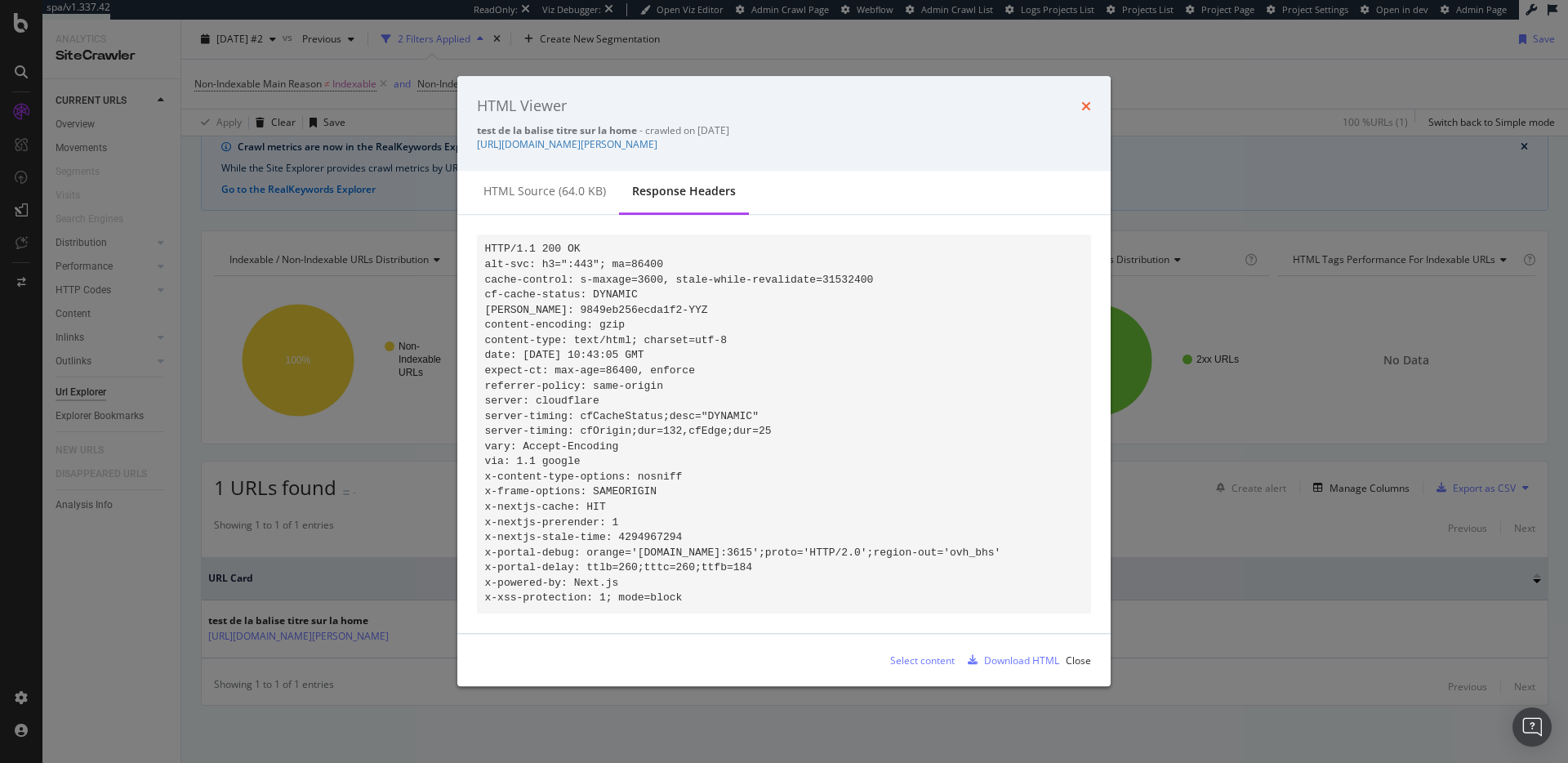
click at [1088, 100] on icon "times" at bounding box center [1087, 106] width 10 height 13
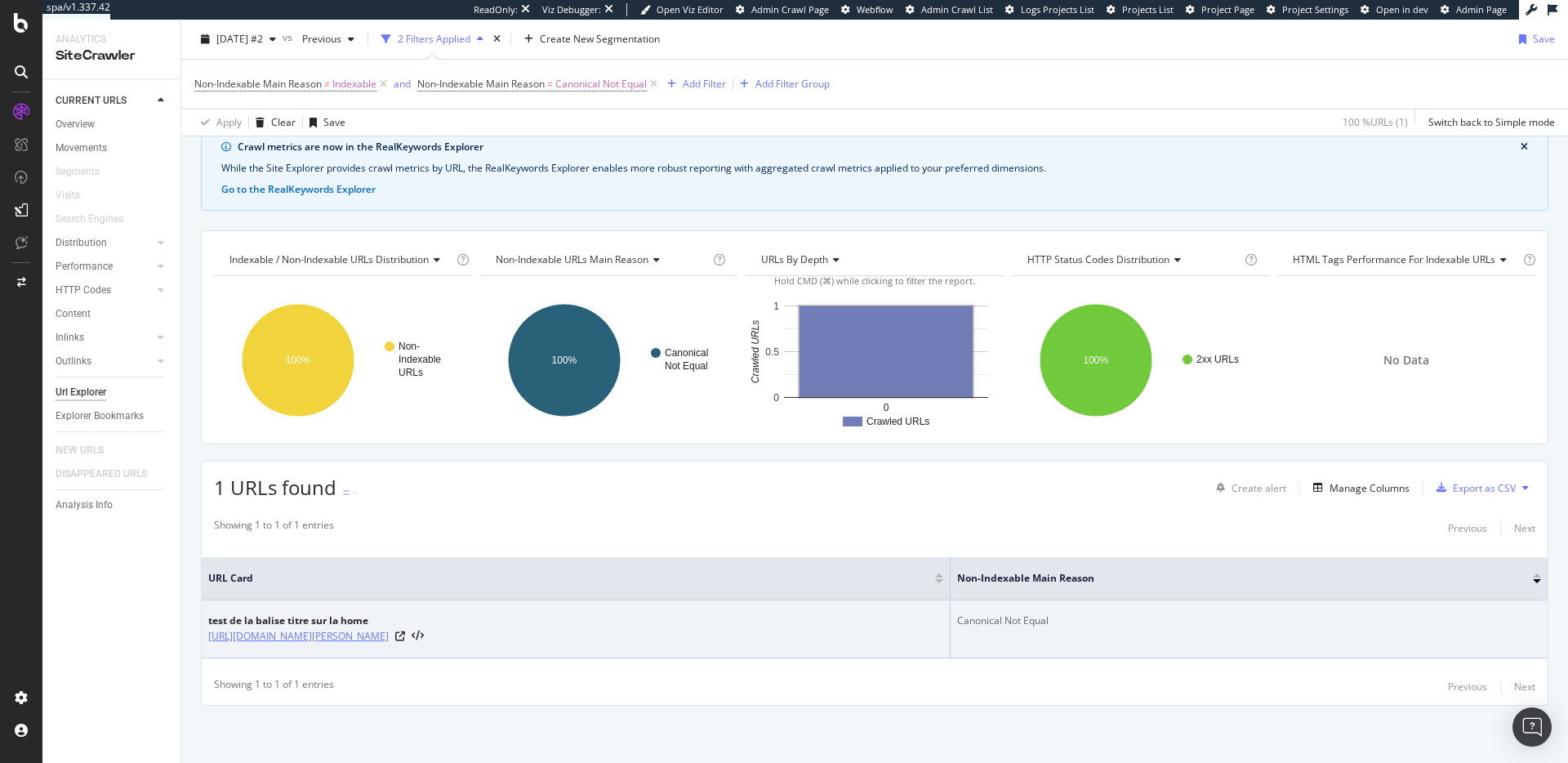
click at [318, 637] on link "[URL][DOMAIN_NAME][PERSON_NAME]" at bounding box center [298, 636] width 180 height 16
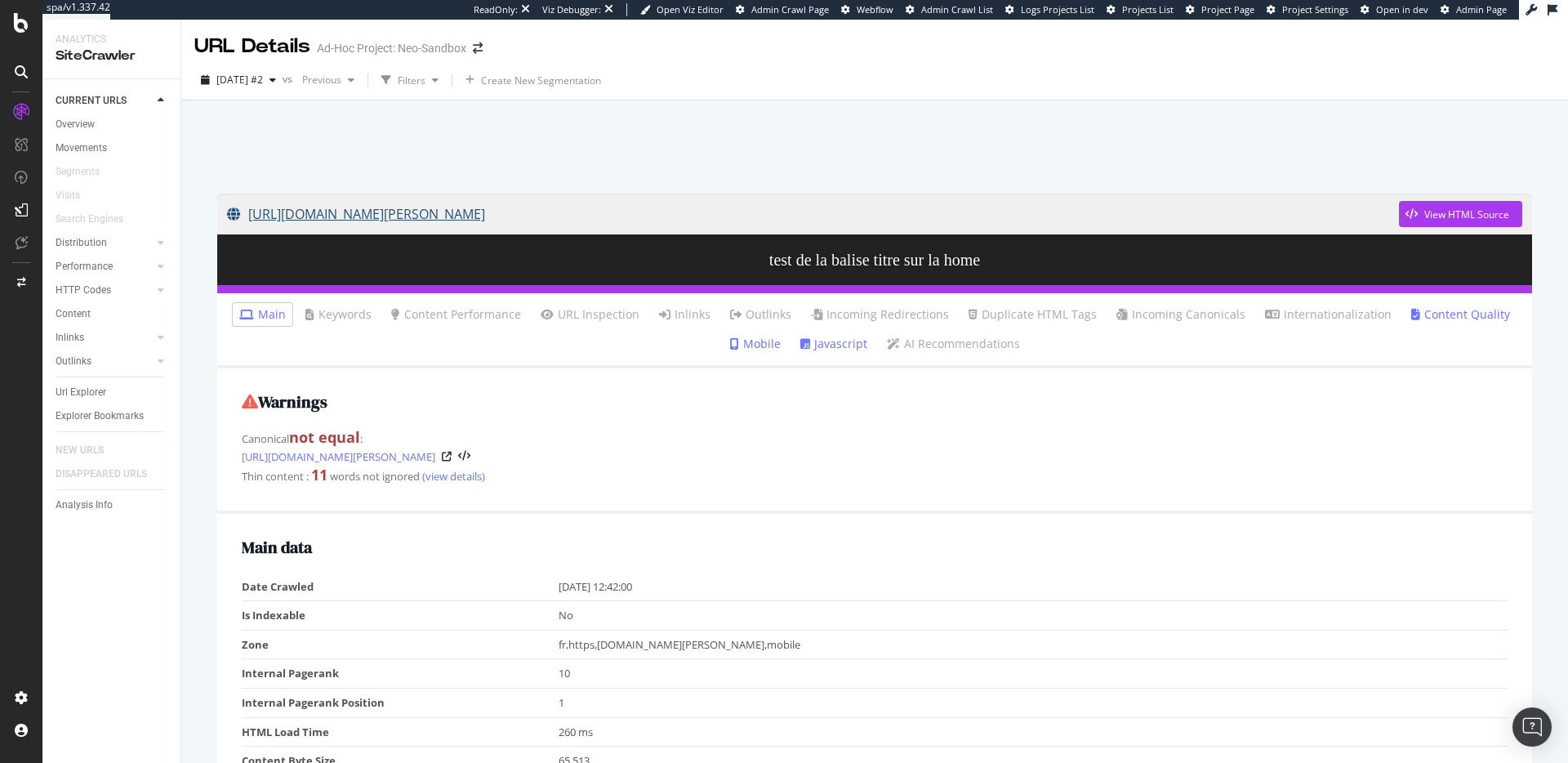
click at [455, 212] on link "https://neo-sandbox2.voyages.leclerc/" at bounding box center [813, 213] width 1172 height 41
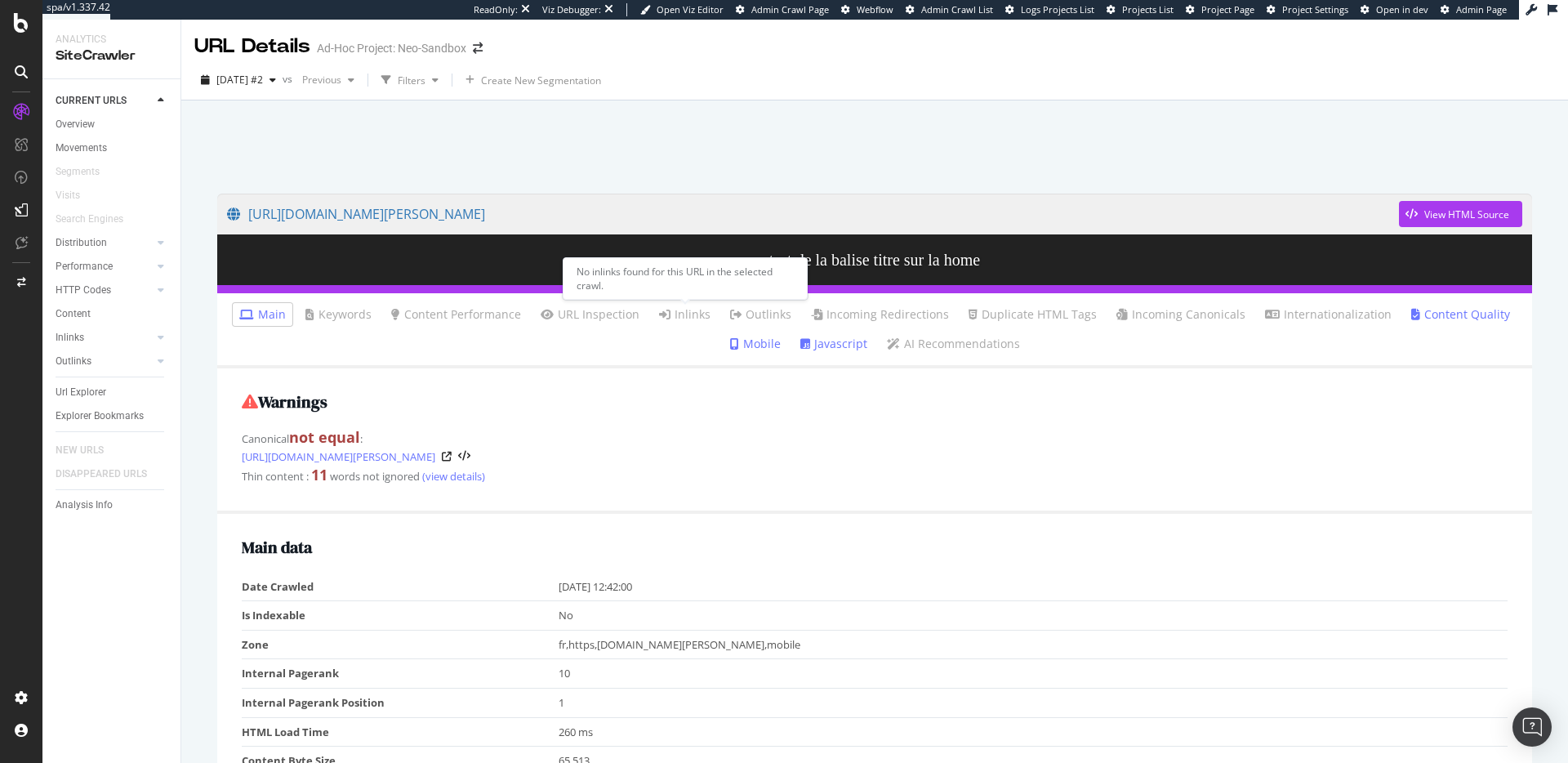
drag, startPoint x: 679, startPoint y: 318, endPoint x: 548, endPoint y: 325, distance: 131.2
click at [678, 318] on link "Inlinks" at bounding box center [685, 314] width 52 height 16
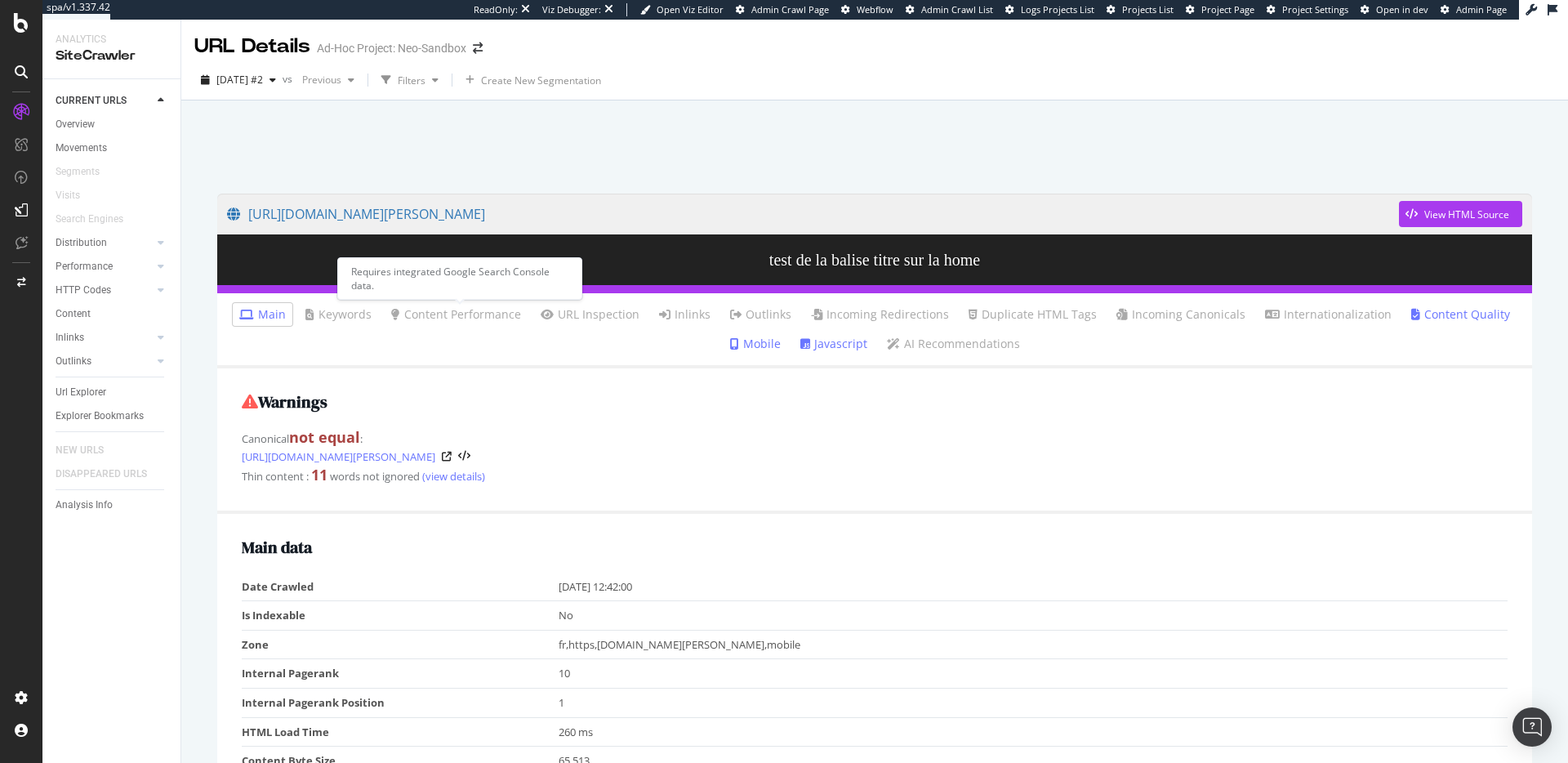
click at [470, 310] on link "Content Performance" at bounding box center [456, 314] width 130 height 16
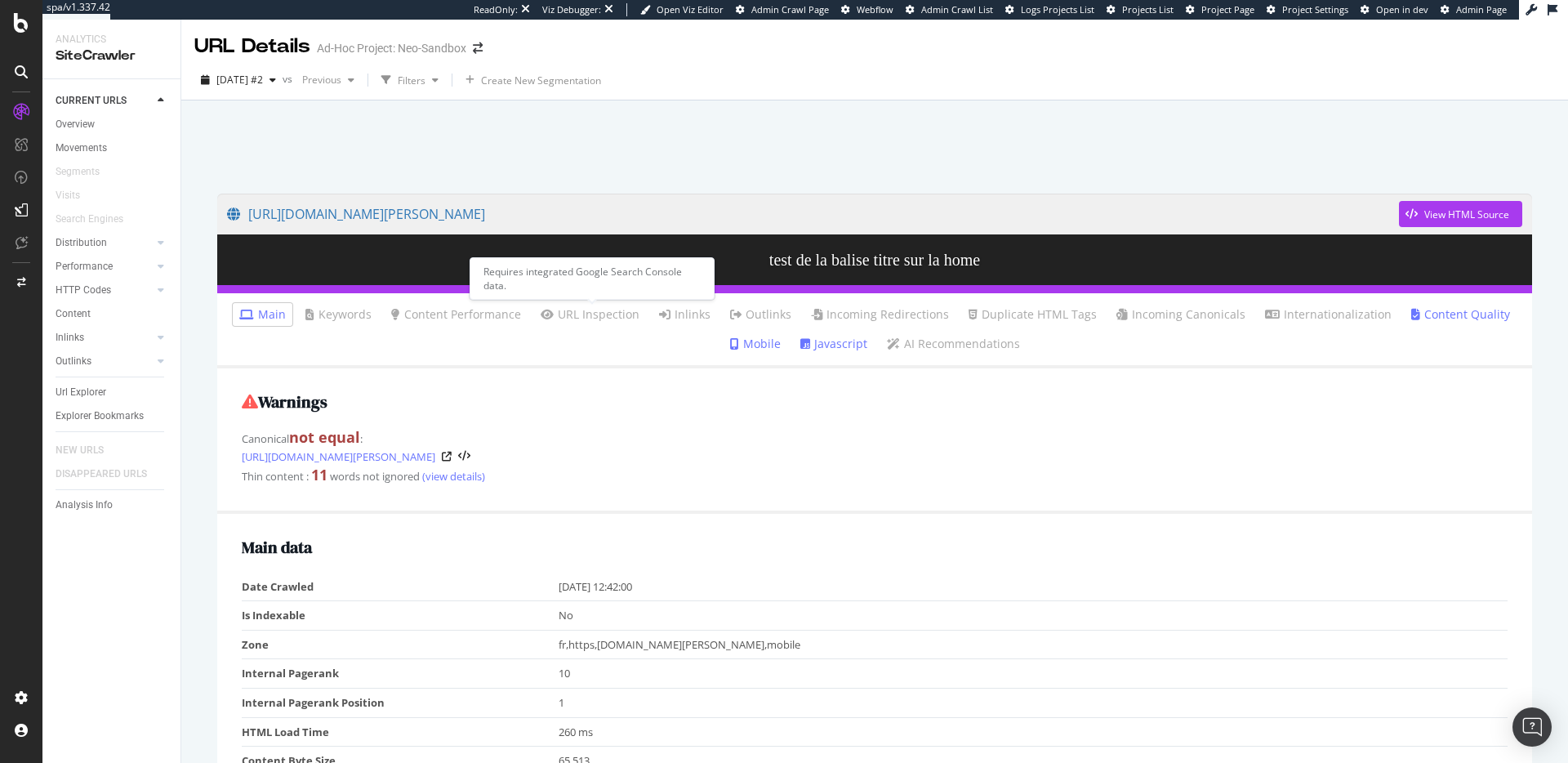
click at [611, 318] on link "URL Inspection" at bounding box center [589, 314] width 99 height 16
click at [725, 318] on li "Outlinks" at bounding box center [761, 314] width 75 height 23
click at [1447, 196] on span "View HTML Source" at bounding box center [1460, 213] width 124 height 41
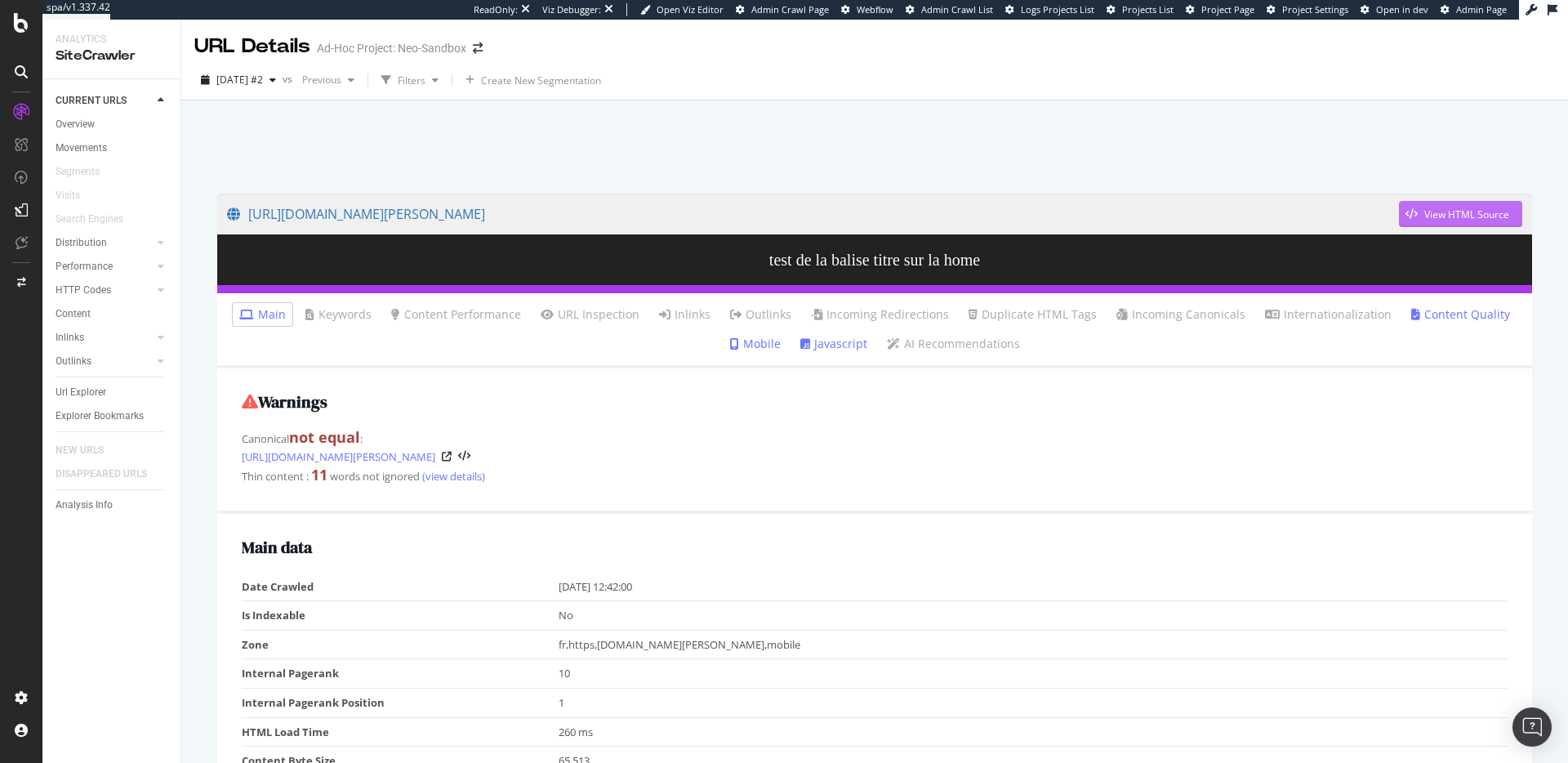
click at [1452, 218] on div "View HTML Source" at bounding box center [1466, 214] width 85 height 14
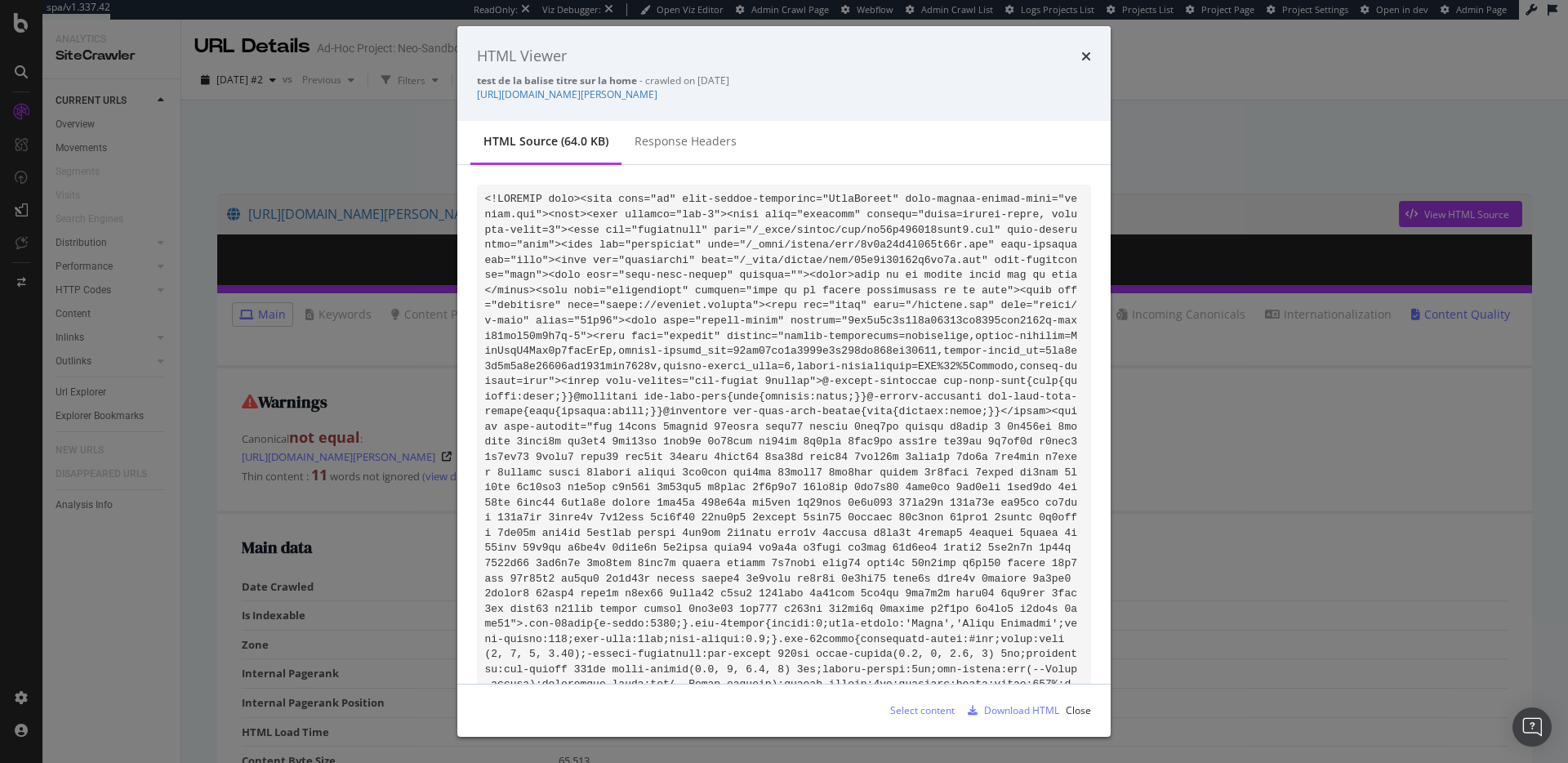
click at [682, 135] on div "Response Headers" at bounding box center [686, 142] width 102 height 16
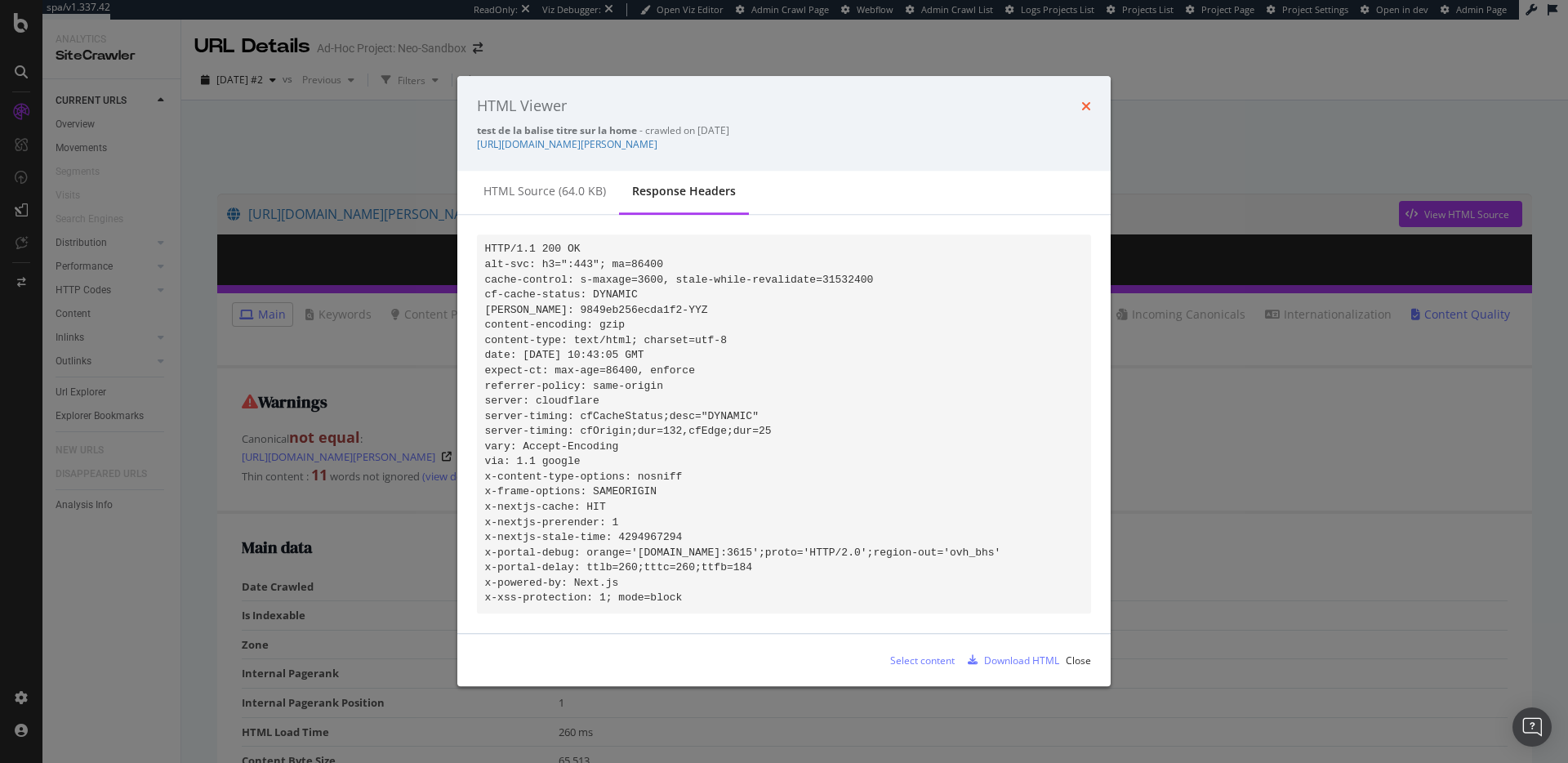
click at [1089, 100] on icon "times" at bounding box center [1087, 106] width 10 height 13
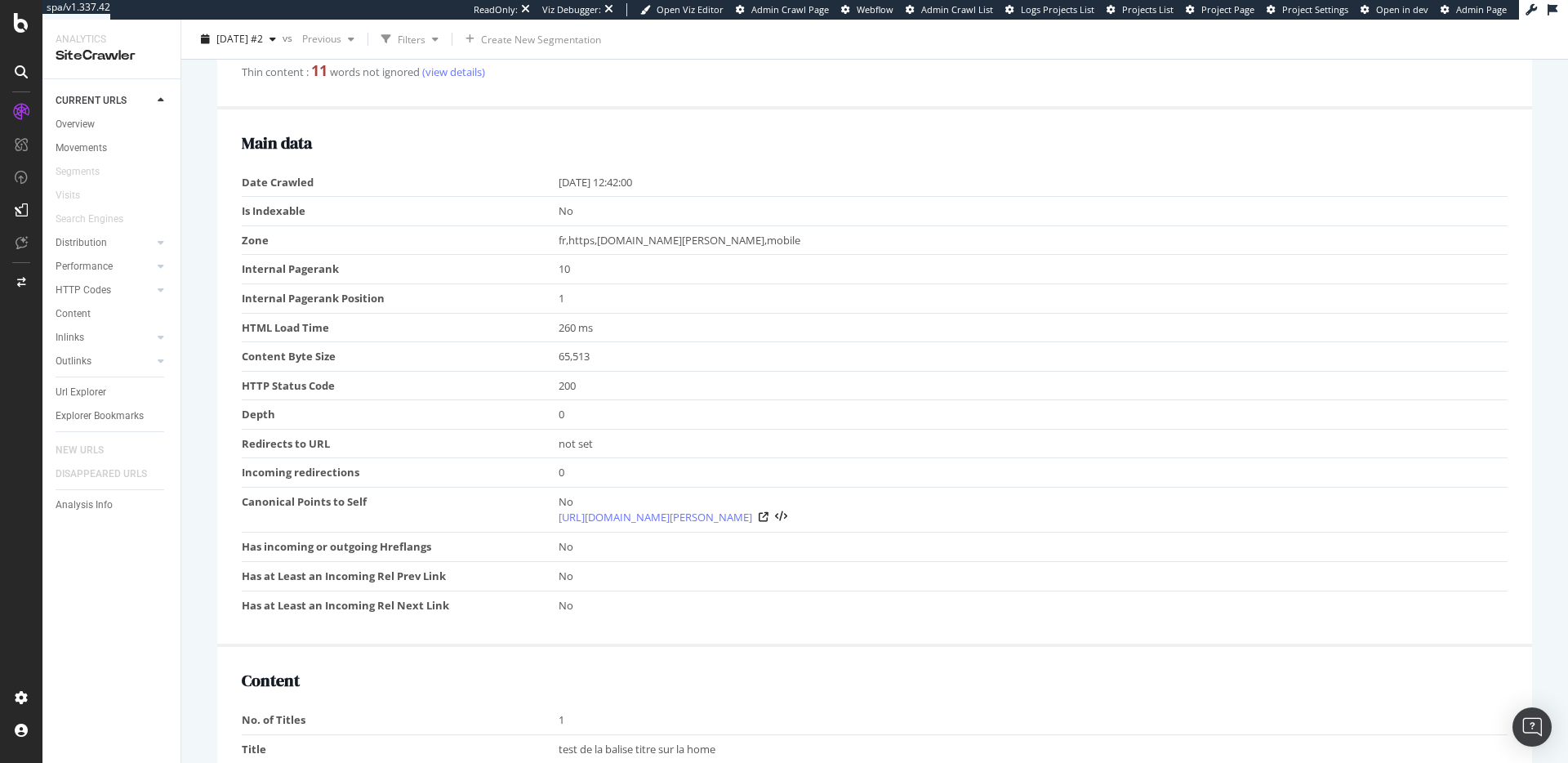
scroll to position [414, 0]
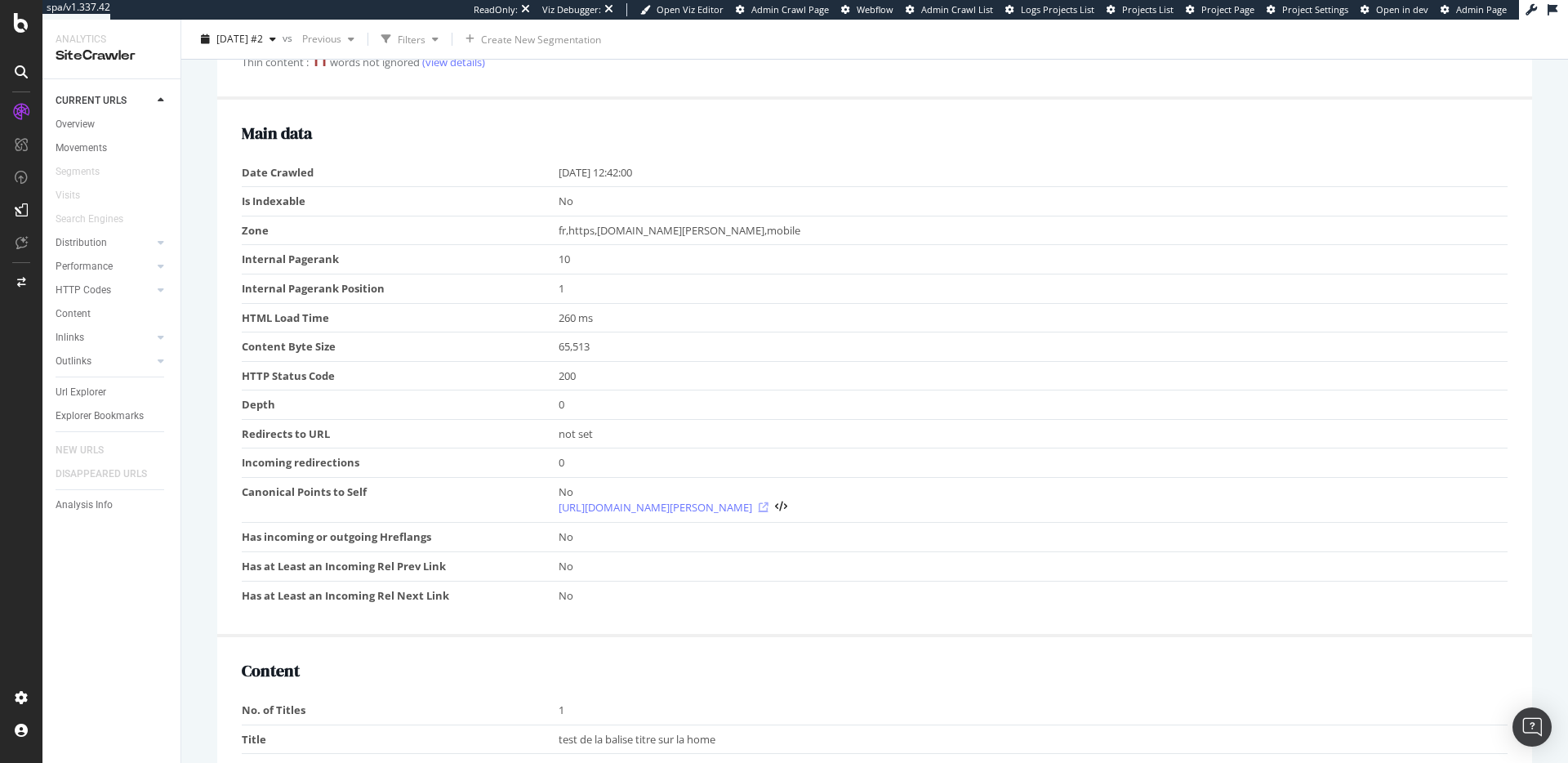
click at [759, 508] on icon at bounding box center [764, 508] width 10 height 10
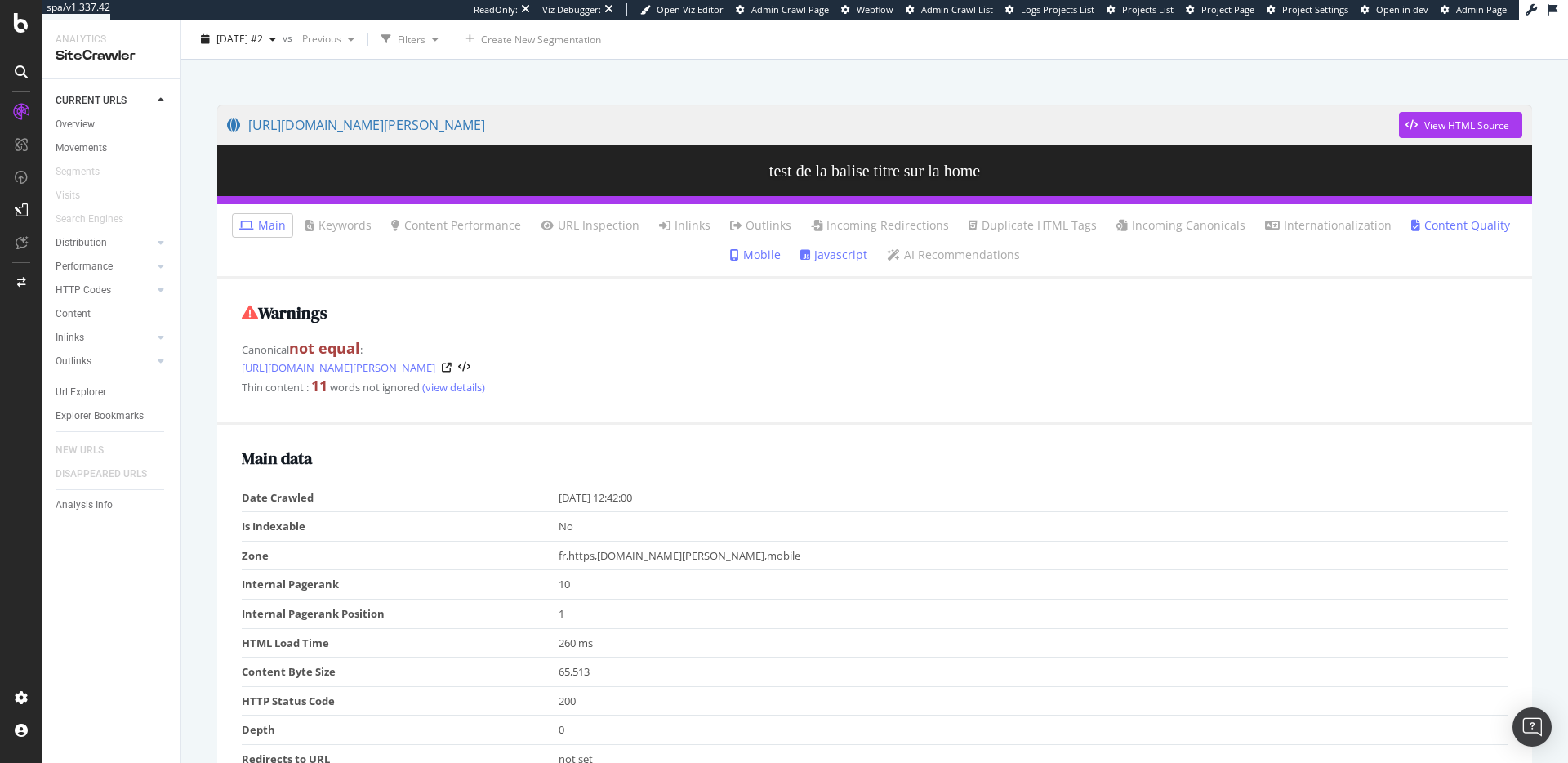
scroll to position [0, 0]
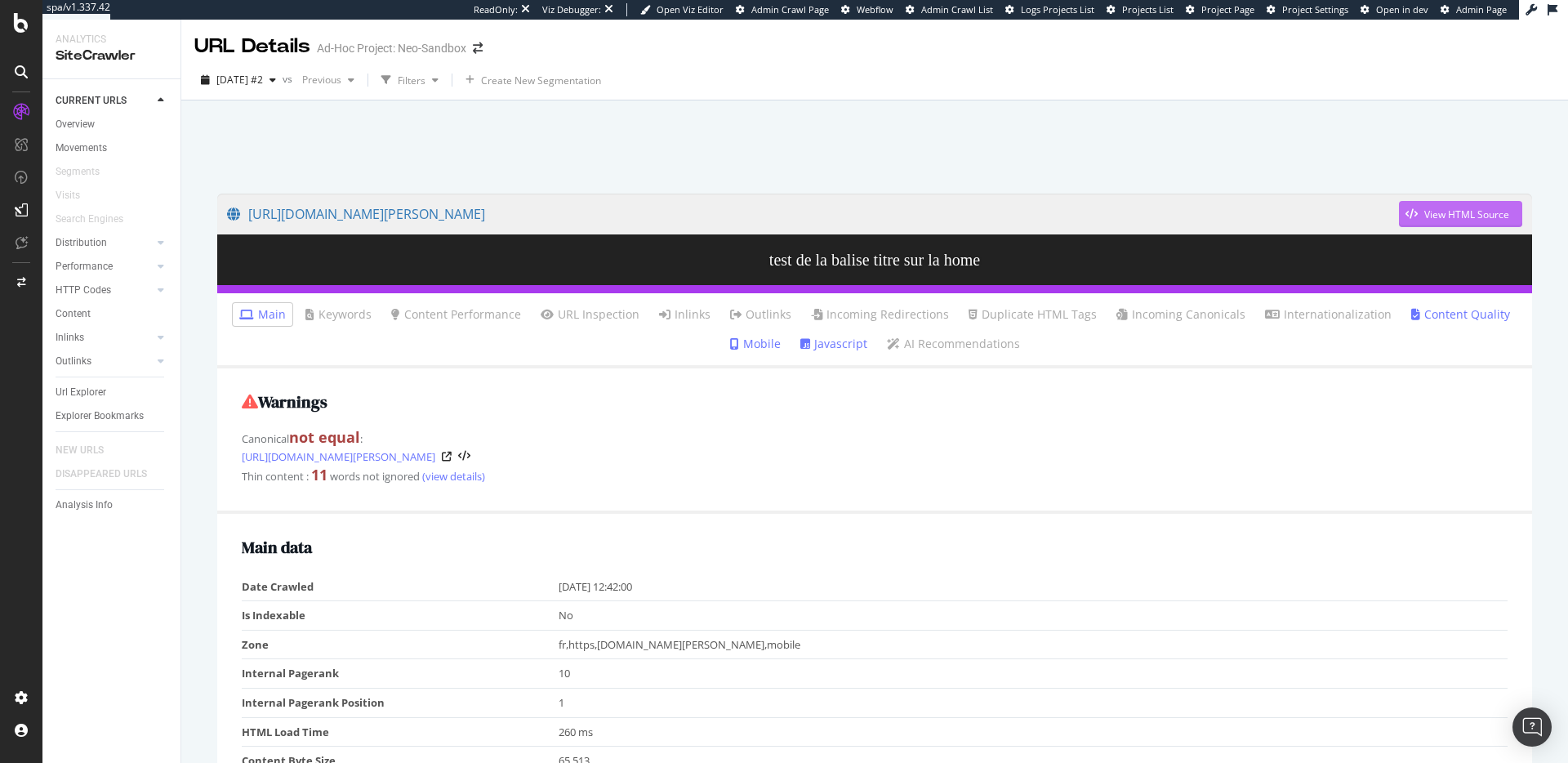
click at [1497, 208] on button "View HTML Source" at bounding box center [1460, 214] width 124 height 26
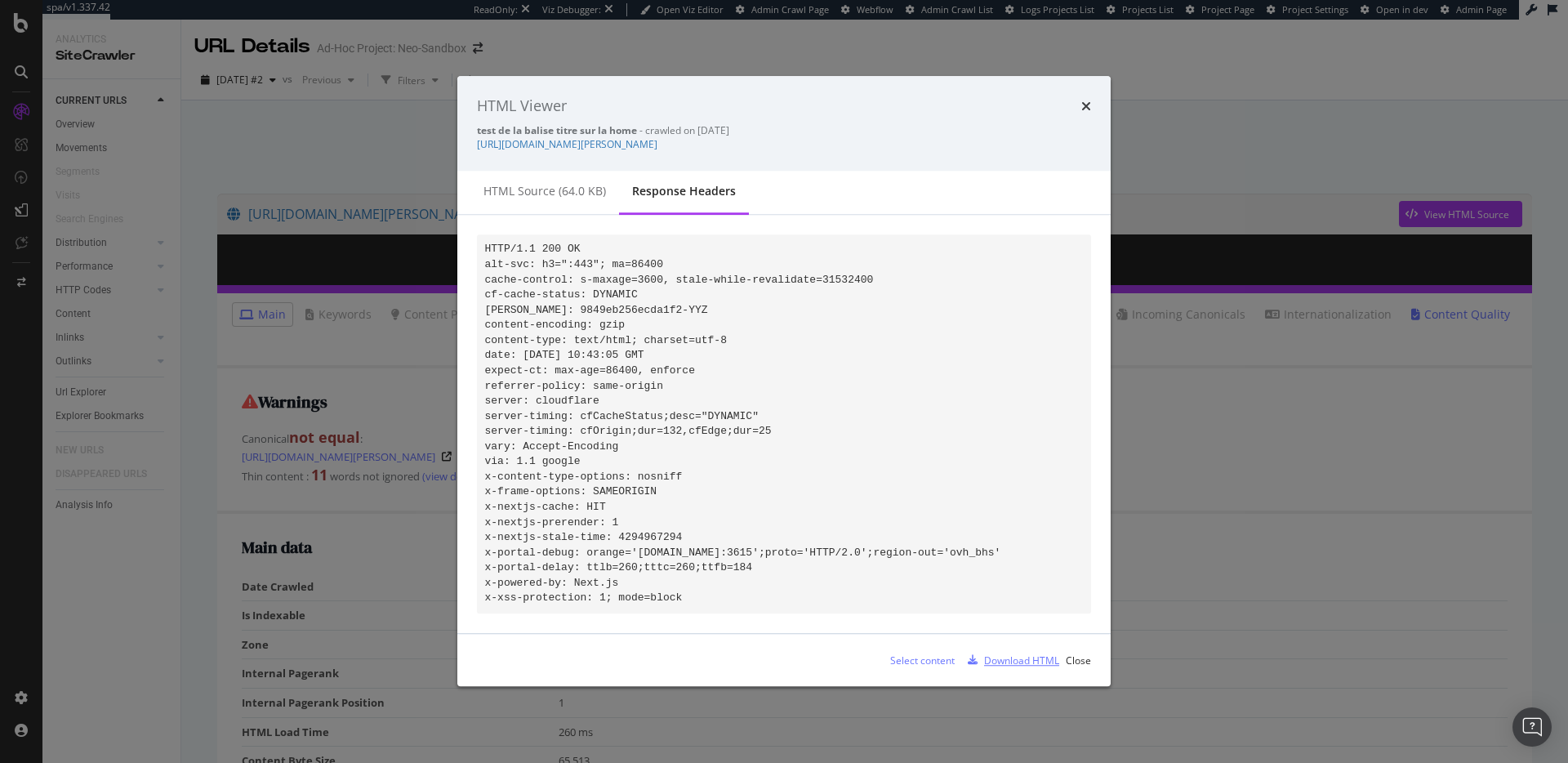
click at [1023, 667] on div "Download HTML" at bounding box center [1021, 660] width 75 height 14
click at [820, 413] on pre "HTTP/1.1 200 OK alt-svc: h3=":443"; ma=86400 cache-control: s-maxage=3600, stal…" at bounding box center [784, 424] width 614 height 380
click at [551, 184] on div "HTML source (64.0 KB)" at bounding box center [544, 191] width 123 height 16
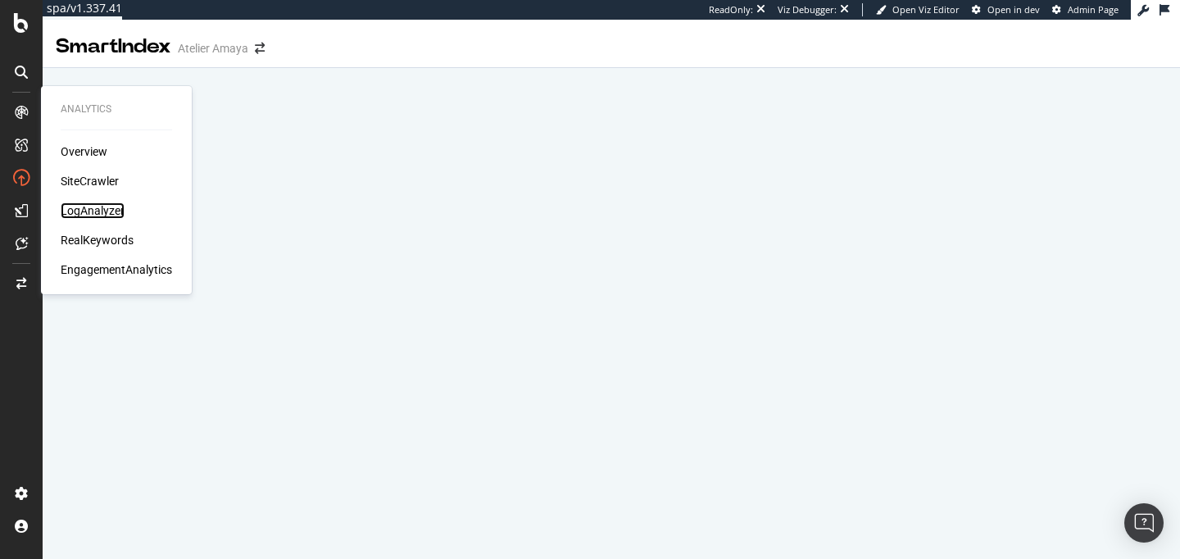
click at [103, 213] on div "LogAnalyzer" at bounding box center [93, 210] width 64 height 16
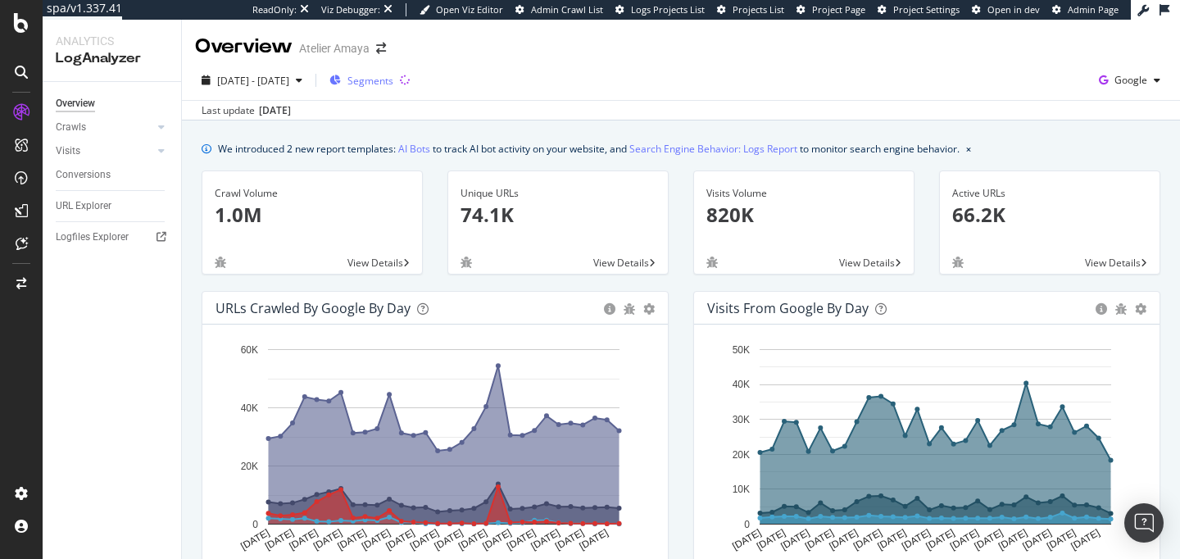
click at [393, 76] on span "Segments" at bounding box center [370, 81] width 46 height 14
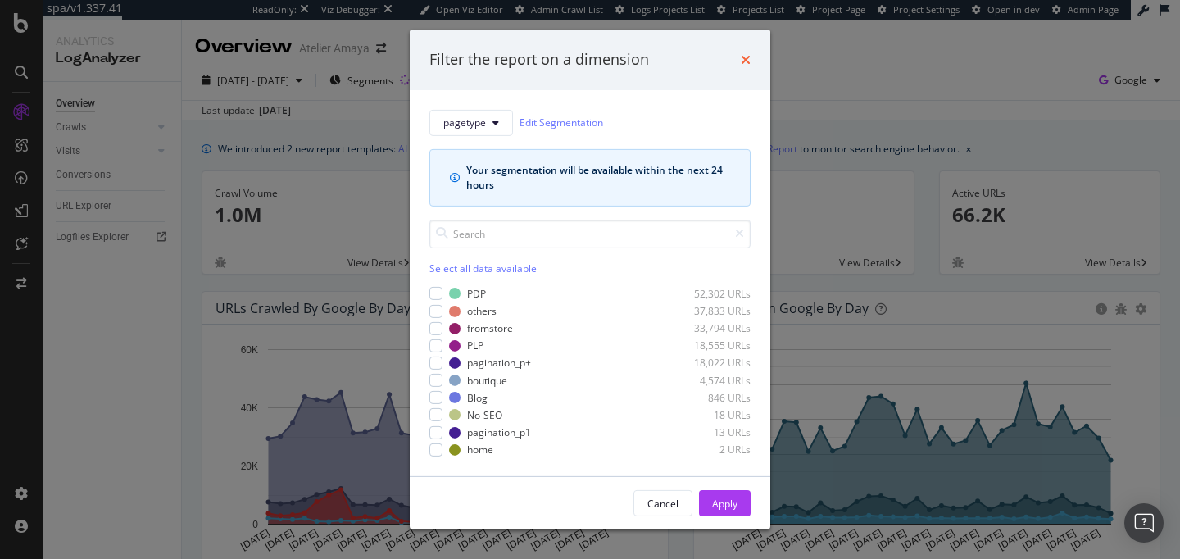
click at [747, 56] on icon "times" at bounding box center [746, 59] width 10 height 13
